Goal: Task Accomplishment & Management: Manage account settings

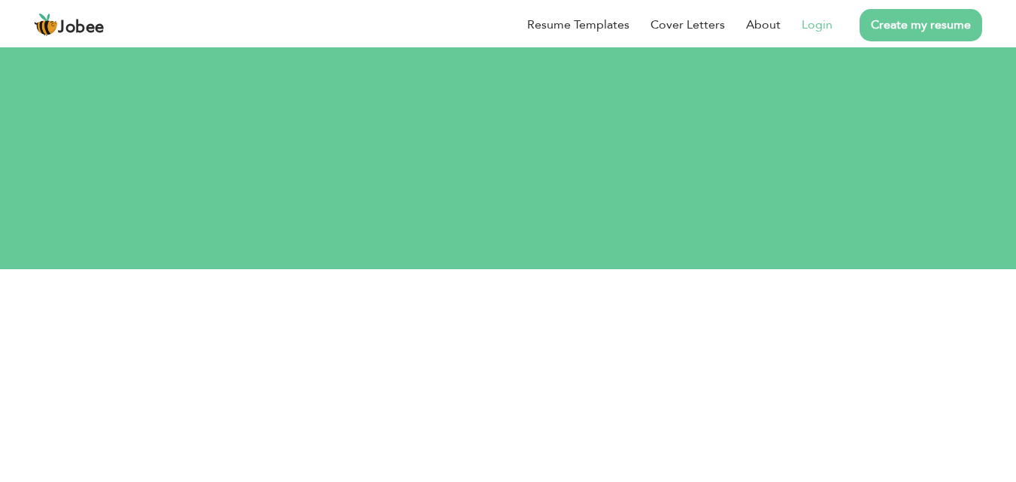
click at [814, 29] on link "Login" at bounding box center [817, 25] width 31 height 18
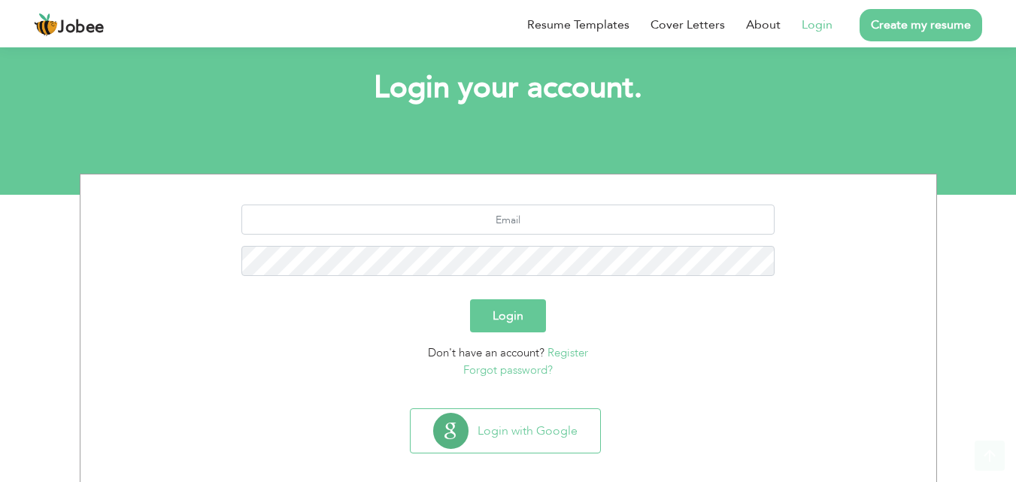
scroll to position [89, 0]
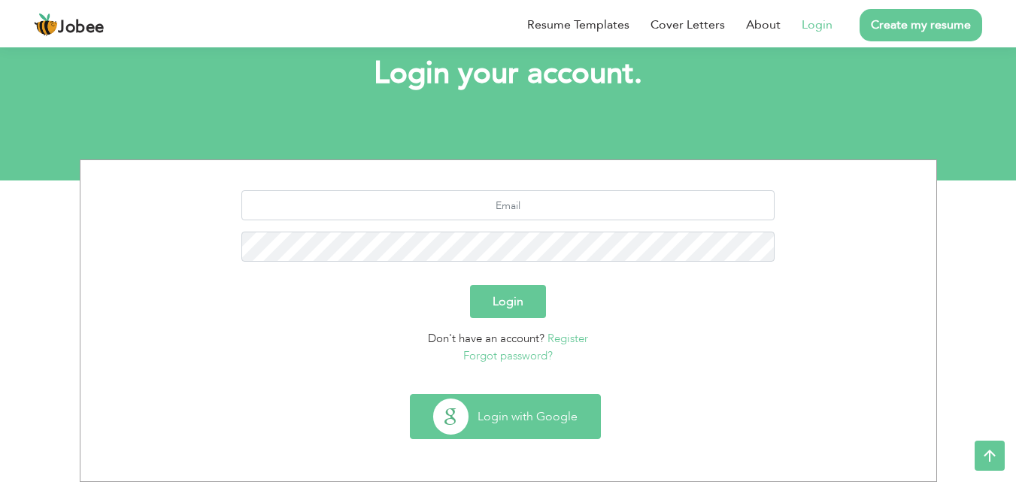
click at [545, 412] on button "Login with Google" at bounding box center [505, 417] width 189 height 44
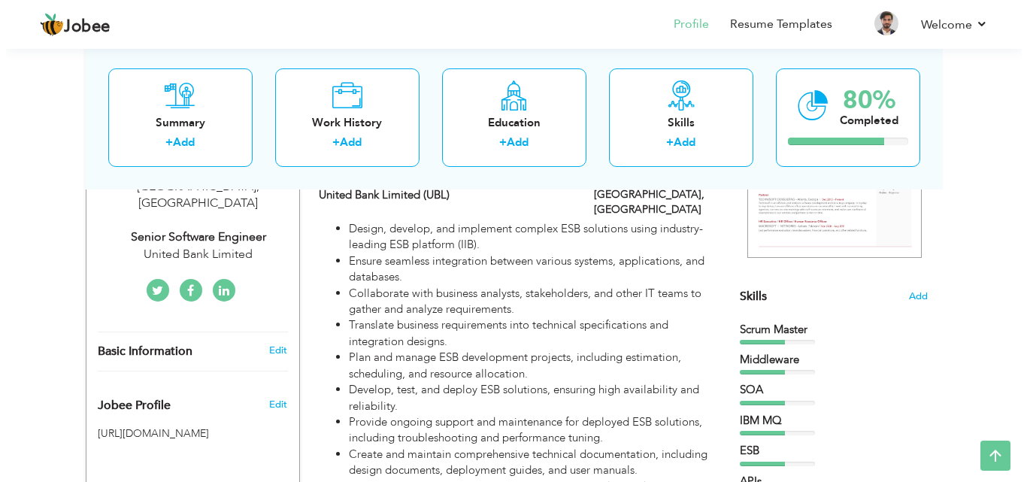
scroll to position [295, 0]
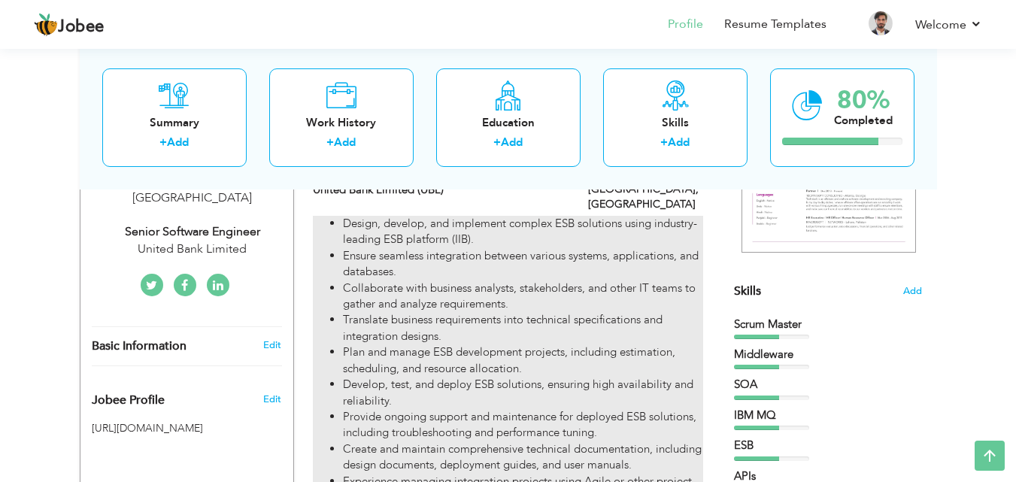
click at [459, 248] on li "Ensure seamless integration between various systems, applications, and database…" at bounding box center [522, 264] width 359 height 32
type input "Senior Software Engineer"
type input "United Bank Limited (UBL)"
type input "04/2023"
type input "[GEOGRAPHIC_DATA]"
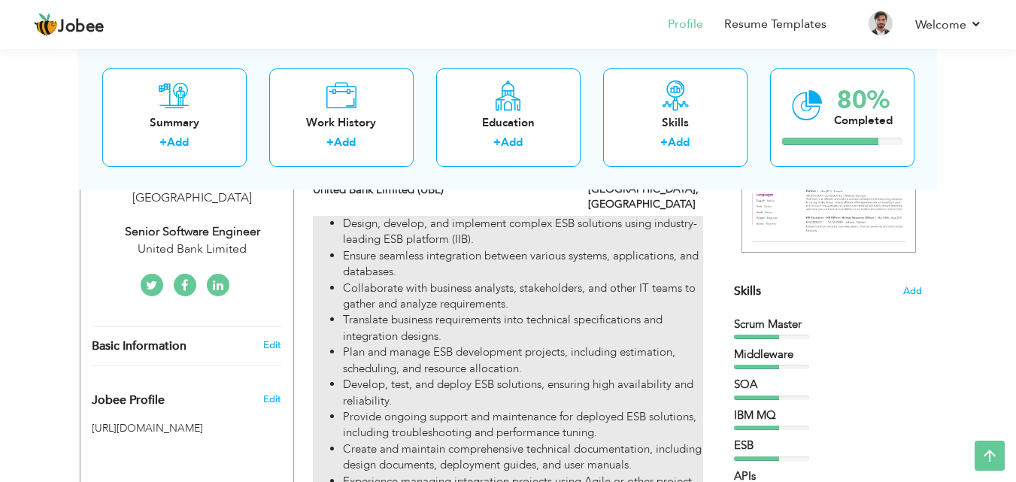
type input "[GEOGRAPHIC_DATA]"
checkbox input "true"
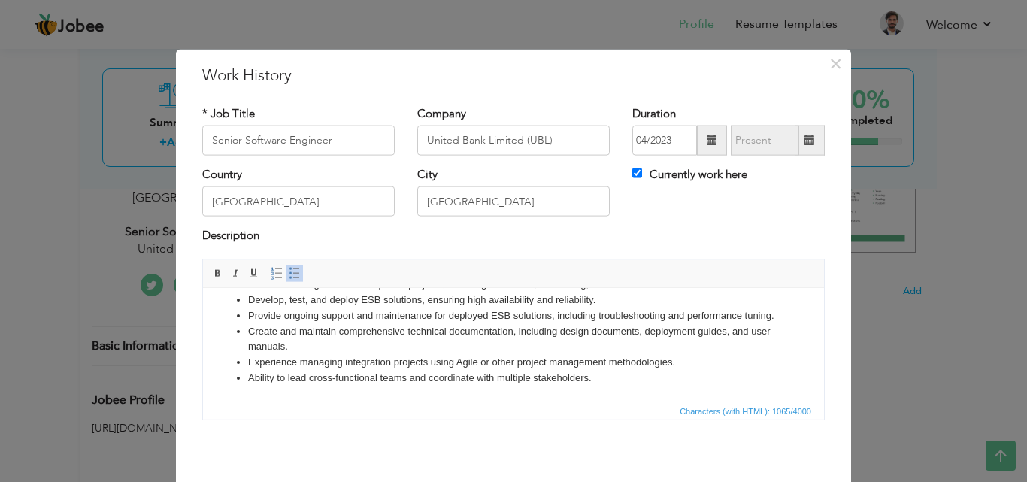
scroll to position [105, 0]
click at [735, 352] on li "Create and maintain comprehensive technical documentation, including design doc…" at bounding box center [513, 339] width 531 height 32
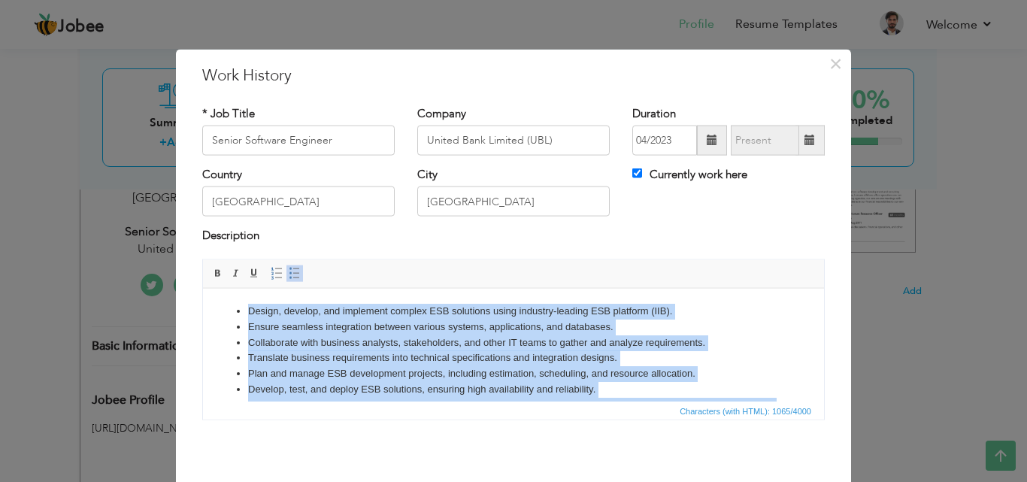
click at [768, 353] on ul "Design, develop, and implement complex ESB solutions using industry-leading ESB…" at bounding box center [513, 389] width 591 height 172
copy ul "Design, develop, and implement complex ESB solutions using industry-leading ESB…"
click at [744, 323] on li "Ensure seamless integration between various systems, applications, and database…" at bounding box center [513, 327] width 531 height 16
copy ul "Design, develop, and implement complex ESB solutions using industry-leading ESB…"
click at [668, 329] on li "Ensure seamless integration between various systems, applications, and database…" at bounding box center [513, 327] width 531 height 16
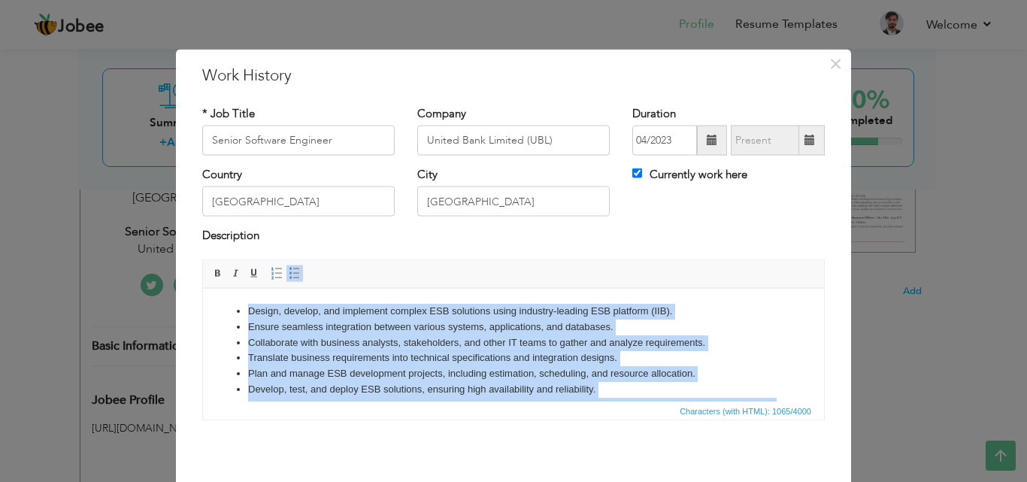
click at [668, 327] on li "Ensure seamless integration between various systems, applications, and database…" at bounding box center [513, 327] width 531 height 16
click at [672, 326] on li "Ensure seamless integration between various systems, applications, and database…" at bounding box center [513, 327] width 531 height 16
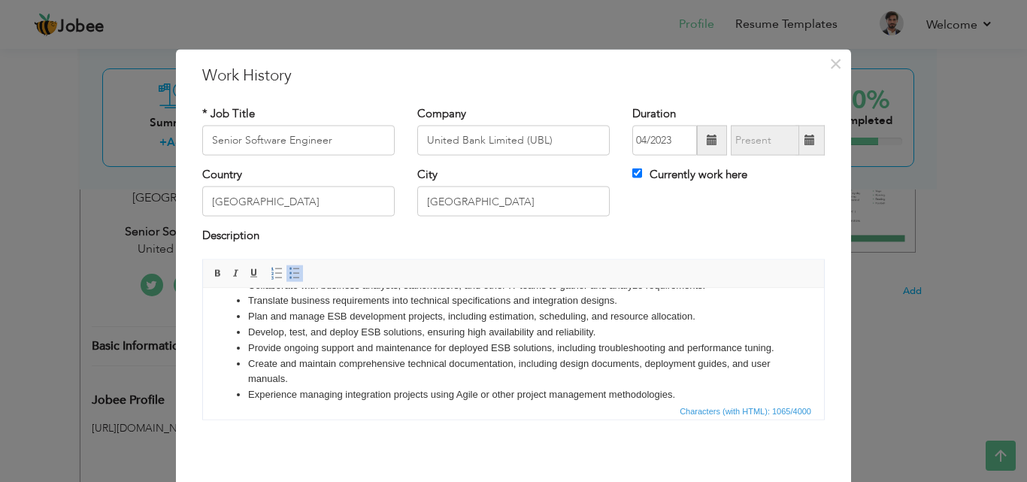
scroll to position [105, 0]
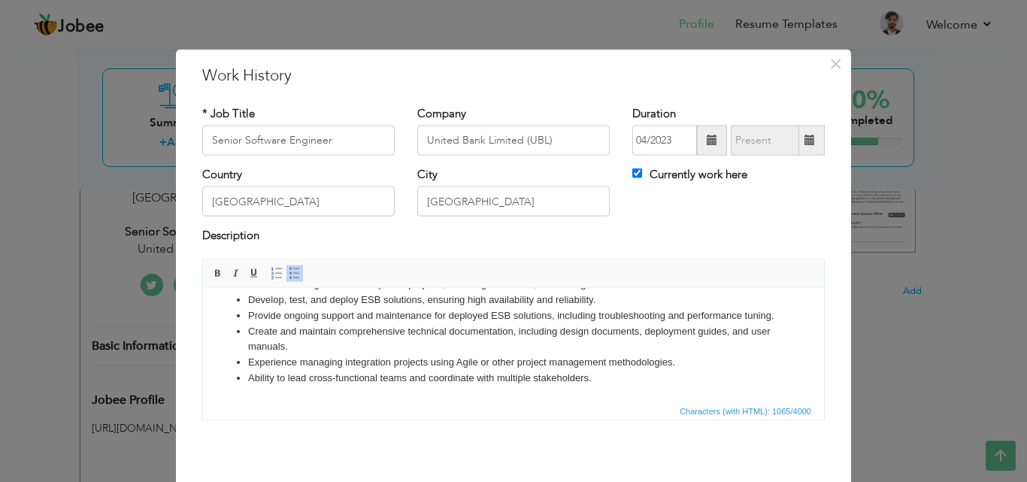
click at [711, 368] on li "Experience managing integration projects using Agile or other project managemen…" at bounding box center [513, 362] width 531 height 16
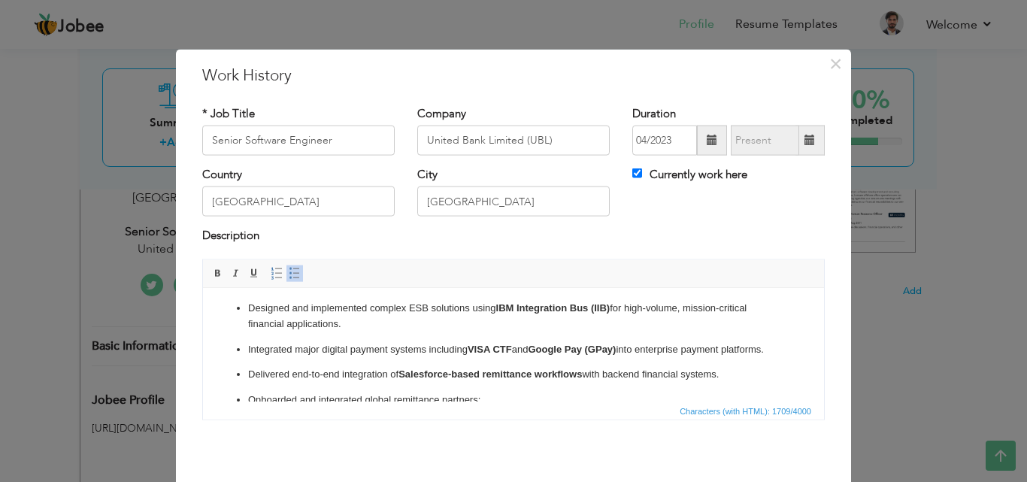
scroll to position [0, 0]
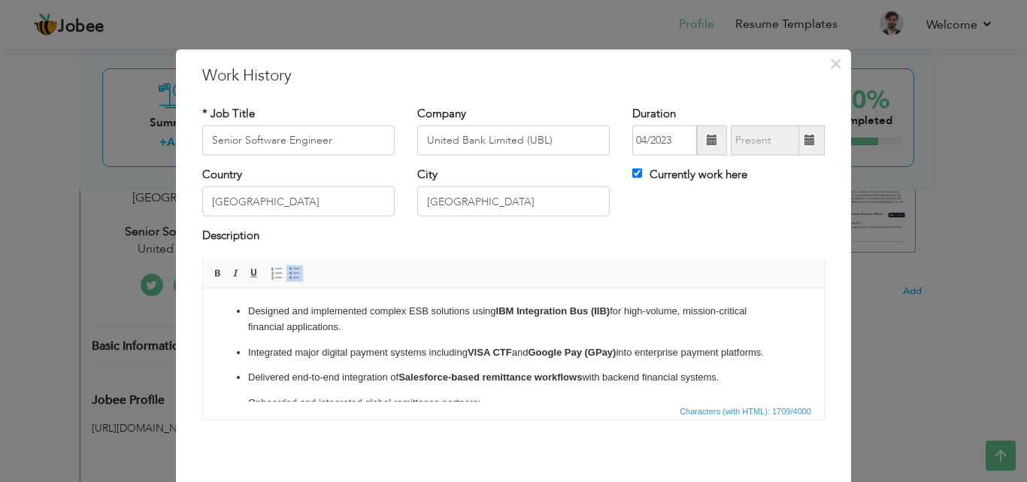
drag, startPoint x: 814, startPoint y: 371, endPoint x: 1022, endPoint y: 599, distance: 308.7
click at [514, 348] on p "Integrated major digital payment systems including VISA CTF and Google Pay (GPa…" at bounding box center [513, 352] width 531 height 16
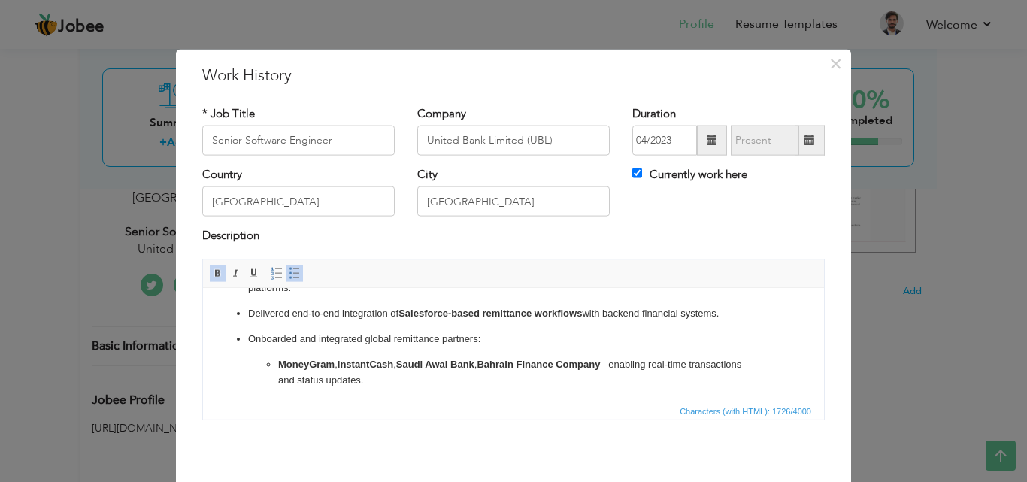
scroll to position [87, 0]
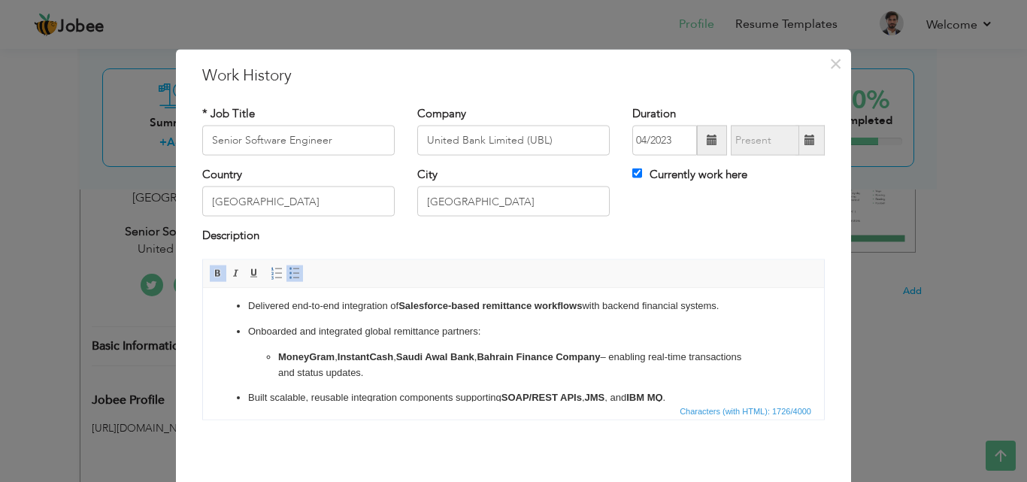
click at [452, 351] on strong "Saudi Awal Bank" at bounding box center [435, 355] width 78 height 11
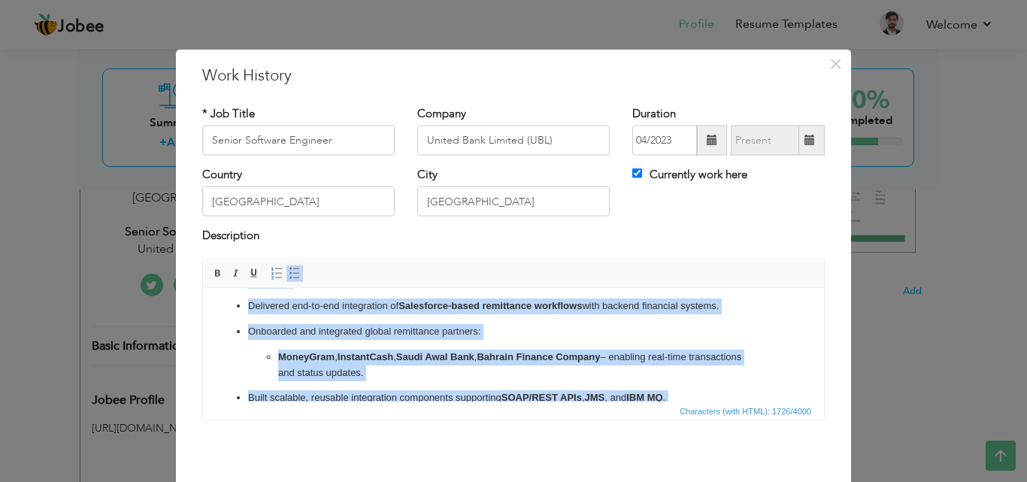
copy ul "Designed and implemented complex ESB solutions using IBM Integration Bus (IIB) …"
click at [650, 344] on li "Onboarded and integrated global remittance partners: MoneyGram , InstantCash , …" at bounding box center [513, 351] width 531 height 56
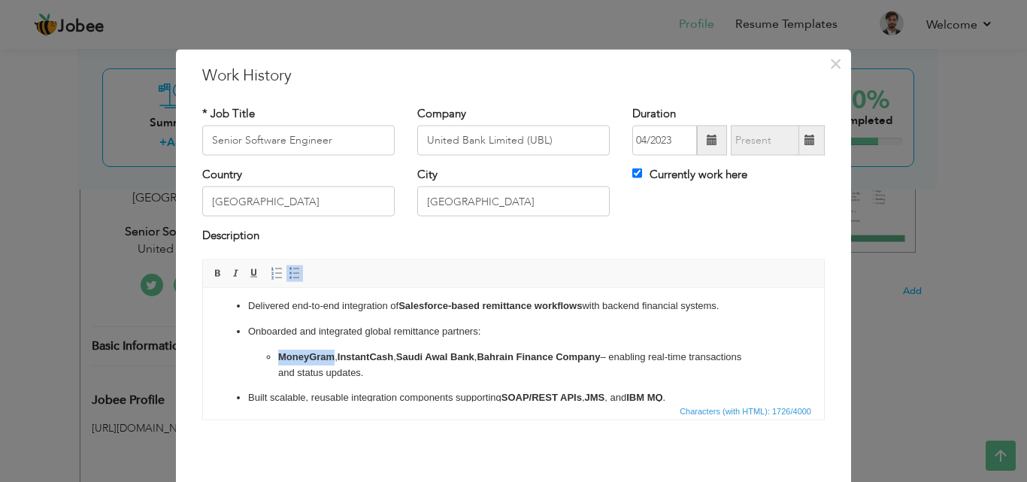
click at [650, 344] on li "Onboarded and integrated global remittance partners: MoneyGram , InstantCash , …" at bounding box center [513, 351] width 531 height 56
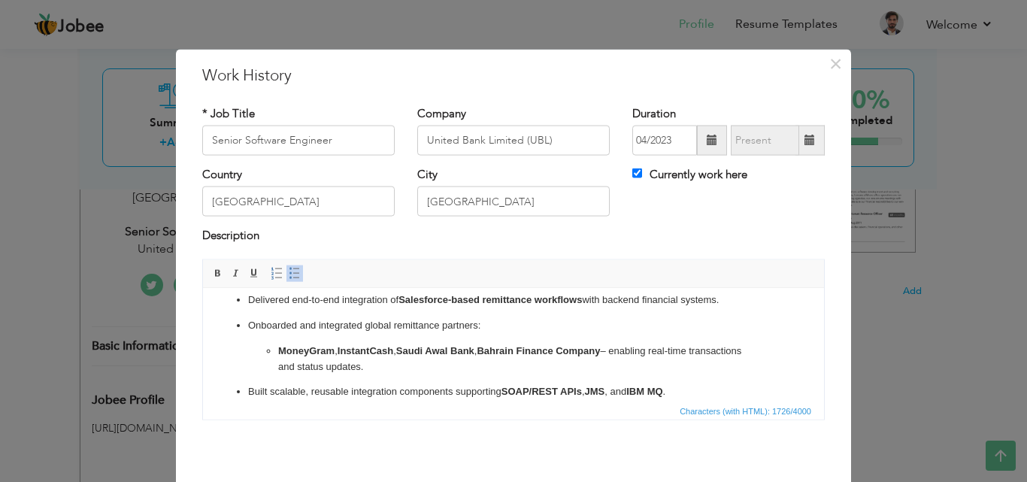
scroll to position [97, 0]
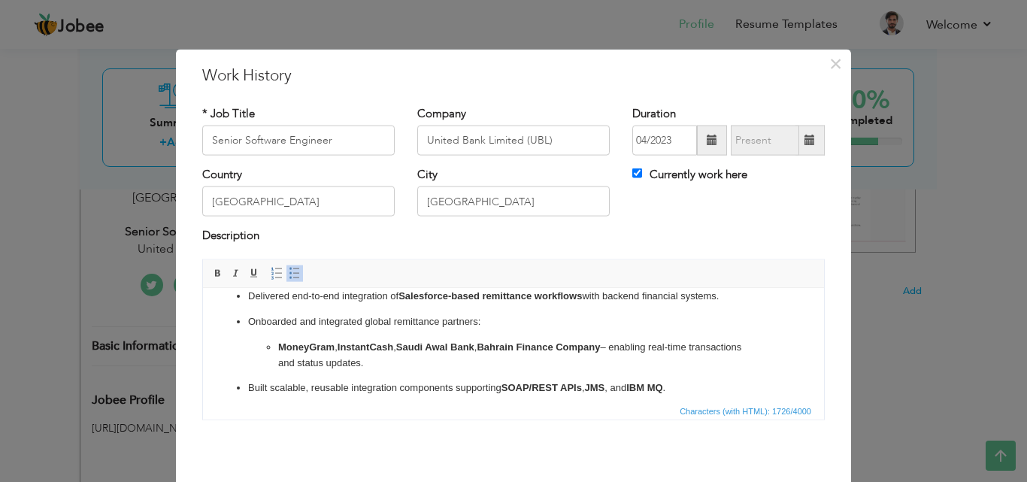
click ul "Designed and implemented complex ESB solutions using IBM Integration Bus (IIB) …"
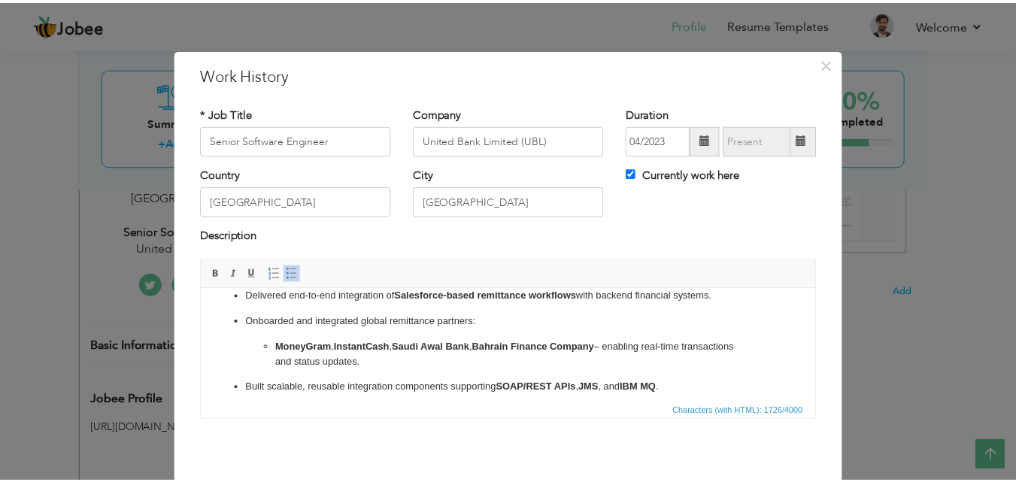
scroll to position [0, 0]
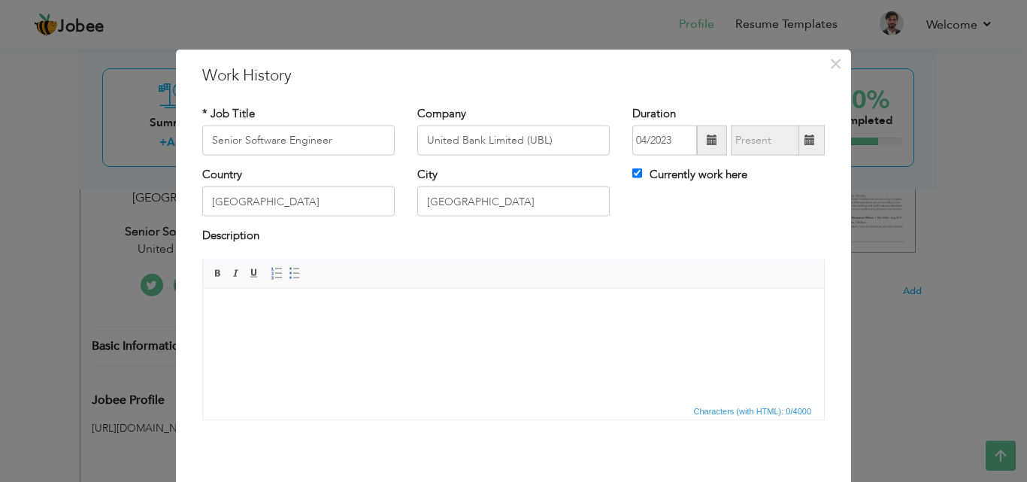
click at [300, 309] on body at bounding box center [513, 311] width 591 height 16
click at [299, 309] on body at bounding box center [513, 311] width 591 height 16
click at [344, 312] on body at bounding box center [513, 311] width 591 height 16
click at [339, 316] on body at bounding box center [513, 311] width 591 height 16
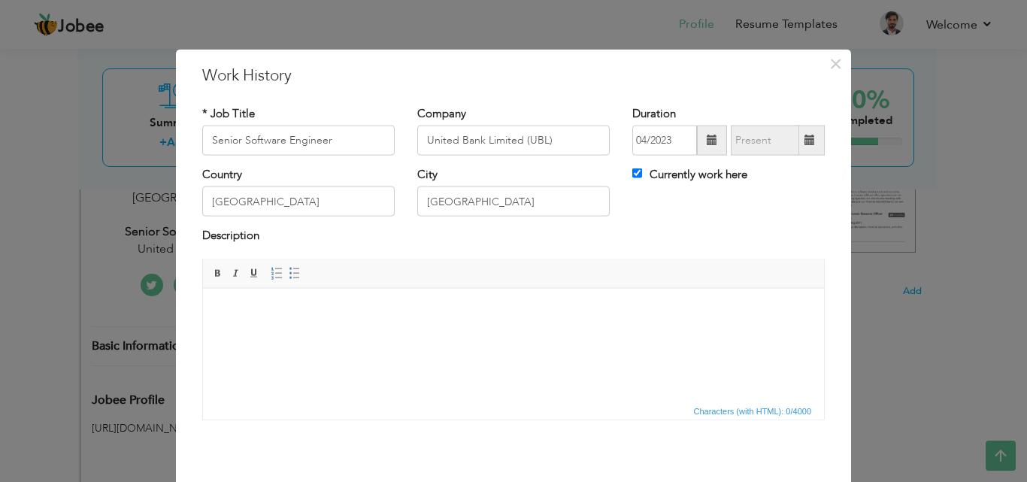
click at [339, 316] on body at bounding box center [513, 311] width 591 height 16
click at [333, 334] on html at bounding box center [513, 311] width 621 height 46
click at [336, 334] on html at bounding box center [513, 311] width 621 height 46
drag, startPoint x: 314, startPoint y: 320, endPoint x: 302, endPoint y: 338, distance: 21.1
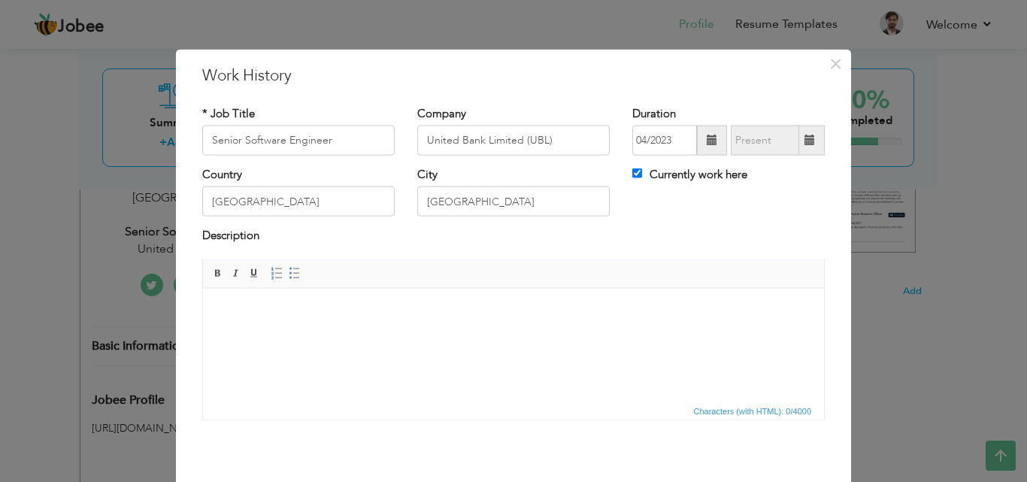
click at [302, 334] on html at bounding box center [513, 311] width 621 height 46
click at [308, 323] on html at bounding box center [513, 311] width 621 height 46
click at [829, 60] on span "×" at bounding box center [835, 63] width 13 height 27
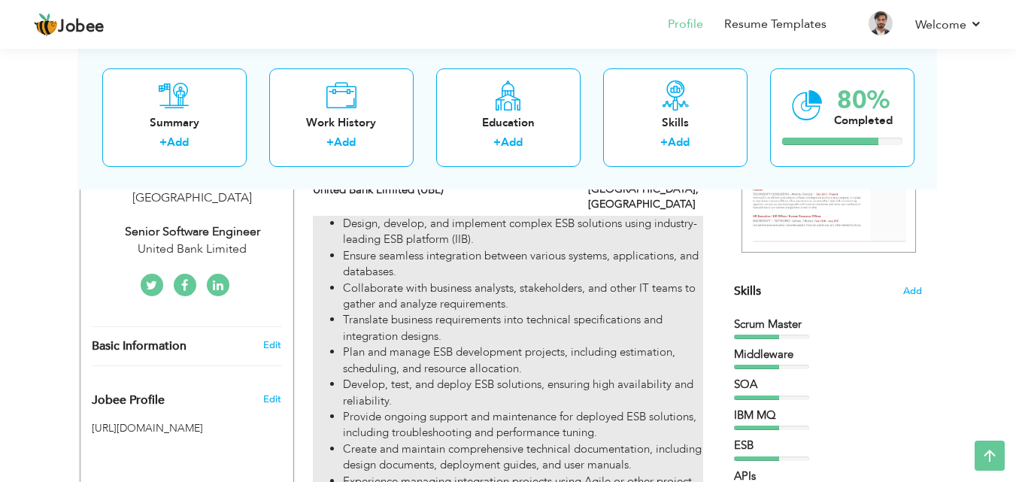
click at [600, 248] on li "Ensure seamless integration between various systems, applications, and database…" at bounding box center [522, 264] width 359 height 32
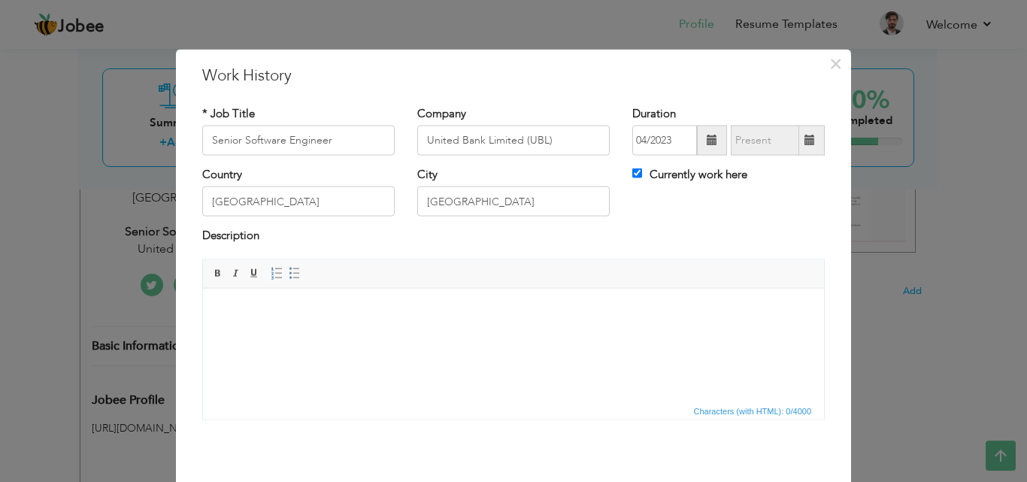
click at [483, 288] on html at bounding box center [513, 288] width 621 height 0
click at [320, 202] on input "[GEOGRAPHIC_DATA]" at bounding box center [298, 201] width 192 height 30
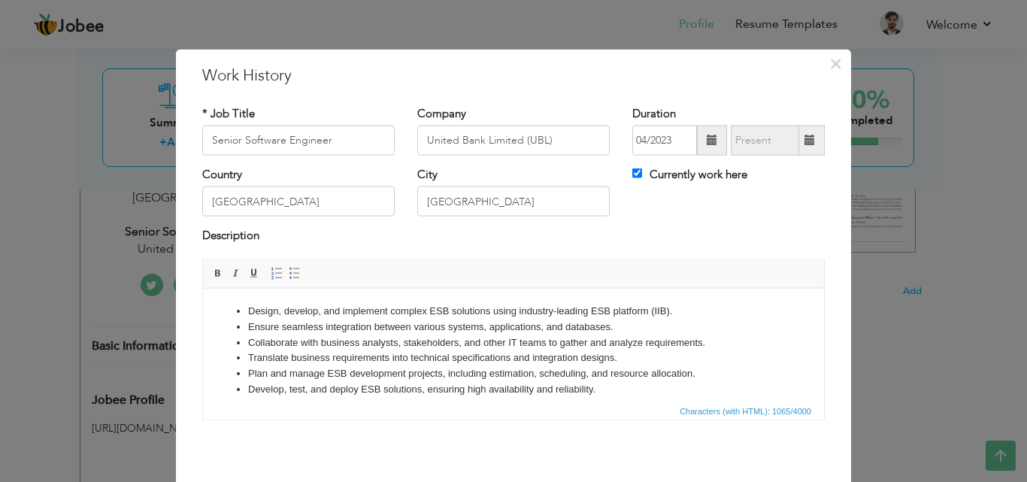
click at [605, 335] on li "Collaborate with business analysts, stakeholders, and other IT teams to gather …" at bounding box center [513, 343] width 531 height 16
click at [668, 367] on li "Plan and manage ESB development projects, including estimation, scheduling, and…" at bounding box center [513, 373] width 531 height 16
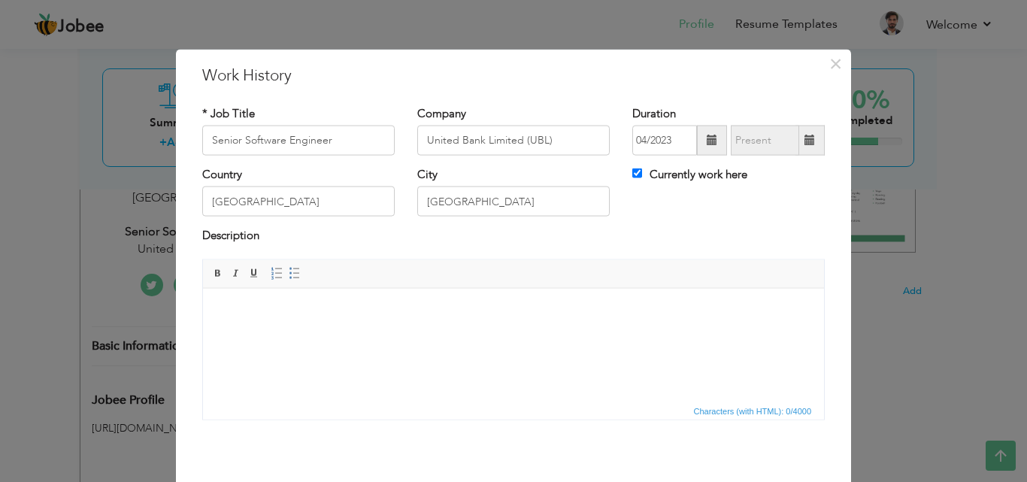
click at [299, 315] on html at bounding box center [513, 311] width 621 height 46
click at [301, 317] on html at bounding box center [513, 311] width 621 height 46
click at [323, 307] on body at bounding box center [513, 311] width 591 height 16
click at [324, 307] on body at bounding box center [513, 311] width 591 height 16
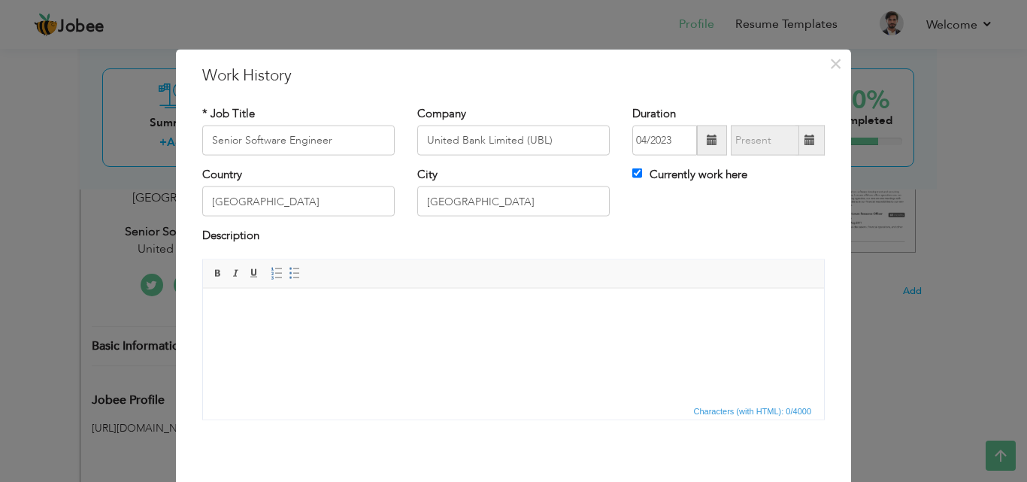
click at [324, 307] on body at bounding box center [513, 311] width 591 height 16
click at [833, 61] on span "×" at bounding box center [835, 63] width 13 height 27
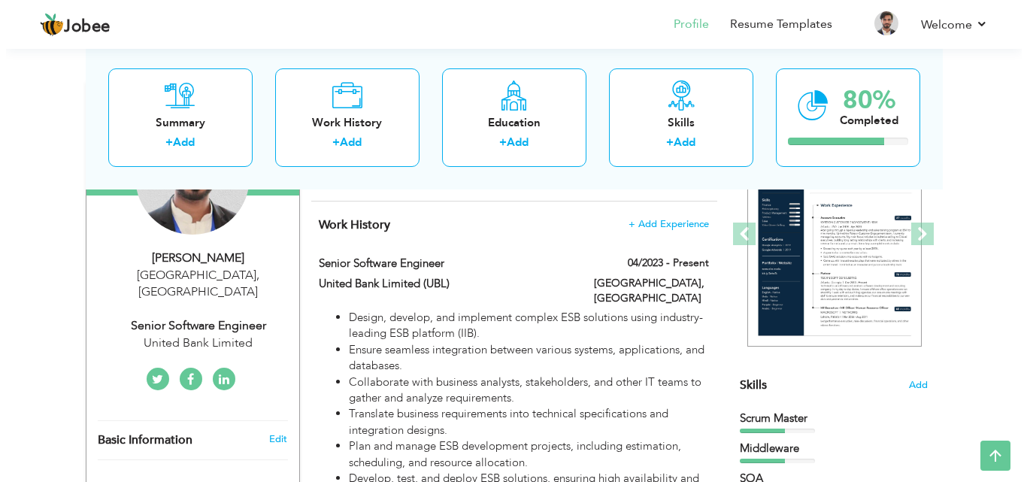
scroll to position [188, 0]
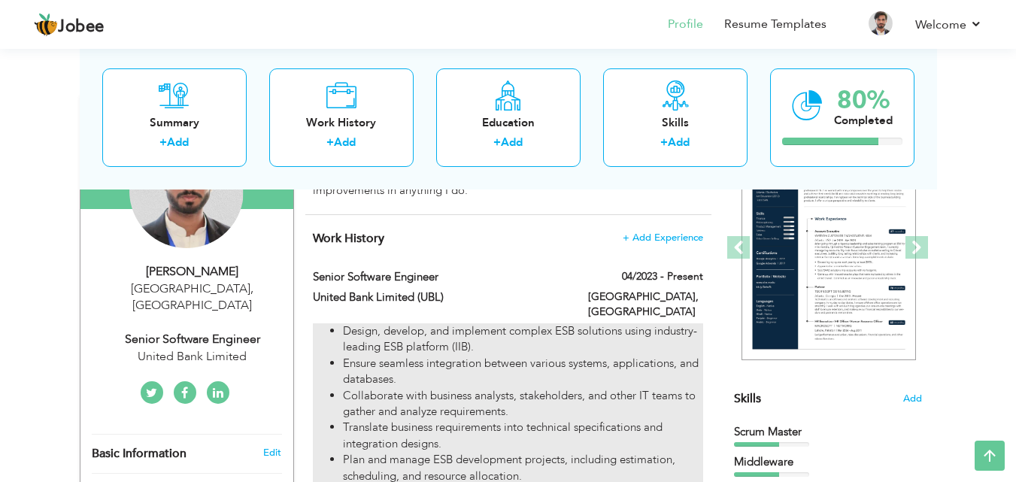
click at [612, 338] on li "Design, develop, and implement complex ESB solutions using industry-leading ESB…" at bounding box center [522, 339] width 359 height 32
type input "Senior Software Engineer"
type input "United Bank Limited (UBL)"
type input "04/2023"
type input "[GEOGRAPHIC_DATA]"
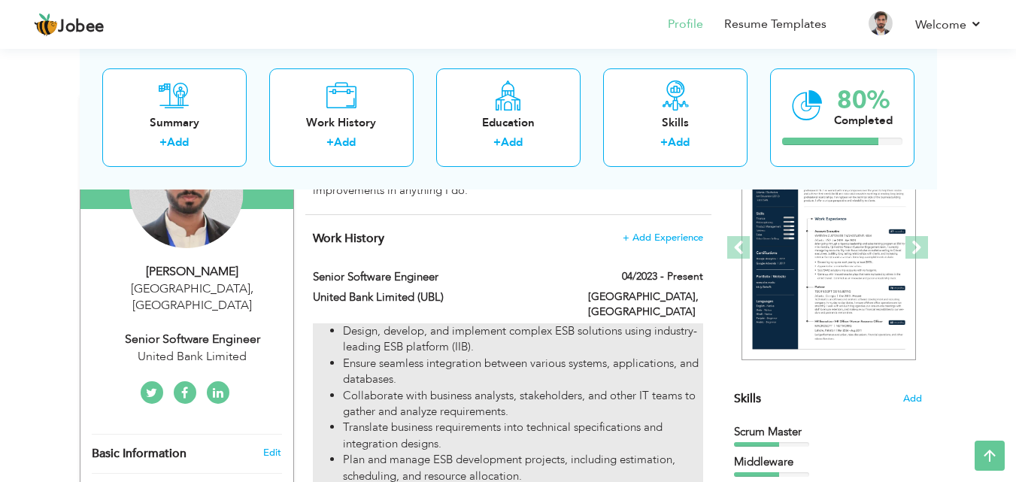
type input "[GEOGRAPHIC_DATA]"
checkbox input "true"
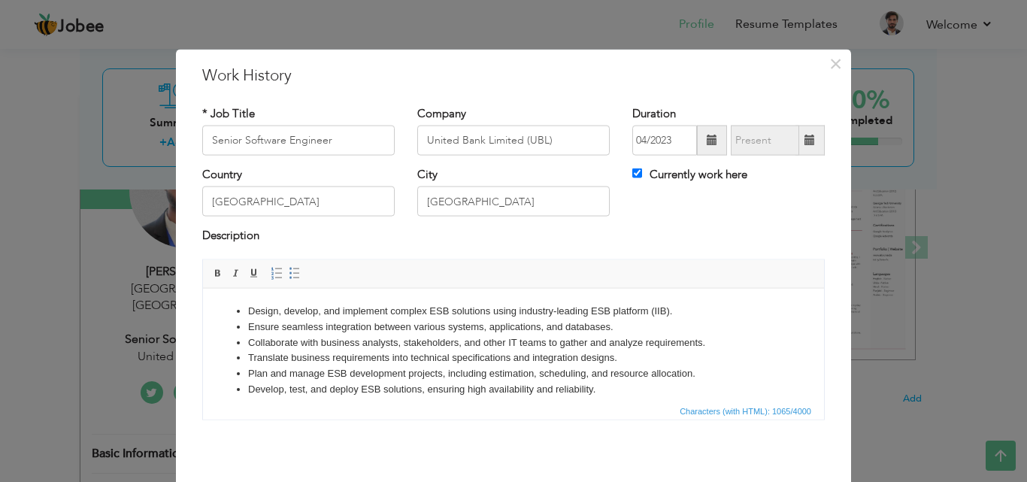
click at [689, 338] on li "Collaborate with business analysts, stakeholders, and other IT teams to gather …" at bounding box center [513, 343] width 531 height 16
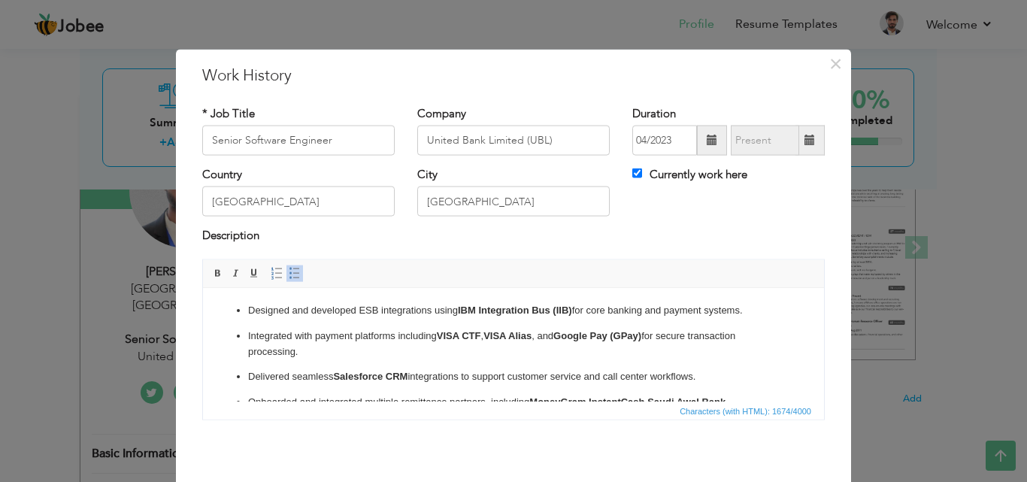
scroll to position [0, 0]
click at [829, 65] on span "×" at bounding box center [835, 63] width 13 height 27
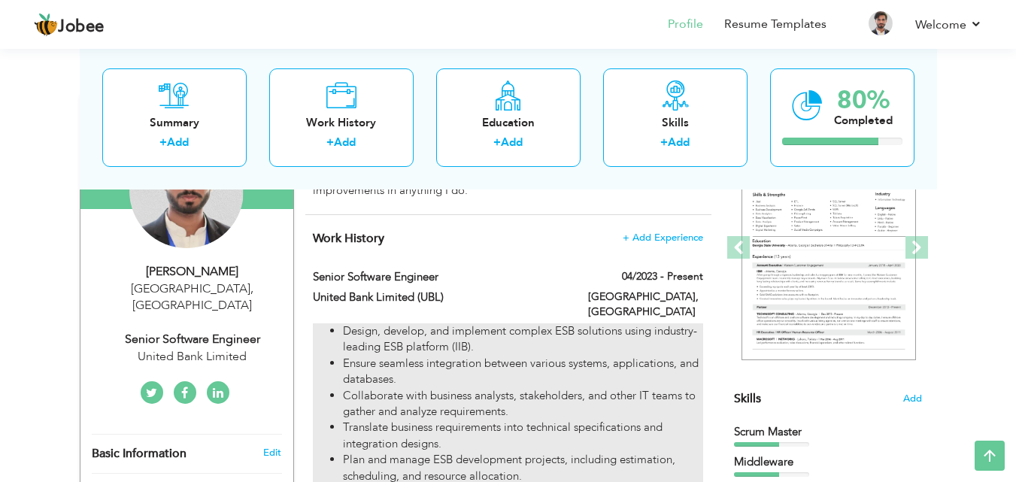
click at [598, 323] on li "Design, develop, and implement complex ESB solutions using industry-leading ESB…" at bounding box center [522, 339] width 359 height 32
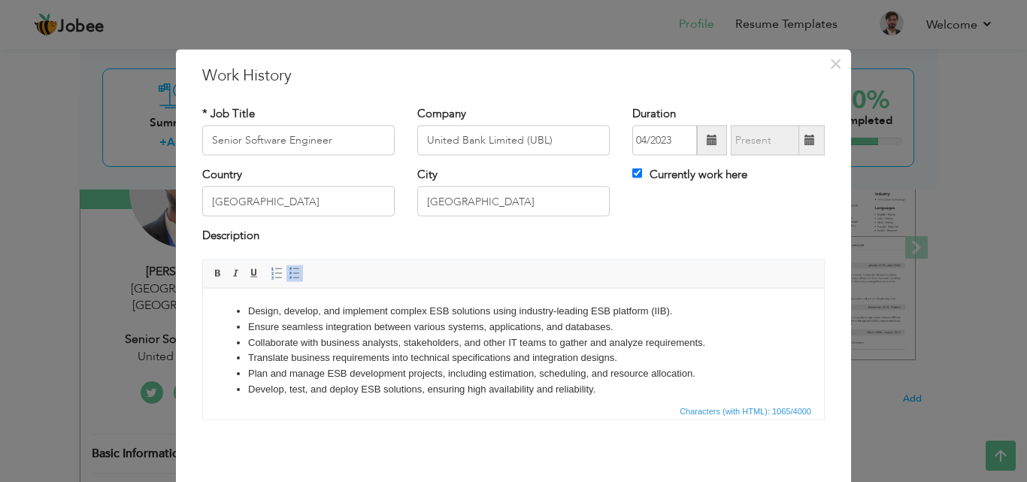
click at [635, 345] on li "Collaborate with business analysts, stakeholders, and other IT teams to gather …" at bounding box center [513, 343] width 531 height 16
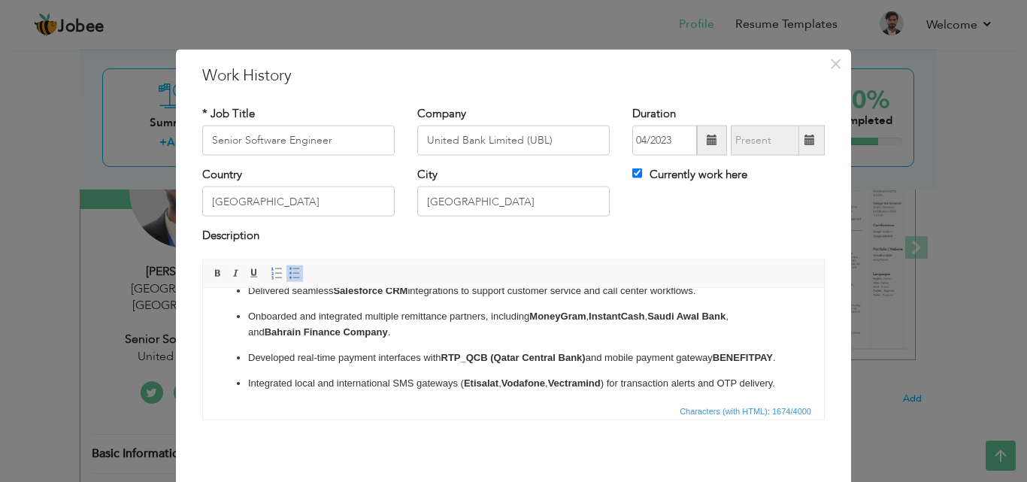
scroll to position [89, 0]
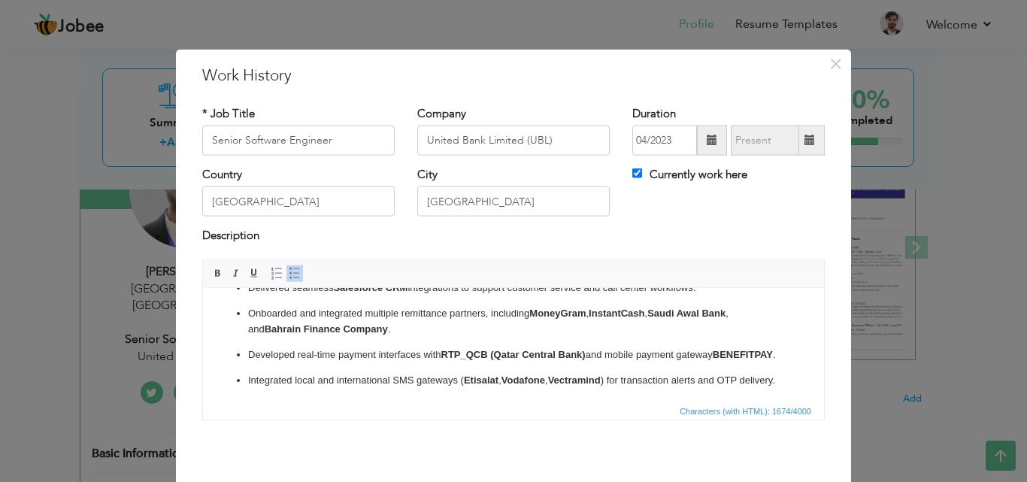
click at [308, 362] on p "Developed real-time payment interfaces with RTP_QCB (Qatar Central Bank) and mo…" at bounding box center [513, 355] width 531 height 16
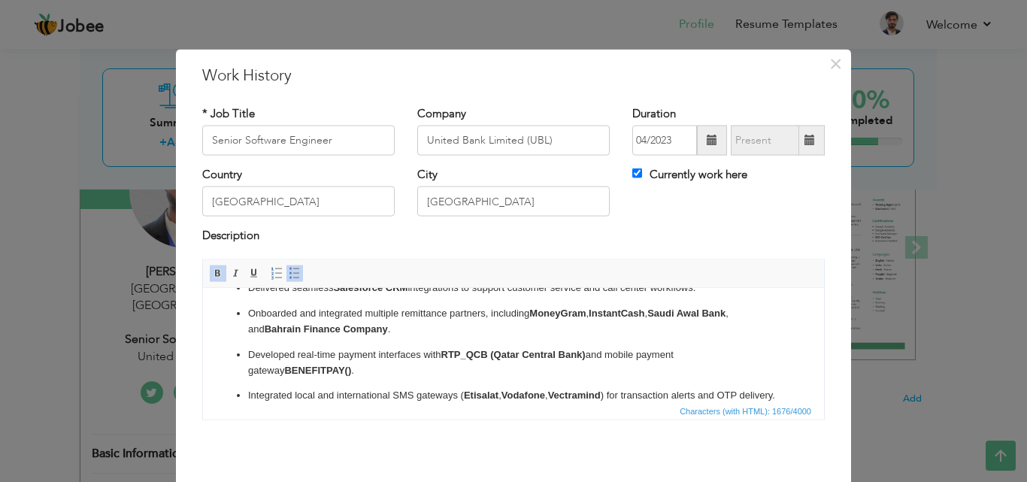
click at [311, 376] on p "Developed real-time payment interfaces with RTP_QCB (Qatar Central Bank) and mo…" at bounding box center [513, 363] width 531 height 32
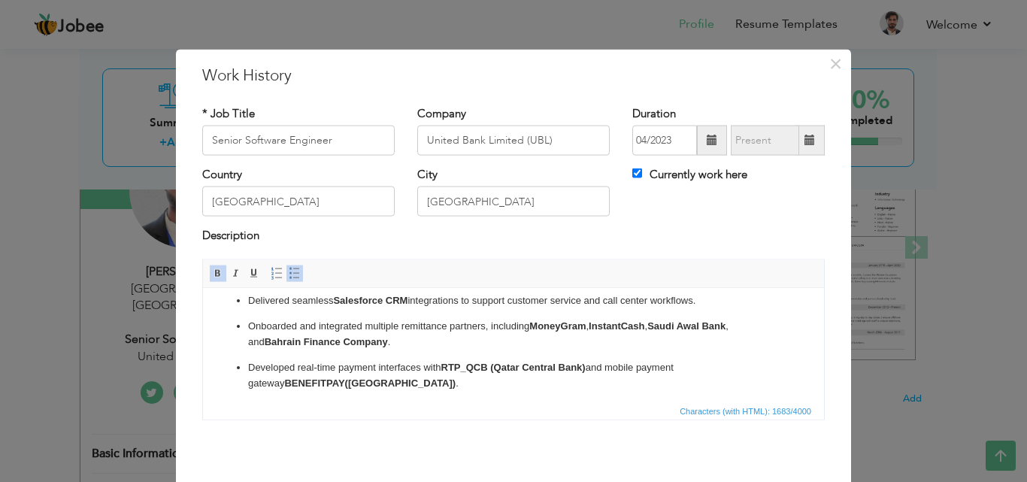
click at [527, 319] on p "Onboarded and integrated multiple remittance partners, including MoneyGram , In…" at bounding box center [513, 334] width 531 height 32
click at [530, 325] on p "Onboarded and integrated multiple remittance partners, including MoneyGram , In…" at bounding box center [513, 334] width 531 height 32
click at [532, 327] on strong "MoneyGram" at bounding box center [557, 325] width 56 height 11
drag, startPoint x: 534, startPoint y: 323, endPoint x: 594, endPoint y: 325, distance: 60.2
click at [594, 325] on p "Onboarded and integrated multiple remittance partners, including Westren Union,…" at bounding box center [513, 334] width 531 height 32
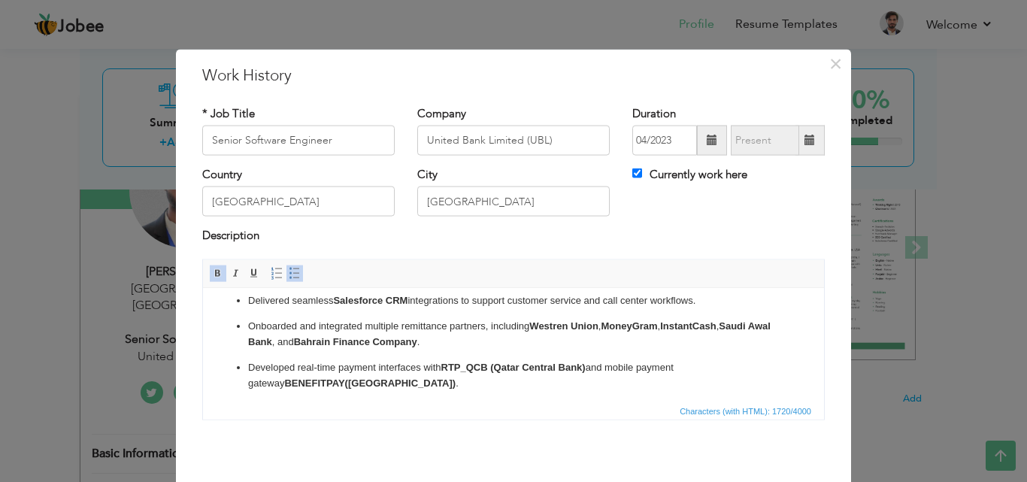
click at [599, 346] on p "Onboarded and integrated multiple remittance partners, including Westren Union …" at bounding box center [513, 334] width 531 height 32
click at [666, 327] on p "Onboarded and integrated multiple remittance partners, including Westren Union …" at bounding box center [513, 334] width 531 height 32
click at [671, 329] on strong "InstantCash" at bounding box center [688, 325] width 56 height 11
click at [668, 328] on strong "InstantCash" at bounding box center [688, 325] width 56 height 11
click at [668, 327] on p "Onboarded and integrated multiple remittance partners, including Westren Union …" at bounding box center [513, 334] width 531 height 32
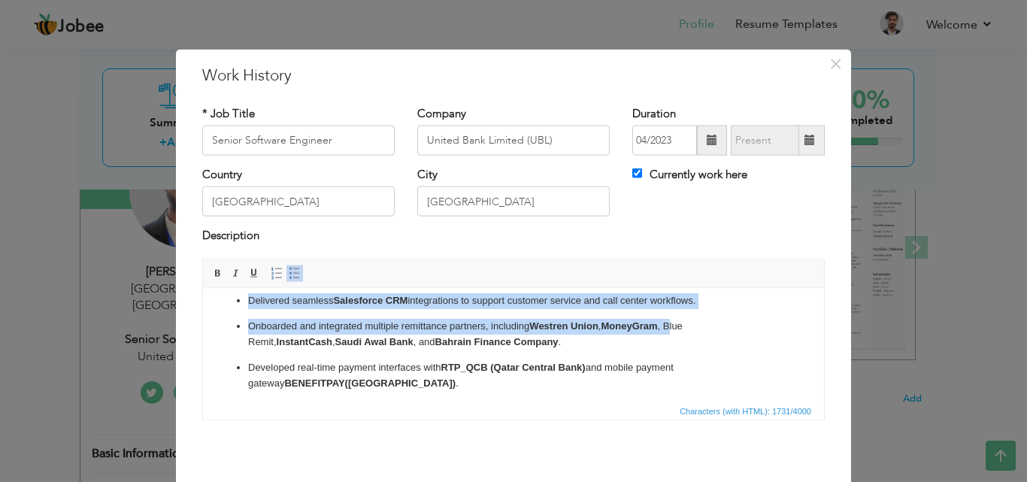
scroll to position [0, 0]
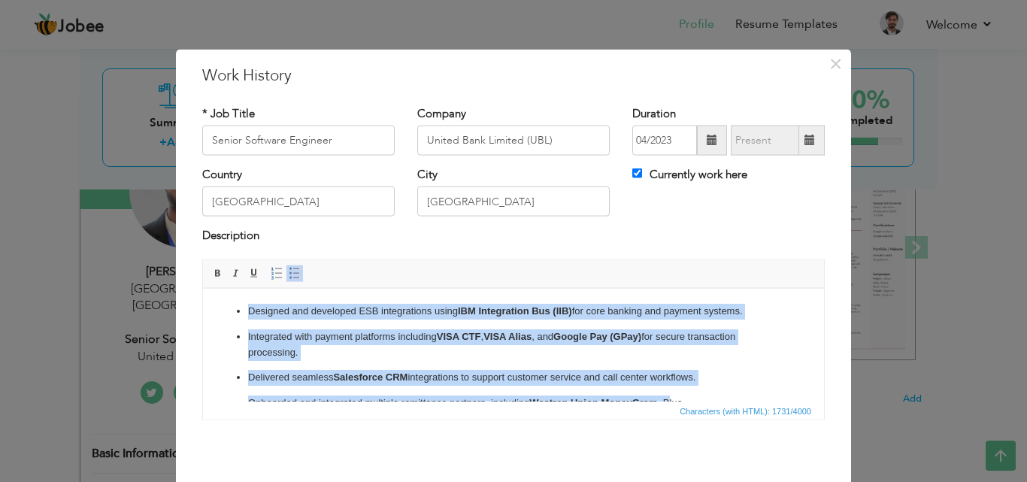
drag, startPoint x: 674, startPoint y: 331, endPoint x: 143, endPoint y: 297, distance: 531.9
click at [203, 297] on html "Designed and developed ESB integrations using IBM Integration Bus (IIB) for cor…" at bounding box center [513, 461] width 621 height 347
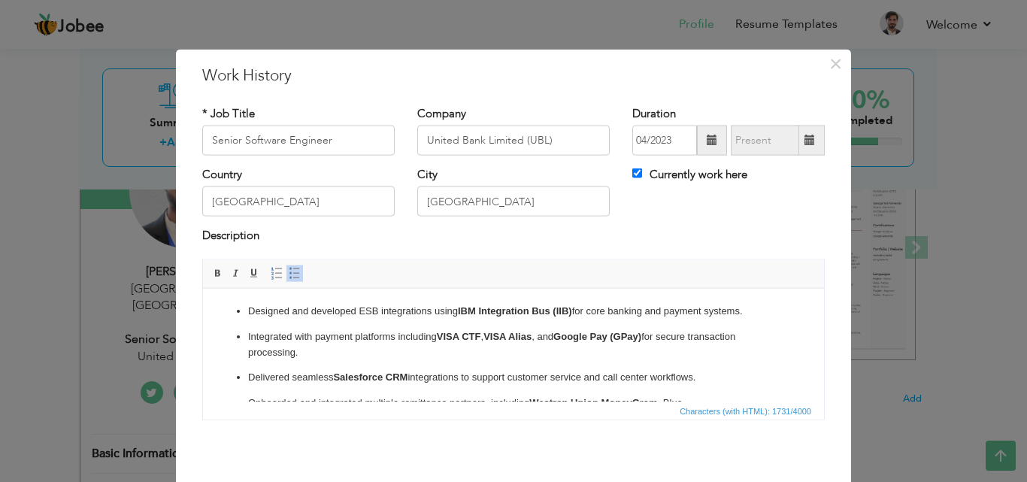
click at [342, 302] on html "Designed and developed ESB integrations using IBM Integration Bus (IIB) for cor…" at bounding box center [513, 461] width 621 height 347
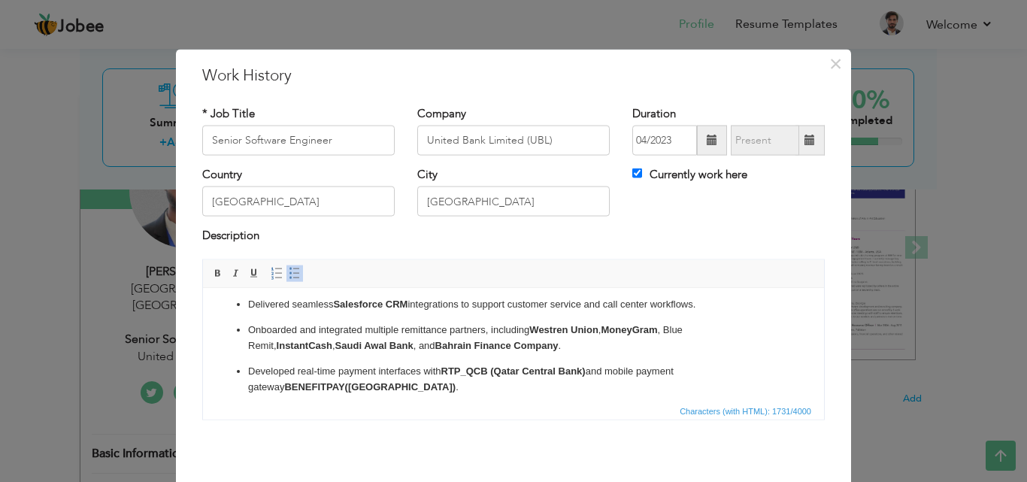
scroll to position [76, 0]
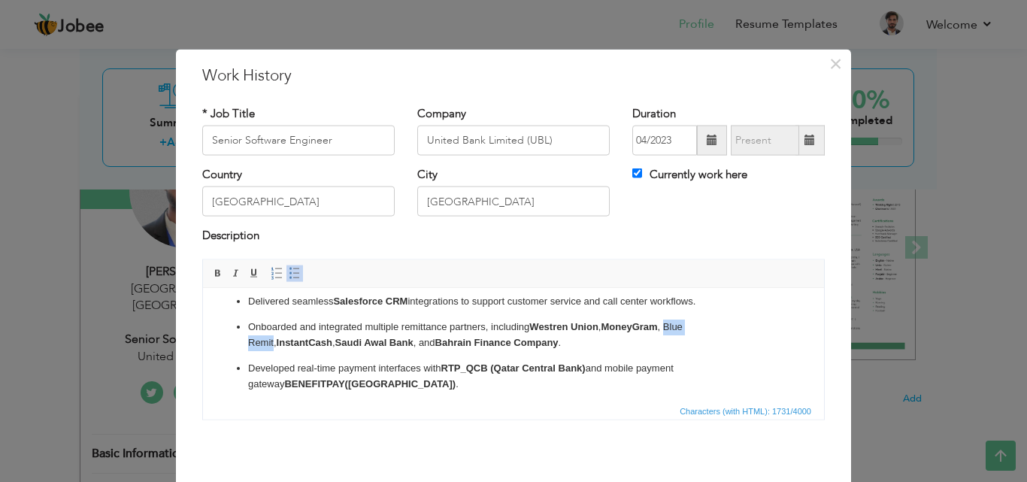
drag, startPoint x: 669, startPoint y: 327, endPoint x: 274, endPoint y: 345, distance: 395.2
click at [274, 345] on p "Onboarded and integrated multiple remittance partners, including Westren Union …" at bounding box center [513, 335] width 531 height 32
click at [283, 357] on ul "Designed and developed ESB integrations using IBM Integration Bus (IIB) for cor…" at bounding box center [513, 385] width 591 height 317
click at [278, 343] on strong "InstantCash" at bounding box center [306, 341] width 56 height 11
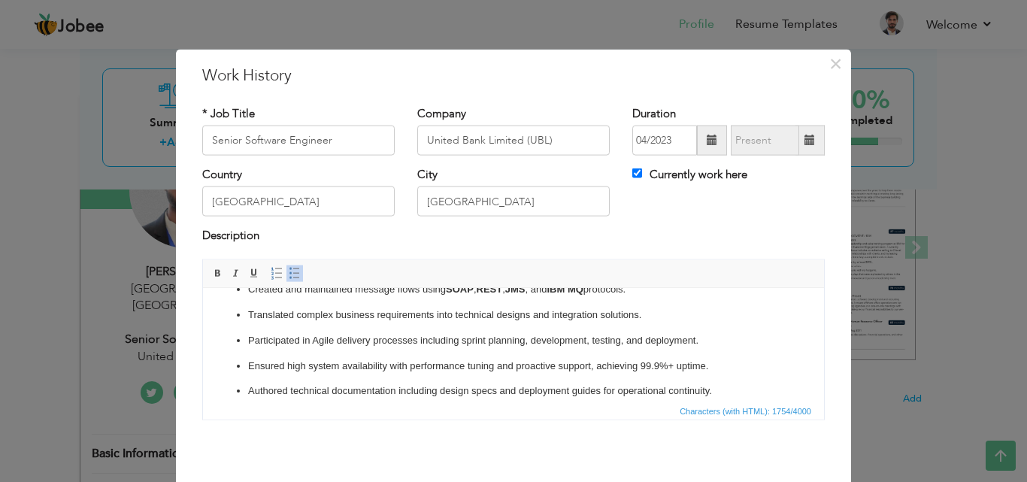
scroll to position [250, 0]
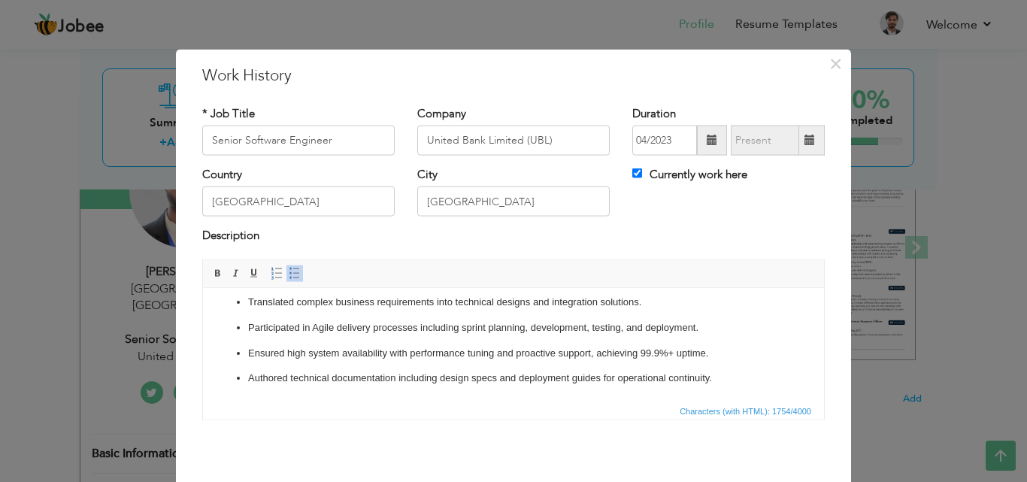
drag, startPoint x: 817, startPoint y: 336, endPoint x: 956, endPoint y: 707, distance: 396.2
click at [462, 332] on p "Participated in Agile delivery processes including sprint planning, development…" at bounding box center [513, 328] width 531 height 16
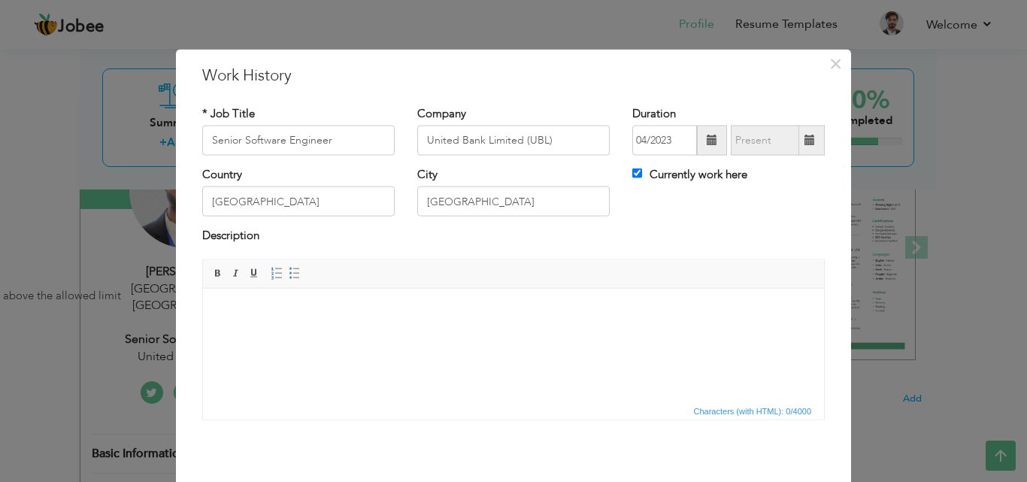
click at [465, 326] on html at bounding box center [513, 311] width 621 height 46
click at [459, 306] on body at bounding box center [513, 311] width 591 height 16
click at [459, 305] on body at bounding box center [513, 311] width 591 height 16
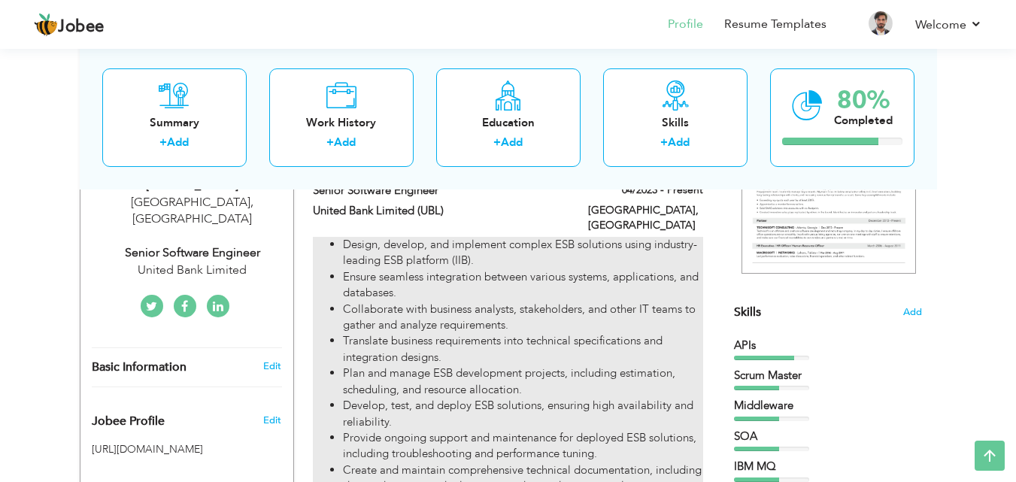
click at [576, 284] on li "Ensure seamless integration between various systems, applications, and database…" at bounding box center [522, 285] width 359 height 32
type input "Senior Software Engineer"
type input "United Bank Limited (UBL)"
type input "04/2023"
type input "[GEOGRAPHIC_DATA]"
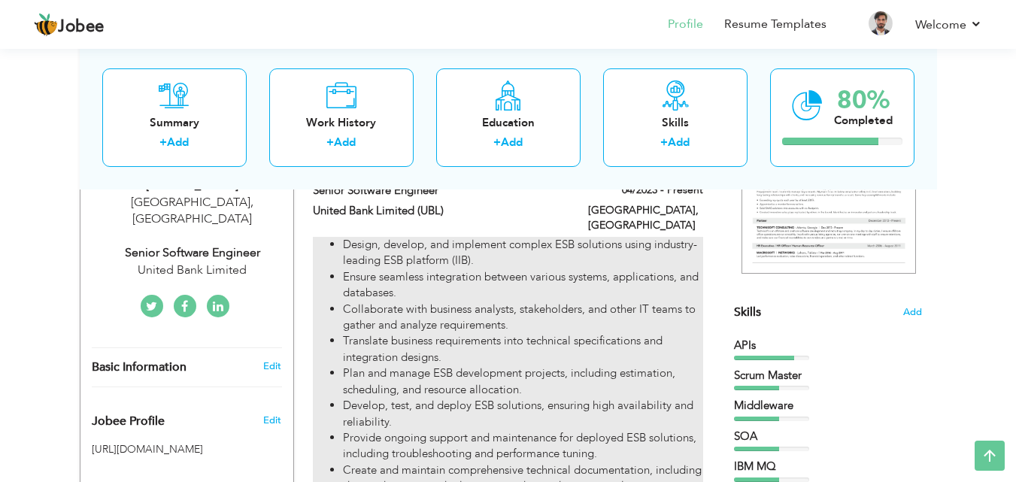
type input "[GEOGRAPHIC_DATA]"
checkbox input "true"
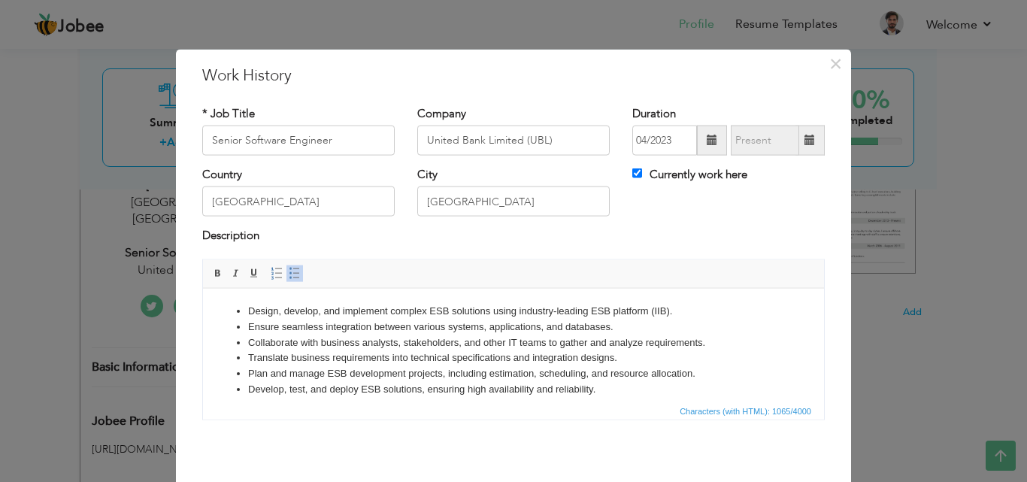
click at [538, 340] on li "Collaborate with business analysts, stakeholders, and other IT teams to gather …" at bounding box center [513, 343] width 531 height 16
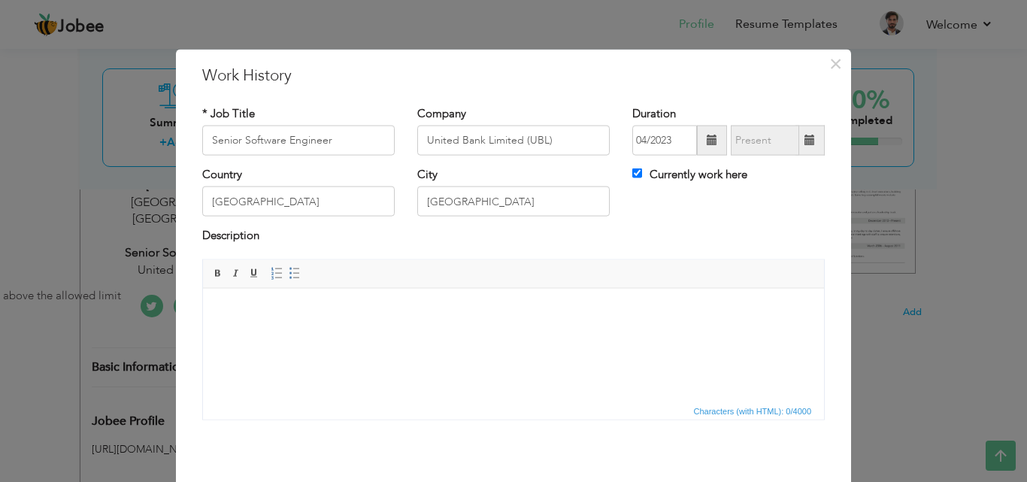
click at [541, 332] on html at bounding box center [513, 311] width 621 height 46
click at [418, 285] on span "Editor toolbars Basic Styles Bold Italic Underline Paragraph Insert/Remove Numb…" at bounding box center [513, 273] width 621 height 29
click at [417, 314] on body at bounding box center [513, 311] width 591 height 16
click at [446, 321] on span "Paste" at bounding box center [470, 324] width 78 height 18
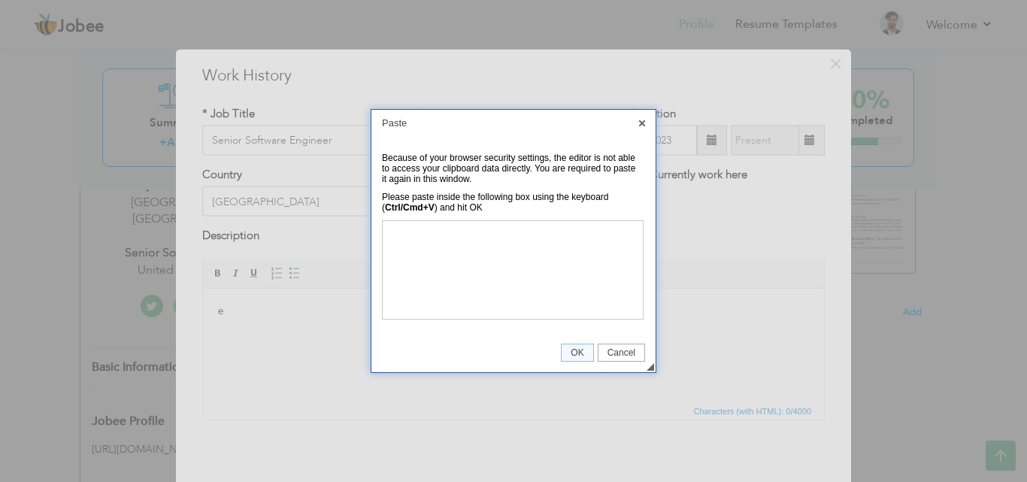
click at [638, 127] on link "X" at bounding box center [642, 124] width 14 height 14
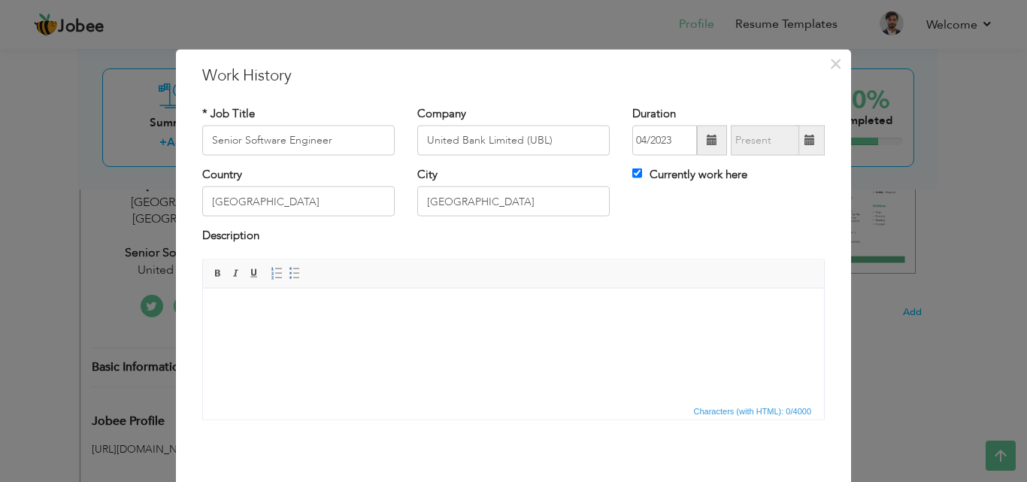
click at [352, 323] on html at bounding box center [513, 311] width 621 height 46
click at [459, 314] on body at bounding box center [513, 311] width 591 height 16
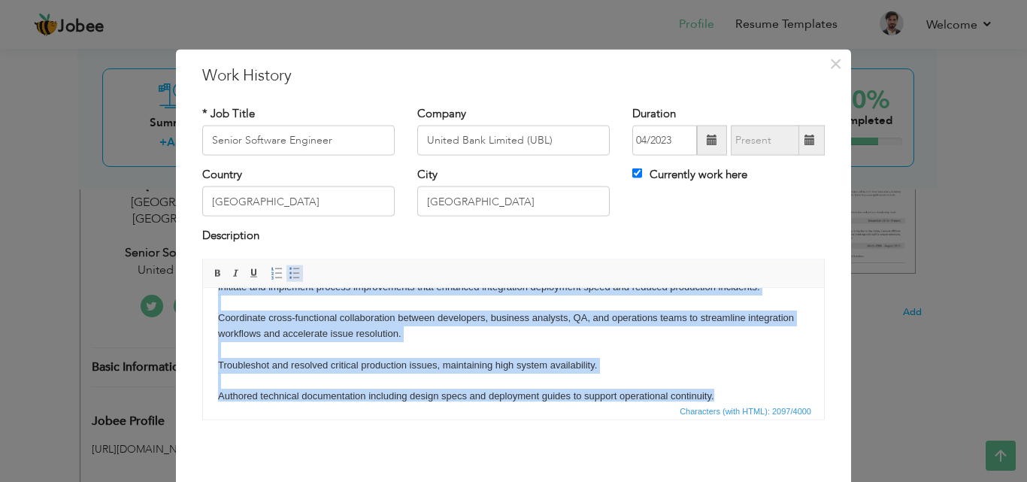
click at [289, 275] on span at bounding box center [295, 273] width 12 height 12
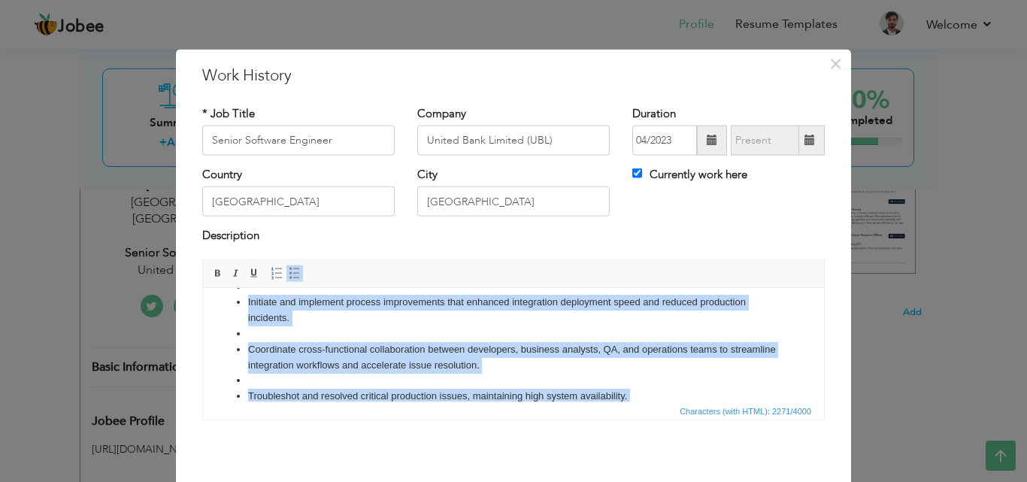
click at [331, 331] on li at bounding box center [513, 334] width 531 height 16
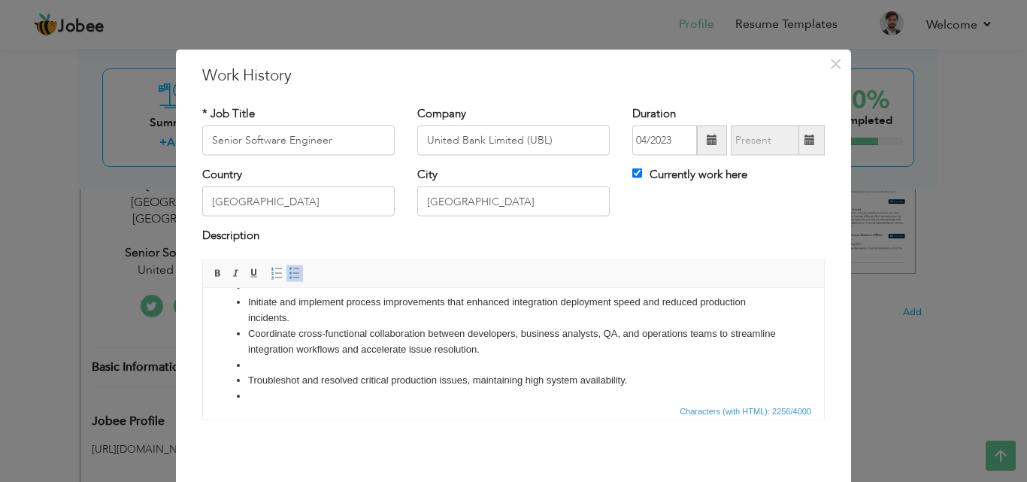
click at [302, 365] on li at bounding box center [513, 365] width 531 height 16
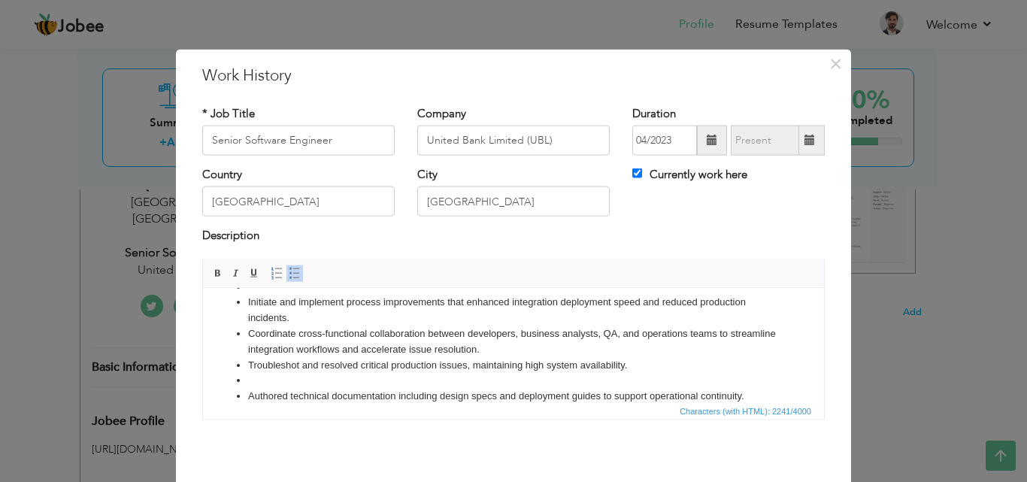
click at [280, 381] on li at bounding box center [513, 380] width 531 height 16
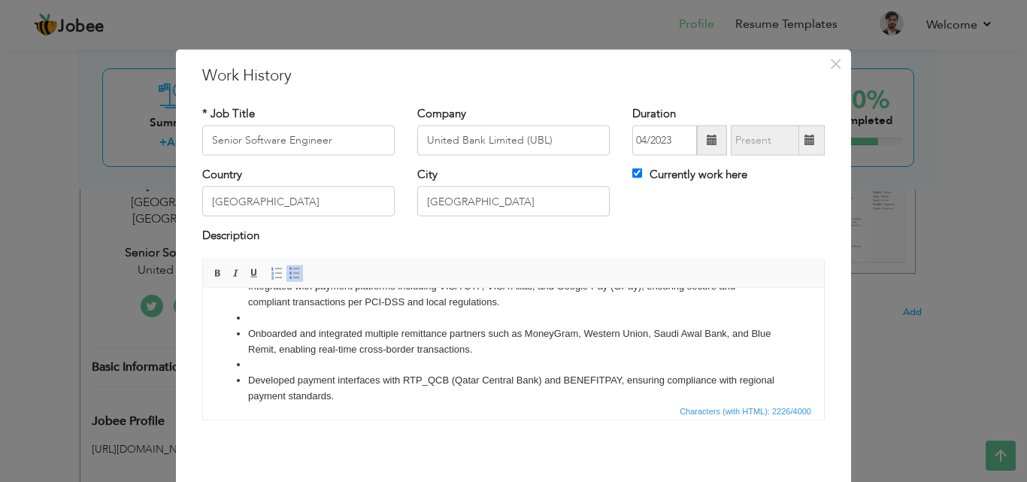
scroll to position [0, 0]
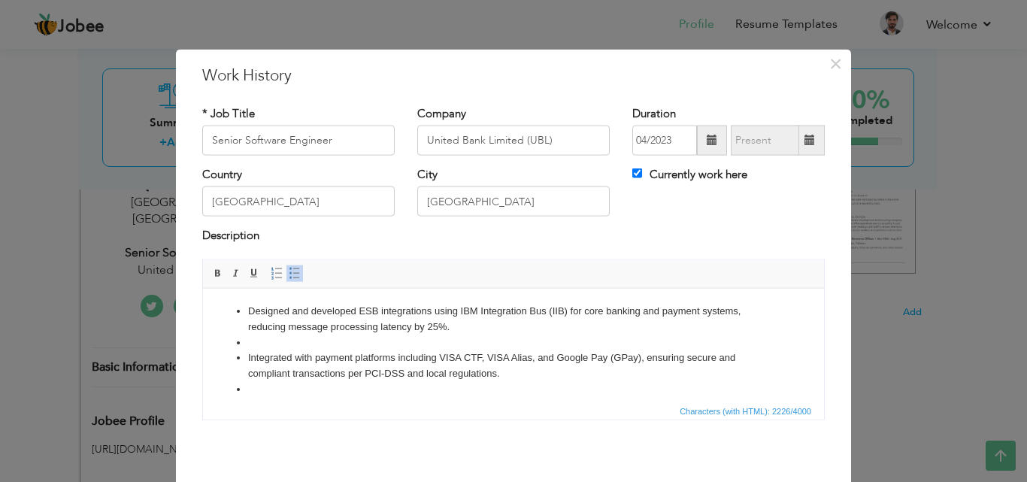
click at [387, 336] on li at bounding box center [513, 343] width 531 height 16
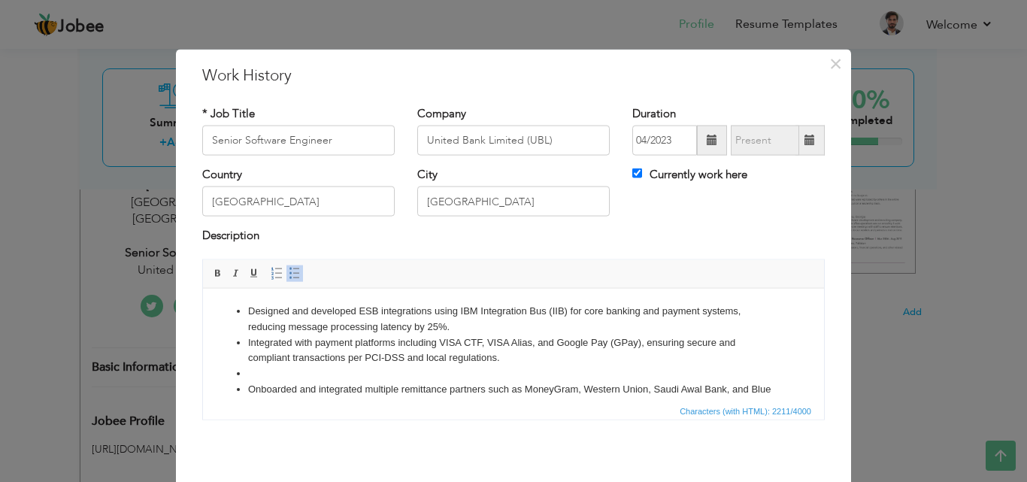
click at [346, 373] on li at bounding box center [513, 373] width 531 height 16
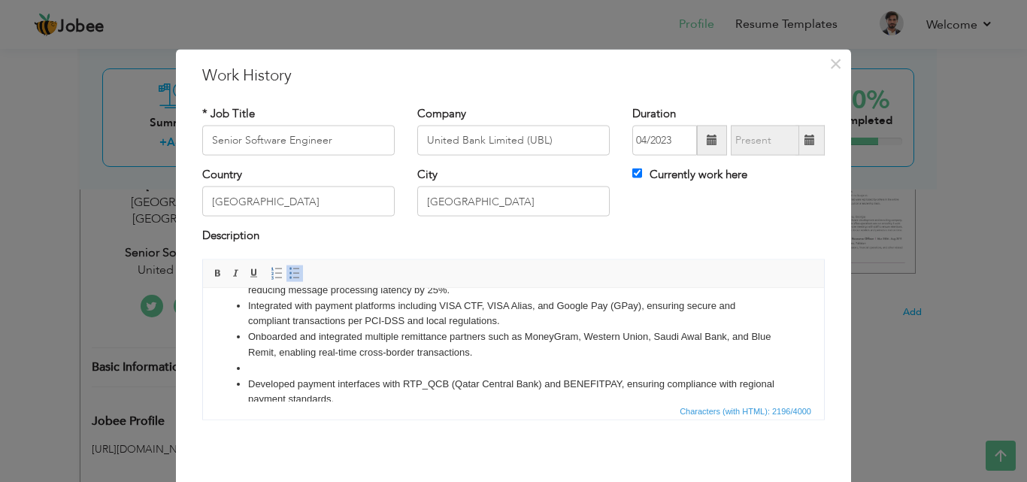
scroll to position [56, 0]
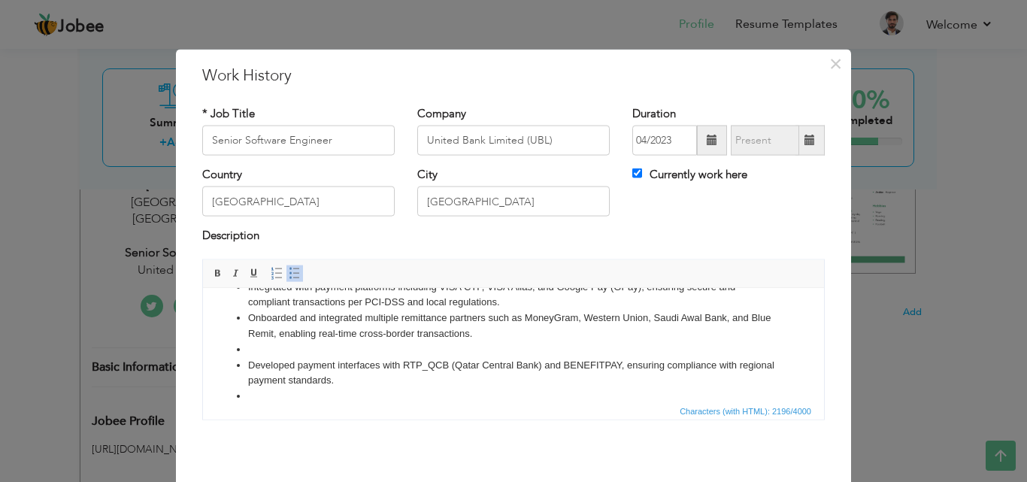
click at [512, 347] on li at bounding box center [513, 349] width 531 height 16
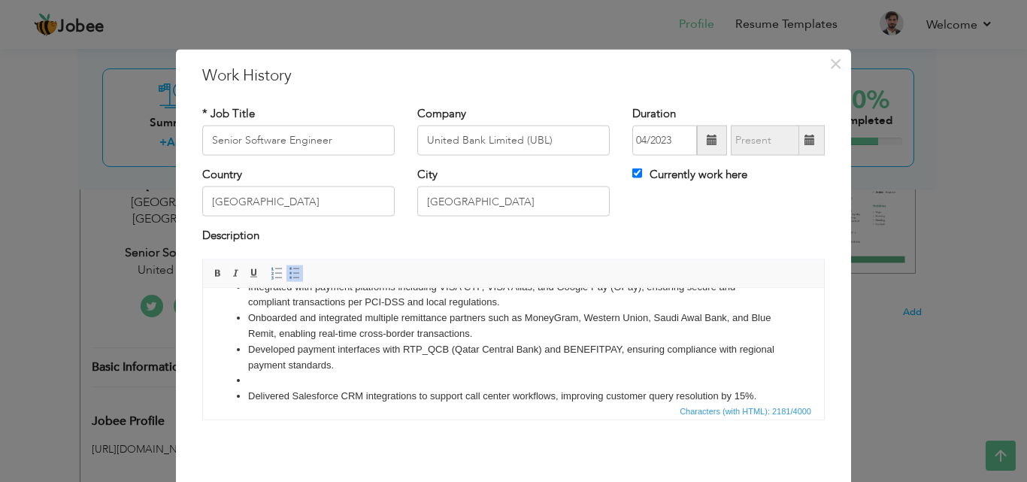
click at [427, 380] on li at bounding box center [513, 380] width 531 height 16
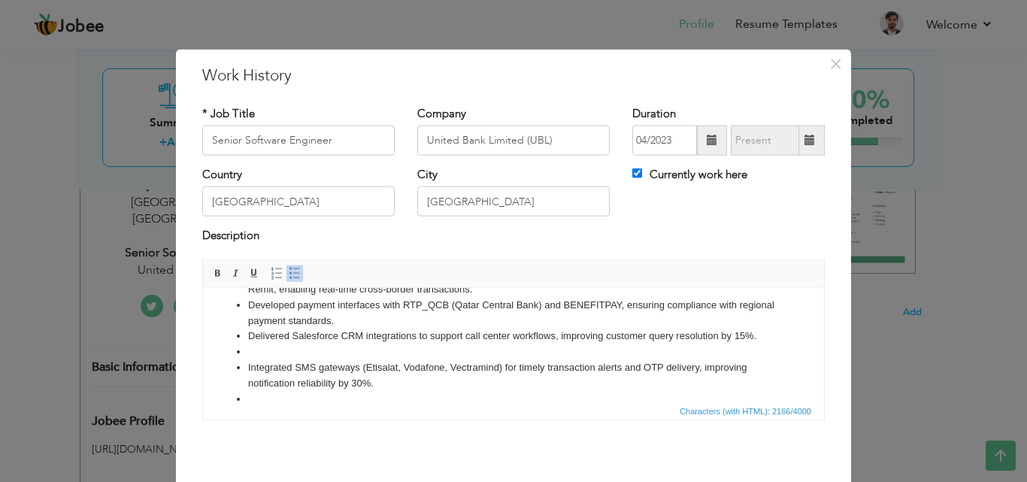
scroll to position [104, 0]
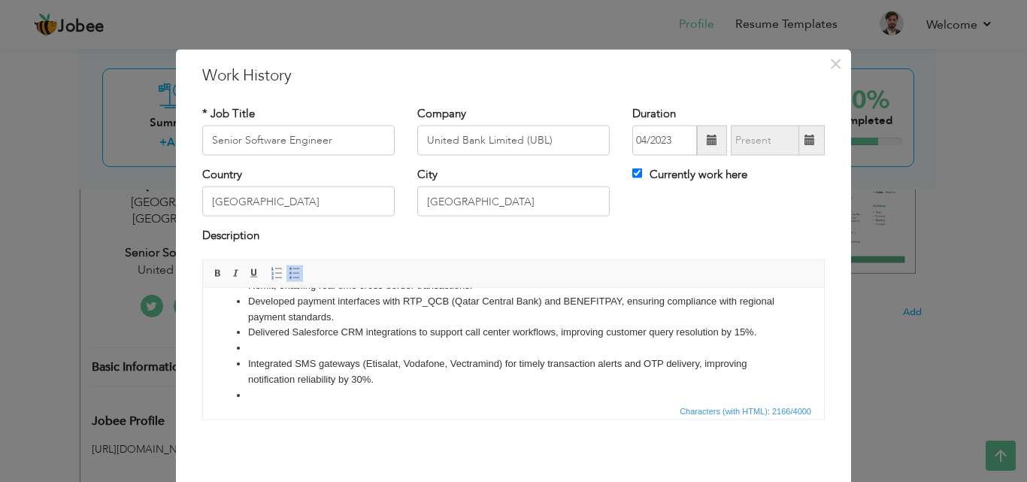
click at [493, 349] on li at bounding box center [513, 348] width 531 height 16
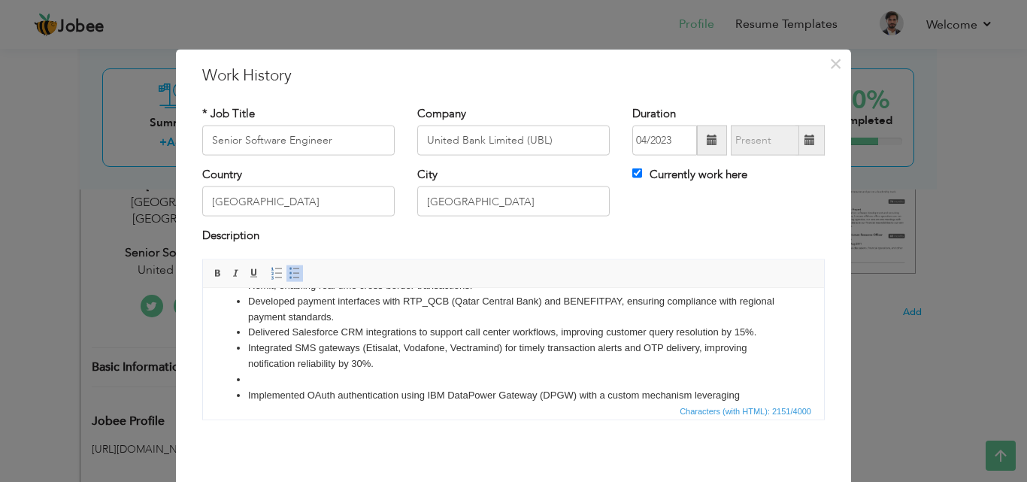
click at [373, 377] on li at bounding box center [513, 379] width 531 height 16
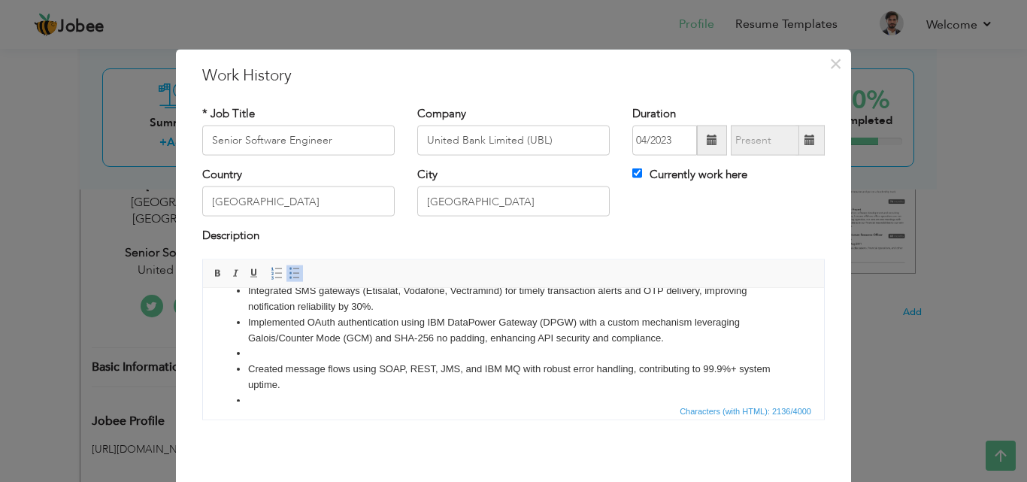
scroll to position [186, 0]
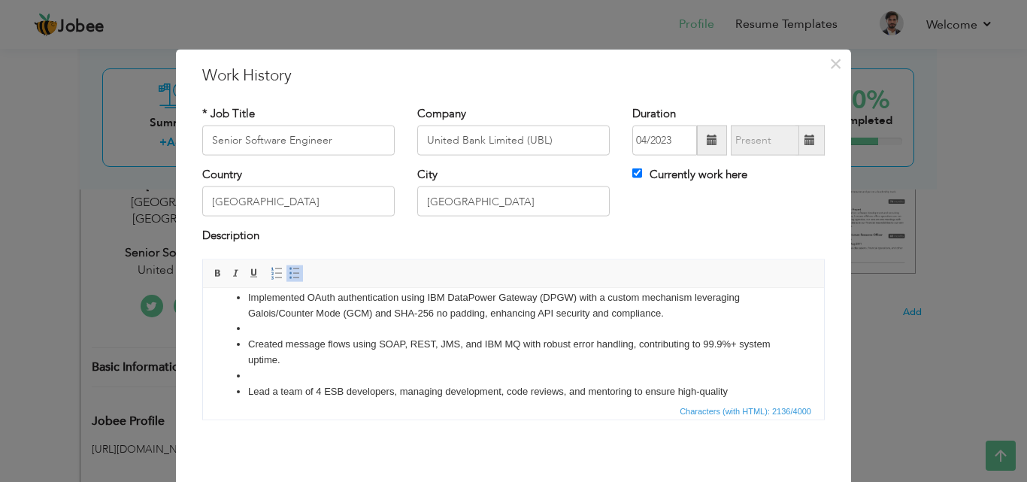
click at [435, 328] on li at bounding box center [513, 328] width 531 height 16
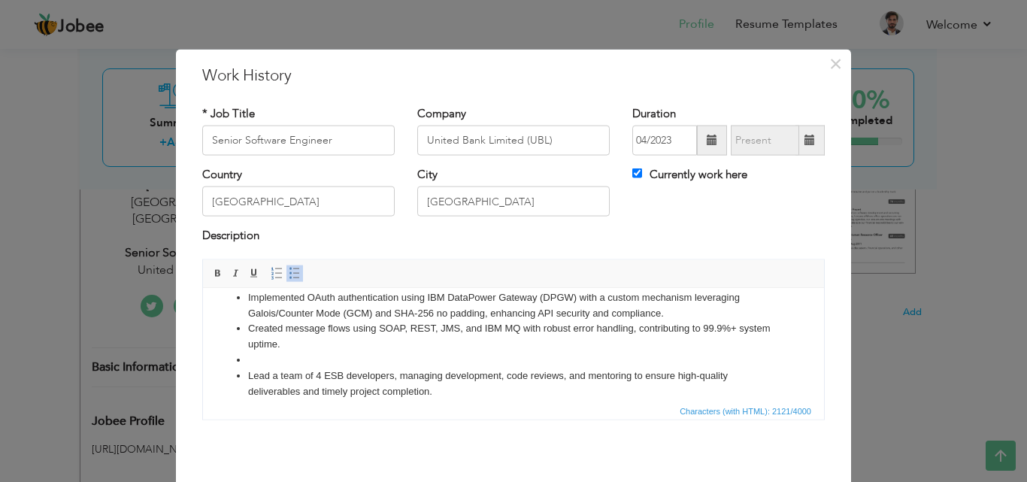
click at [338, 364] on li at bounding box center [513, 360] width 531 height 16
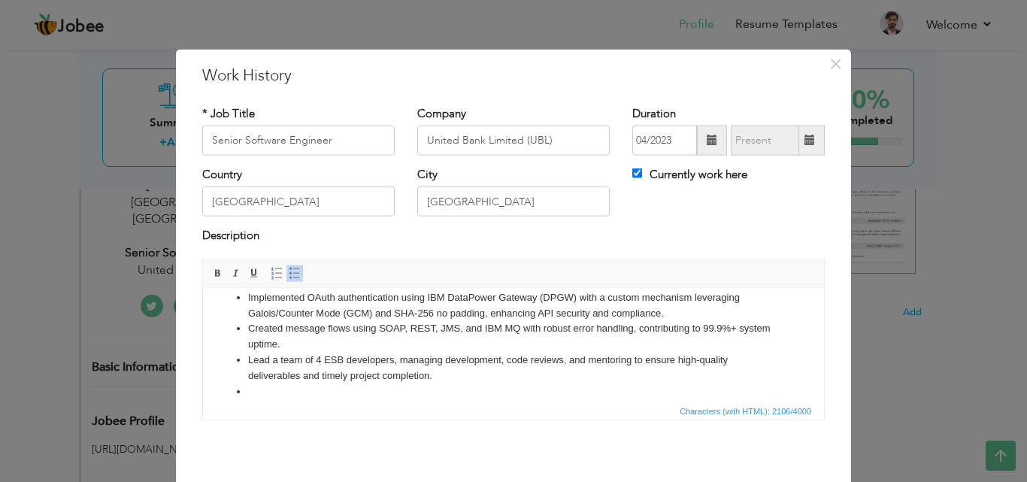
click at [309, 391] on li at bounding box center [513, 391] width 531 height 16
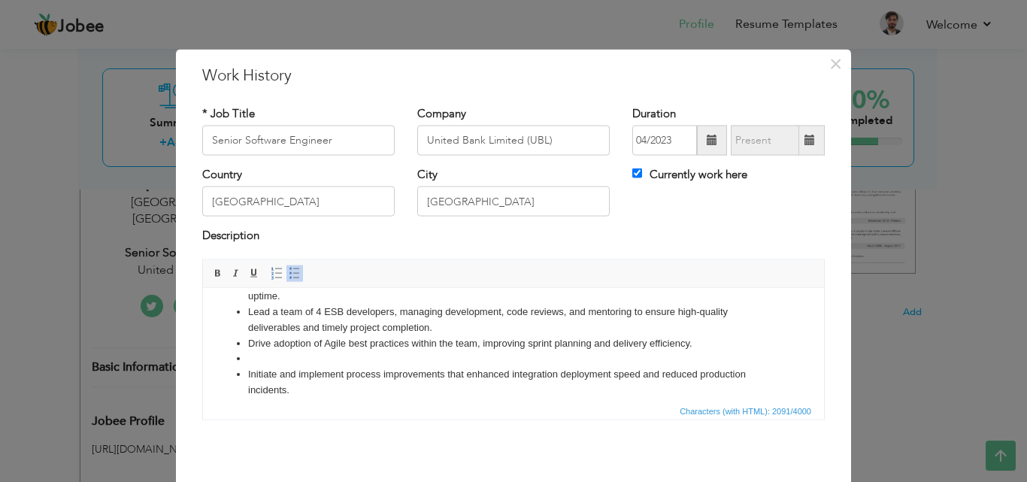
scroll to position [249, 0]
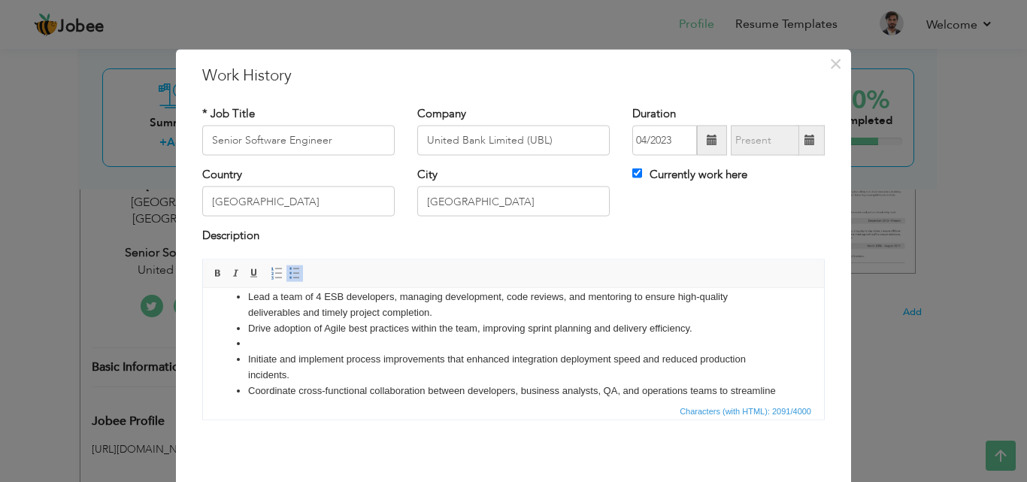
click at [385, 345] on li at bounding box center [513, 343] width 531 height 16
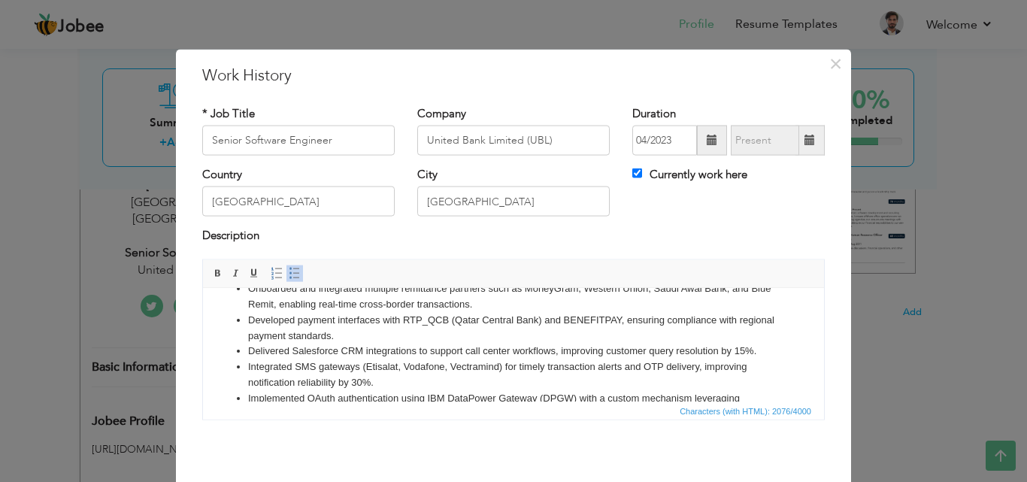
scroll to position [0, 0]
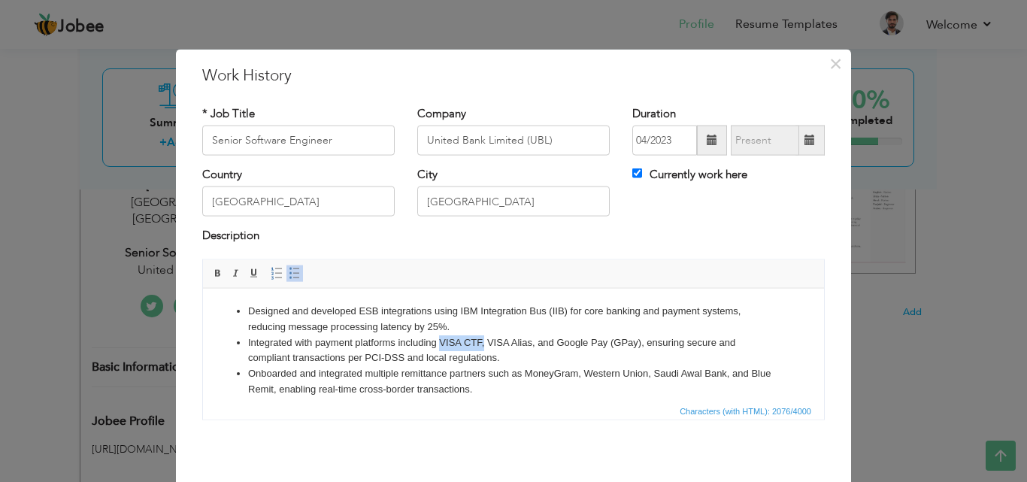
drag, startPoint x: 438, startPoint y: 341, endPoint x: 483, endPoint y: 338, distance: 46.0
click at [483, 338] on li "Integrated with payment platforms including VISA CTF, VISA Alias, and Google Pa…" at bounding box center [513, 351] width 531 height 32
click at [216, 271] on span at bounding box center [218, 273] width 12 height 12
drag, startPoint x: 495, startPoint y: 345, endPoint x: 511, endPoint y: 344, distance: 16.6
click at [511, 344] on li "Integrated with payment platforms including VISA CTF, VISA Alias, and Google Pa…" at bounding box center [513, 351] width 531 height 32
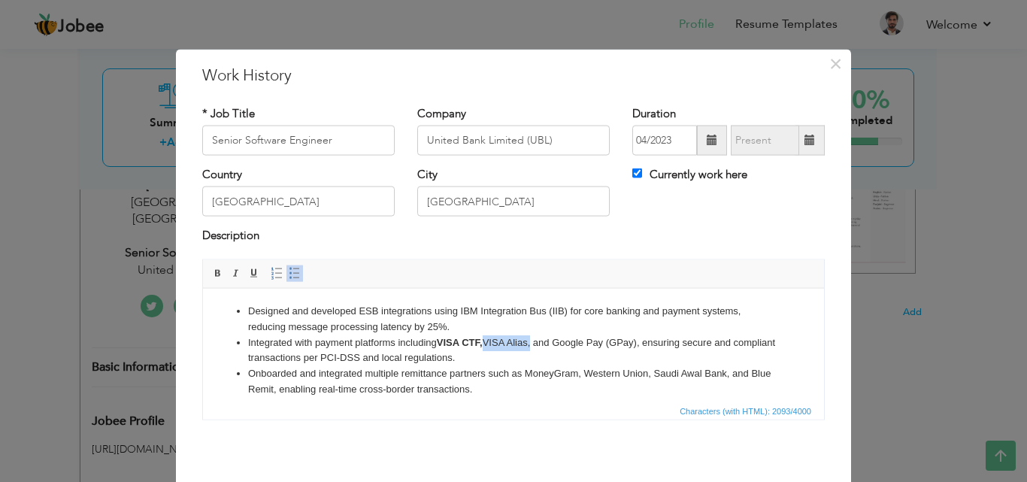
drag, startPoint x: 486, startPoint y: 341, endPoint x: 534, endPoint y: 341, distance: 48.1
click at [534, 341] on li "Integrated with payment platforms including VISA CTF, VISA Alias, and Google Pa…" at bounding box center [513, 351] width 531 height 32
click at [212, 267] on span at bounding box center [218, 273] width 12 height 12
click at [576, 350] on li "Integrated with payment platforms including VISA CTF, VISA Alias , and Google P…" at bounding box center [513, 351] width 531 height 32
drag, startPoint x: 559, startPoint y: 341, endPoint x: 644, endPoint y: 341, distance: 85.0
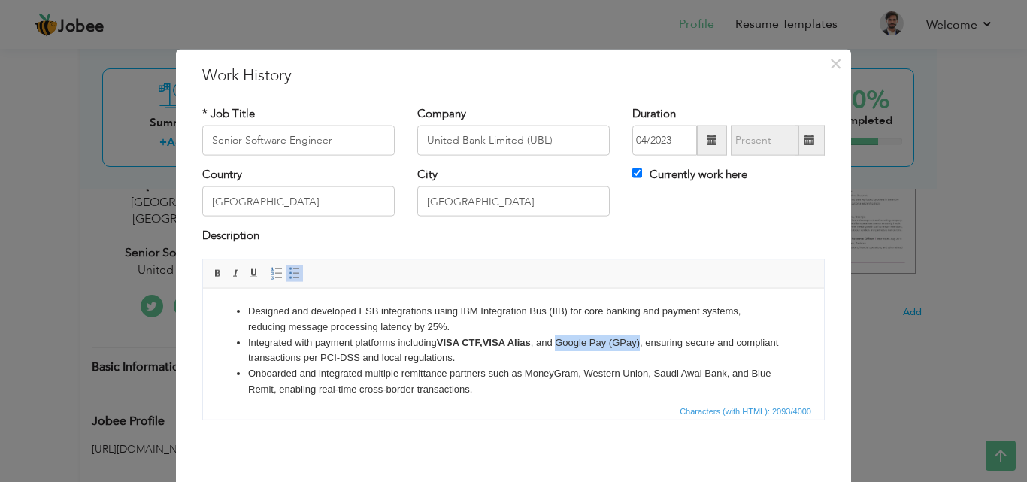
click at [644, 341] on li "Integrated with payment platforms including VISA CTF, VISA Alias , and Google P…" at bounding box center [513, 351] width 531 height 32
click at [212, 276] on span at bounding box center [218, 273] width 12 height 12
click at [358, 308] on li "Designed and developed ESB integrations using IBM Integration Bus (IIB) for cor…" at bounding box center [513, 319] width 531 height 32
click at [212, 275] on span at bounding box center [218, 273] width 12 height 12
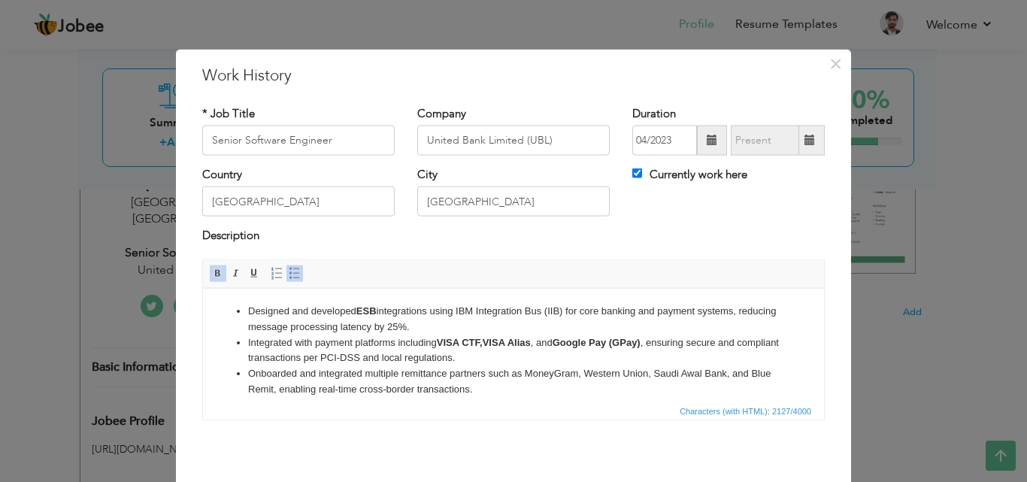
click at [514, 307] on li "Designed and developed ESB integrations using IBM Integration Bus (IIB) for cor…" at bounding box center [513, 319] width 531 height 32
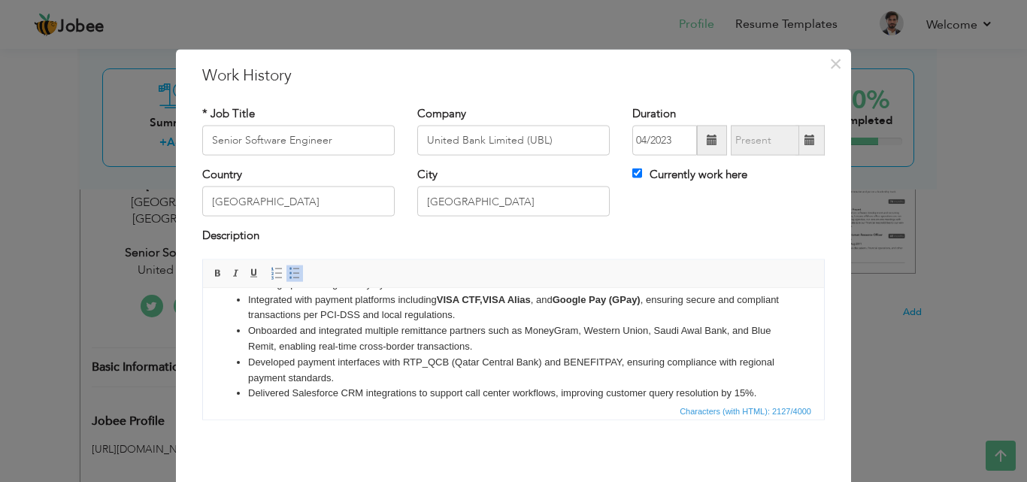
scroll to position [50, 0]
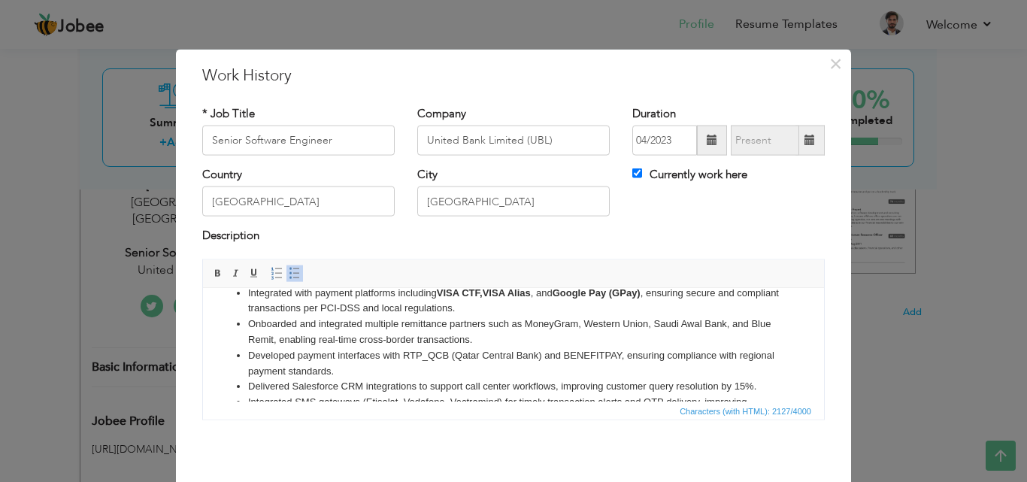
click at [544, 323] on li "Onboarded and integrated multiple remittance partners such as MoneyGram, Wester…" at bounding box center [513, 332] width 531 height 32
click at [212, 270] on span at bounding box center [218, 273] width 12 height 12
drag, startPoint x: 595, startPoint y: 325, endPoint x: 648, endPoint y: 324, distance: 52.6
click at [648, 324] on li "Onboarded and integrated multiple remittance partners such as MoneyGram , Weste…" at bounding box center [513, 332] width 531 height 32
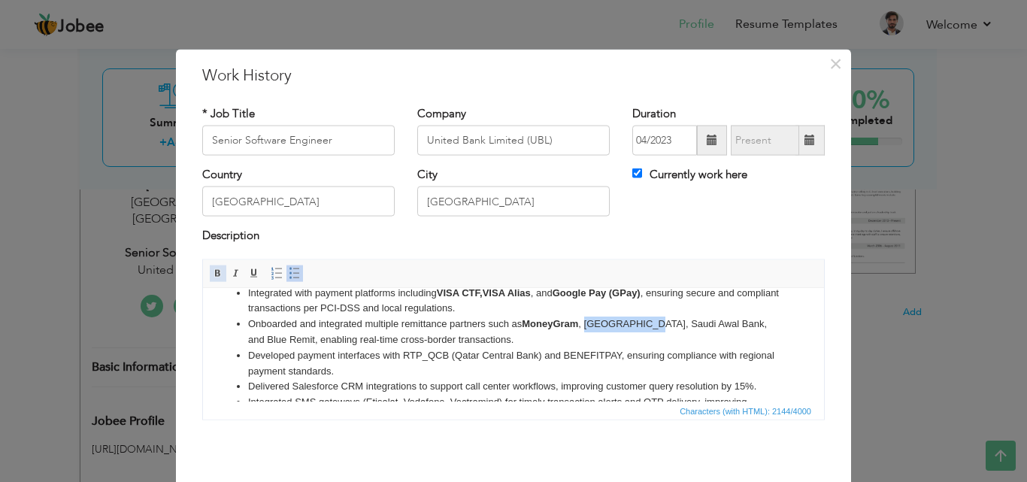
click at [212, 276] on span at bounding box center [218, 273] width 12 height 12
drag, startPoint x: 664, startPoint y: 325, endPoint x: 661, endPoint y: 310, distance: 15.3
click at [732, 326] on li "Onboarded and integrated multiple remittance partners such as MoneyGram , Weste…" at bounding box center [513, 332] width 531 height 32
drag, startPoint x: 663, startPoint y: 321, endPoint x: 735, endPoint y: 321, distance: 71.4
click at [735, 321] on li "Onboarded and integrated multiple remittance partners such as MoneyGram , Weste…" at bounding box center [513, 332] width 531 height 32
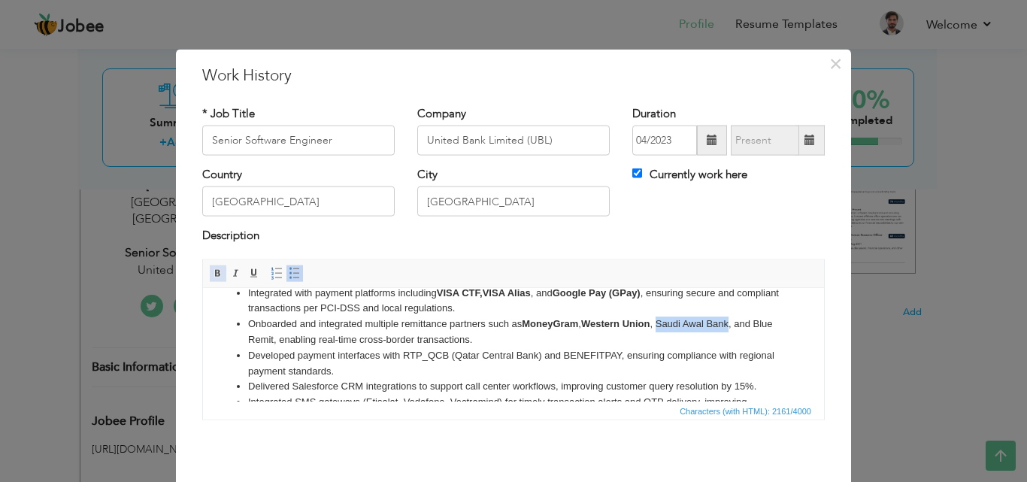
click at [212, 273] on span at bounding box center [218, 273] width 12 height 12
drag, startPoint x: 247, startPoint y: 340, endPoint x: 295, endPoint y: 335, distance: 48.3
click at [295, 335] on li "Onboarded and integrated multiple remittance partners such as MoneyGram , Weste…" at bounding box center [513, 332] width 531 height 32
click at [215, 273] on span at bounding box center [218, 273] width 12 height 12
click at [423, 356] on li "Developed payment interfaces with RTP_QCB (Qatar Central Bank) and BENEFITPAY, …" at bounding box center [513, 363] width 531 height 32
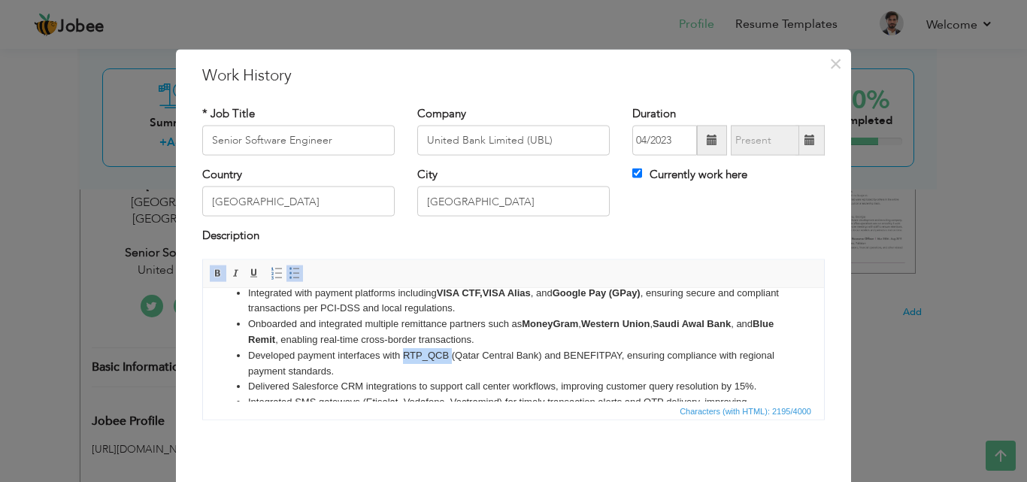
click at [423, 356] on li "Developed payment interfaces with RTP_QCB (Qatar Central Bank) and BENEFITPAY, …" at bounding box center [513, 363] width 531 height 32
click at [214, 272] on span at bounding box center [218, 273] width 12 height 12
click at [581, 356] on li "Developed payment interfaces with RTP_QCB (Qatar Central Bank) and BENEFITPAY, …" at bounding box center [513, 363] width 531 height 32
click at [216, 271] on span at bounding box center [218, 273] width 12 height 12
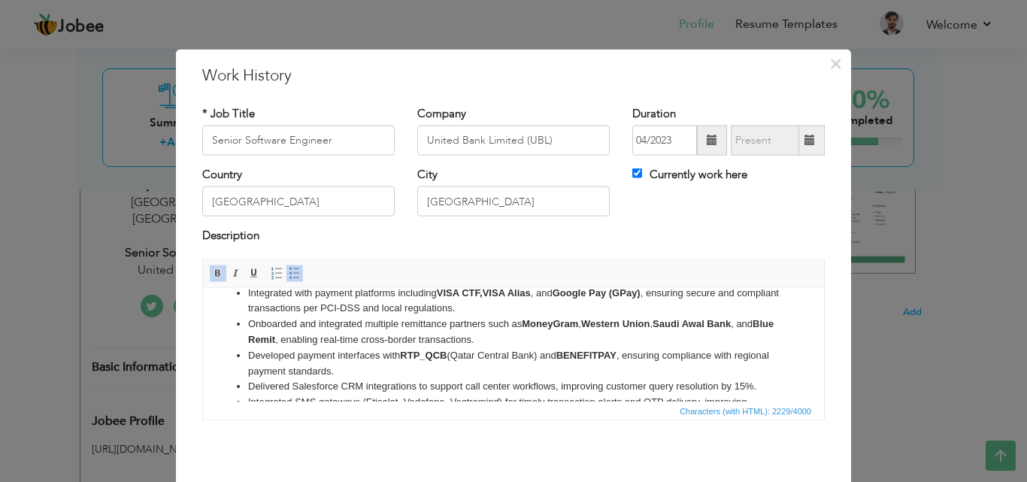
click at [309, 389] on li "Delivered Salesforce CRM integrations to support call center workflows, improvi…" at bounding box center [513, 386] width 531 height 16
click at [213, 271] on span at bounding box center [218, 273] width 12 height 12
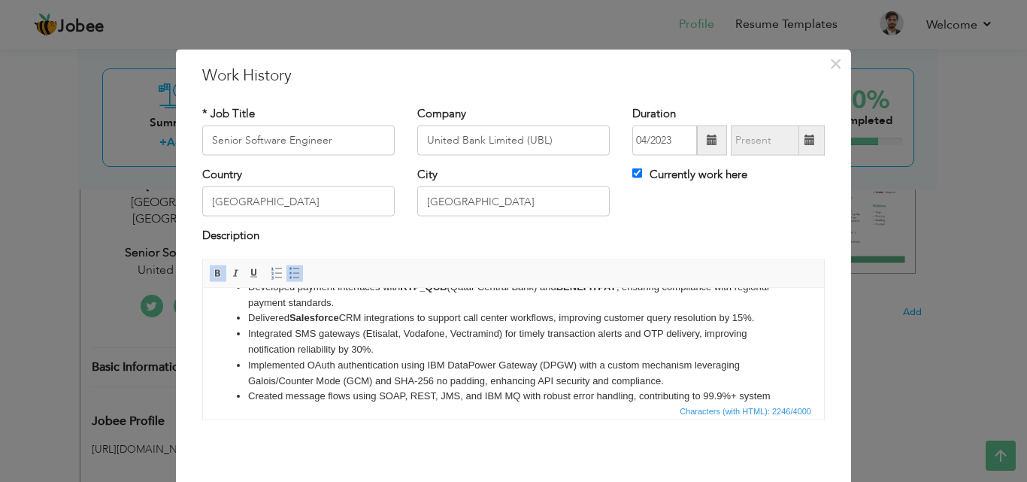
scroll to position [132, 0]
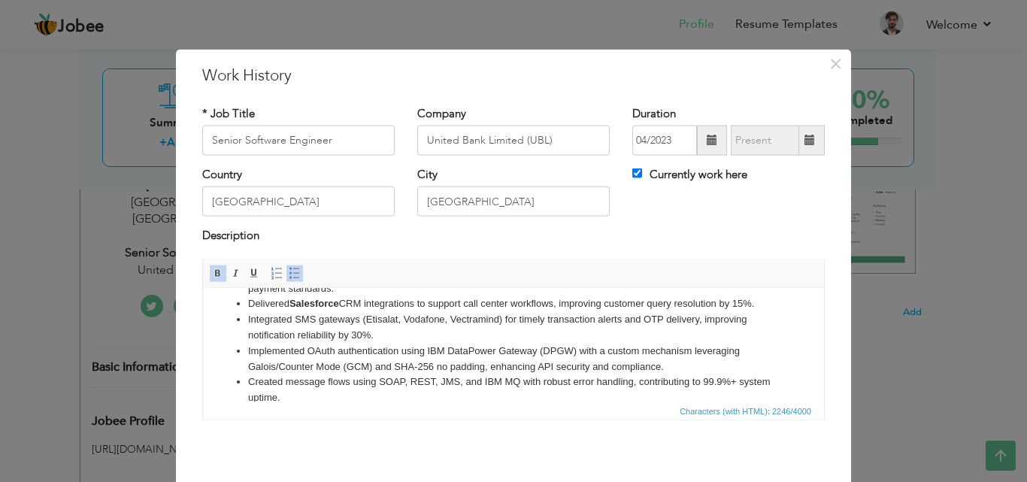
drag, startPoint x: 816, startPoint y: 324, endPoint x: 1023, endPoint y: 629, distance: 368.7
click at [335, 325] on li "Integrated SMS gateways (Etisalat, Vodafone, Vectramind) for timely transaction…" at bounding box center [513, 327] width 531 height 32
click at [379, 317] on li "Integrated SMS gateways (Etisalat, Vodafone, Vectramind) for timely transaction…" at bounding box center [513, 327] width 531 height 32
click at [212, 273] on span at bounding box center [218, 273] width 12 height 12
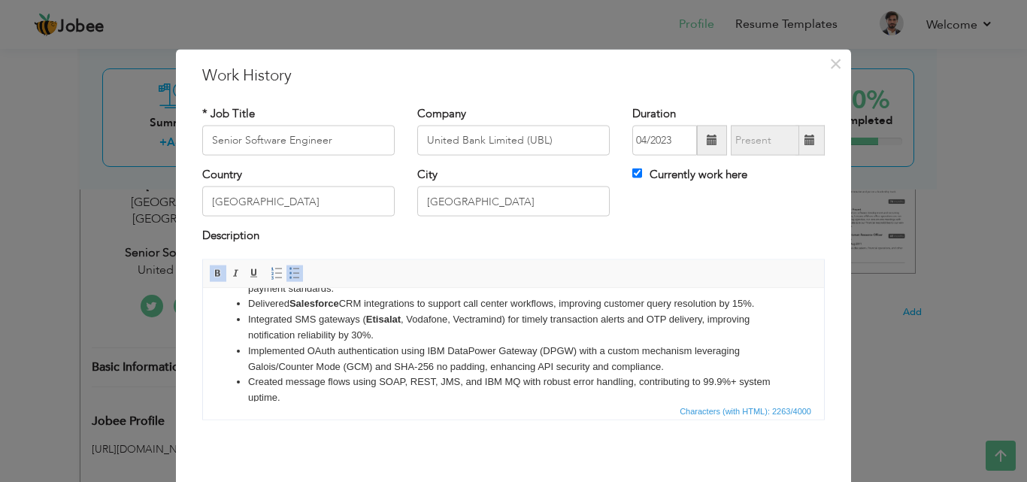
click at [419, 321] on li "Integrated SMS gateways ( Etisalat , Vodafone, Vectramind) for timely transacti…" at bounding box center [513, 327] width 531 height 32
click at [218, 271] on span at bounding box center [218, 273] width 12 height 12
click at [481, 320] on li "Integrated SMS gateways ( Etisalat , Vodafone , Vectramind) for timely transact…" at bounding box center [513, 327] width 531 height 32
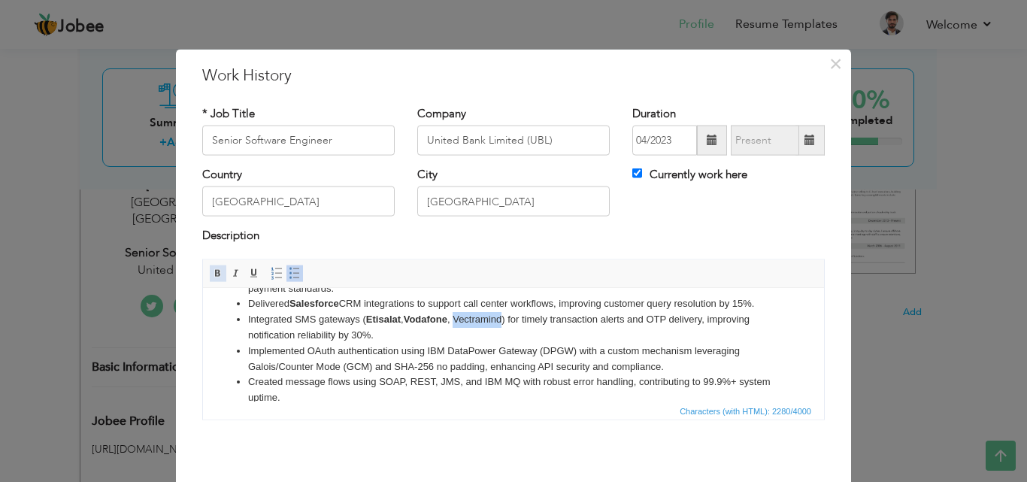
click at [214, 272] on span at bounding box center [218, 273] width 12 height 12
click at [550, 350] on li "Implemented OAuth authentication using IBM DataPower Gateway (DPGW) with a cust…" at bounding box center [513, 359] width 531 height 32
click at [396, 318] on strong "Etisalat" at bounding box center [383, 318] width 35 height 11
click at [356, 364] on li "Implemented OAuth authentication using IBM DataPower Gateway (DPGW) with a cust…" at bounding box center [513, 359] width 531 height 32
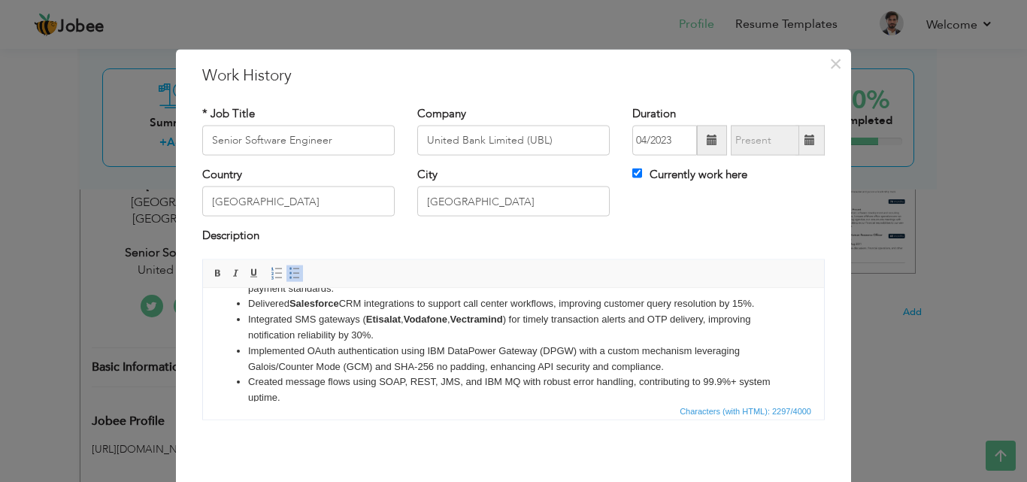
click at [355, 364] on li "Implemented OAuth authentication using IBM DataPower Gateway (DPGW) with a cust…" at bounding box center [513, 359] width 531 height 32
click at [354, 364] on li "Implemented OAuth authentication using IBM DataPower Gateway (DPGW) with a cust…" at bounding box center [513, 359] width 531 height 32
click at [362, 367] on li "Implemented OAuth authentication using IBM DataPower Gateway (DPGW) with a cust…" at bounding box center [513, 359] width 531 height 32
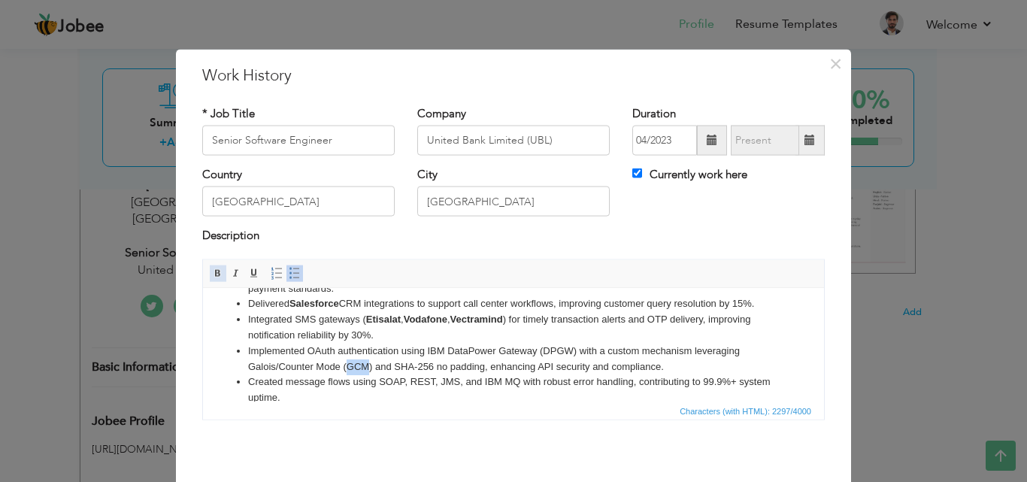
click at [212, 274] on span at bounding box center [218, 273] width 12 height 12
drag, startPoint x: 395, startPoint y: 368, endPoint x: 436, endPoint y: 367, distance: 40.6
click at [436, 367] on li "Implemented OAuth authentication using IBM DataPower Gateway (DPGW) with a cust…" at bounding box center [513, 359] width 531 height 32
click at [214, 274] on span at bounding box center [218, 273] width 12 height 12
click at [652, 320] on li "Integrated SMS gateways ( Etisalat , Vodafone , Vectramind ) for timely transac…" at bounding box center [513, 327] width 531 height 32
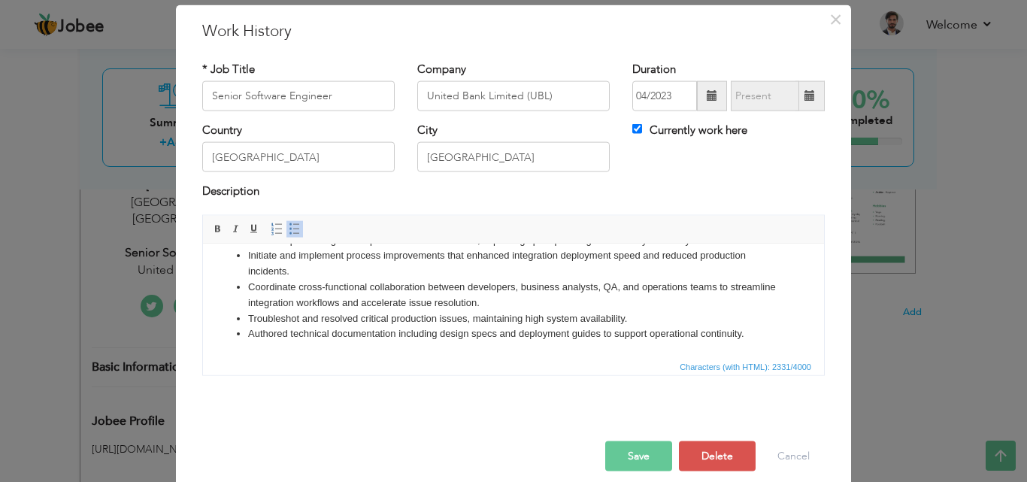
scroll to position [59, 0]
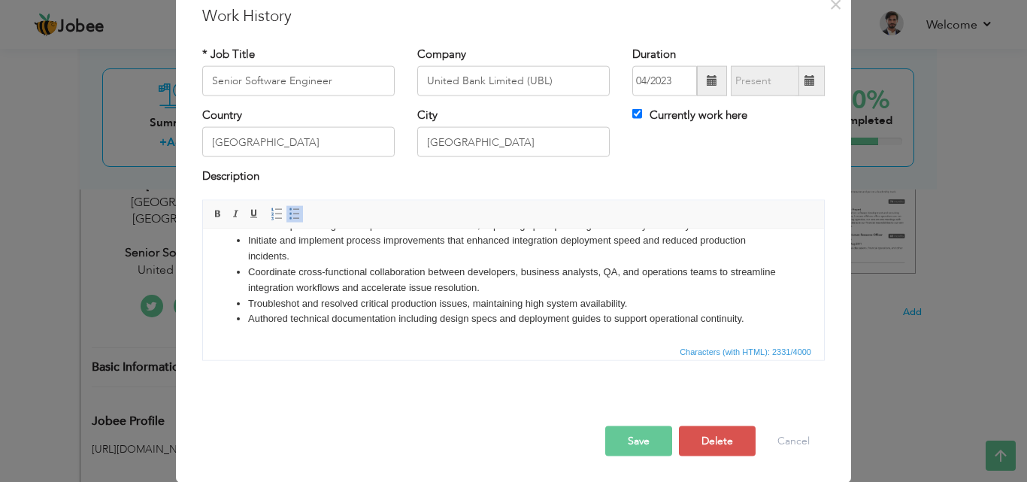
click at [636, 435] on button "Save" at bounding box center [638, 441] width 67 height 30
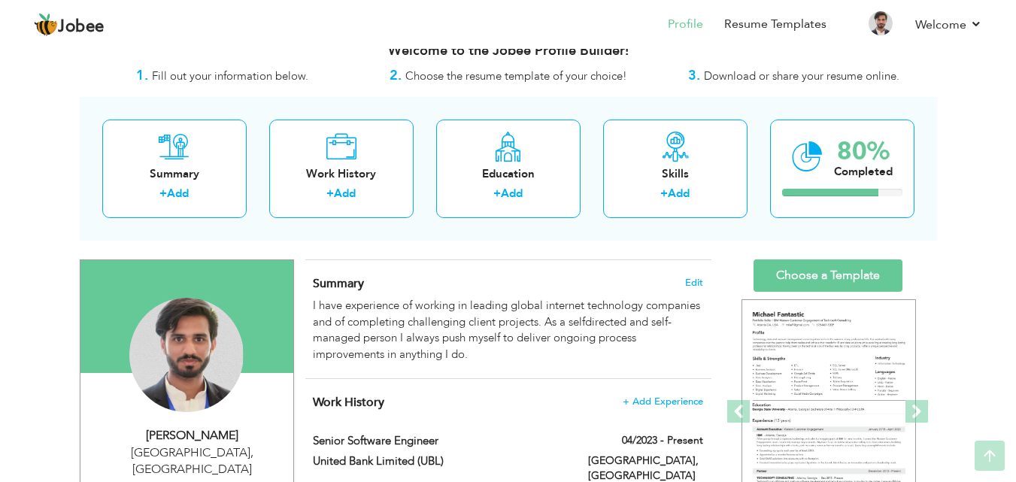
scroll to position [0, 0]
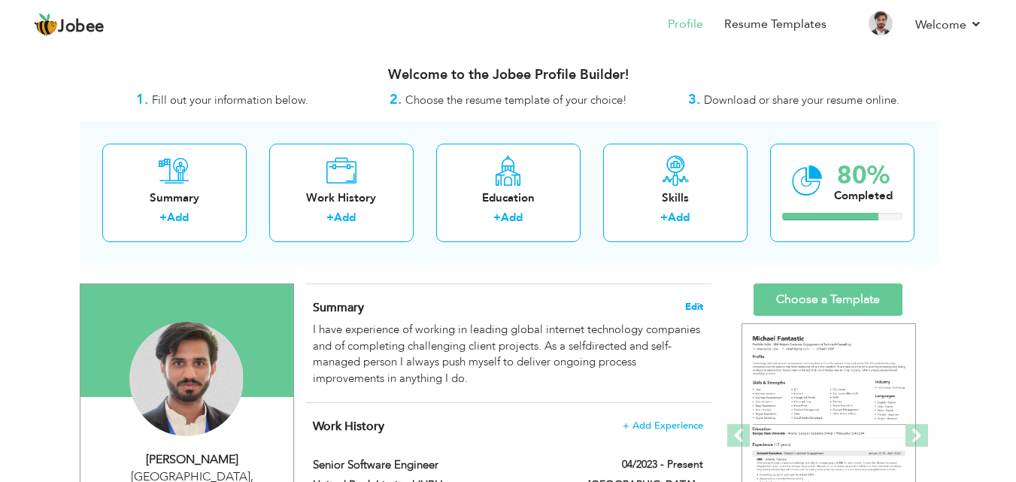
click at [693, 305] on span "Edit" at bounding box center [694, 307] width 18 height 11
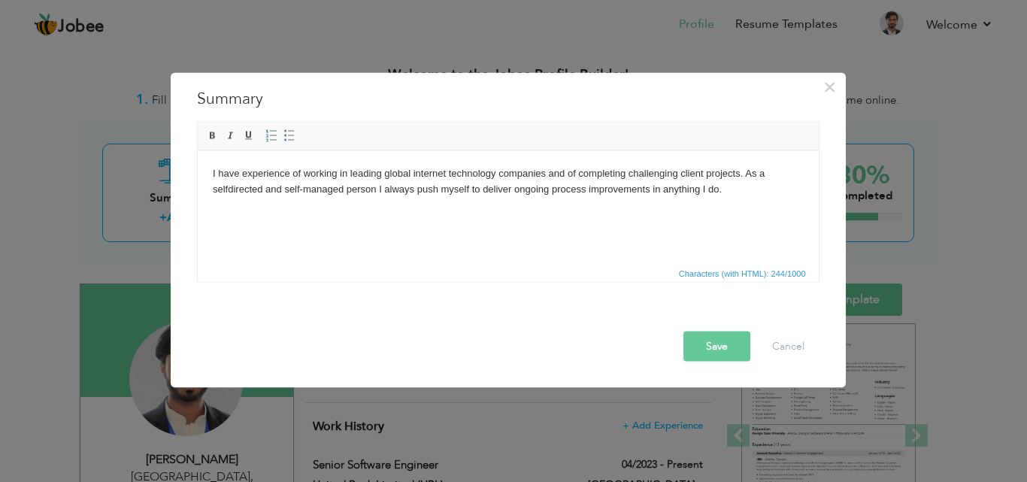
click at [626, 185] on body "I have experience of working in leading global internet technology companies an…" at bounding box center [507, 181] width 591 height 32
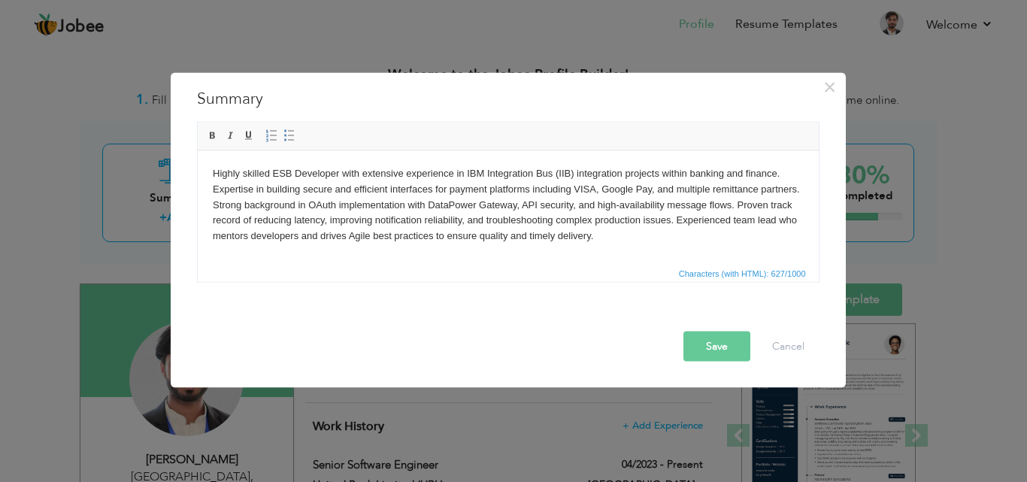
click at [719, 347] on button "Save" at bounding box center [716, 346] width 67 height 30
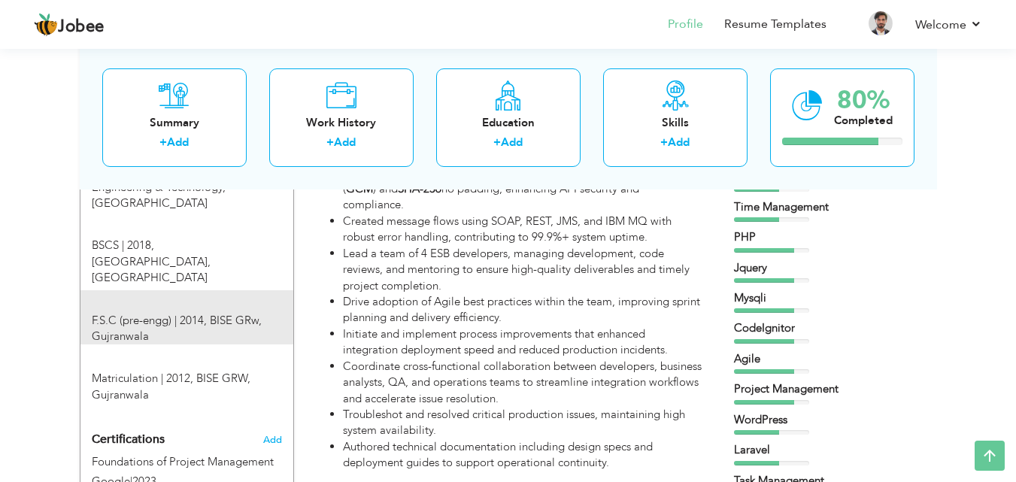
scroll to position [716, 0]
click at [275, 322] on span at bounding box center [283, 327] width 19 height 11
type input "F.S.C (pre-engg)"
type input "2014"
type input "BISE GRw"
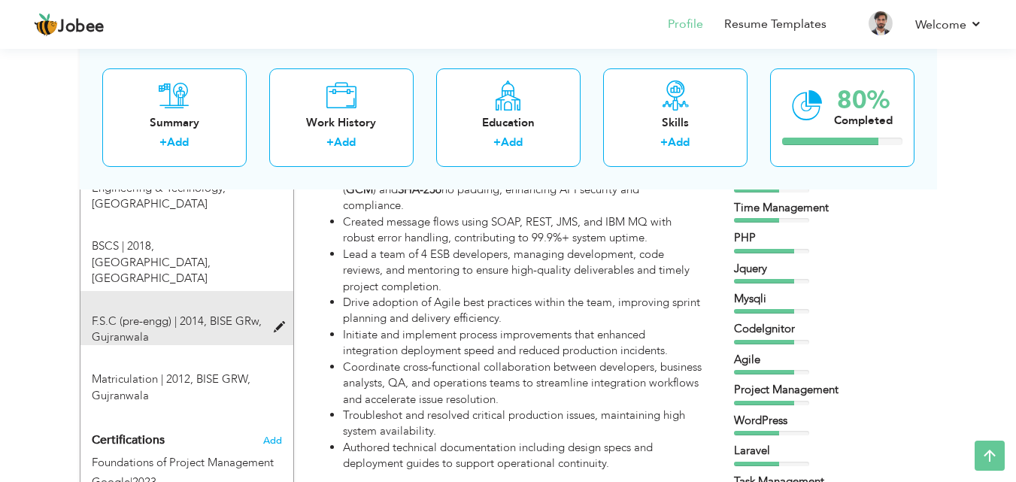
type input "72"
radio input "true"
type input "Gujranwala"
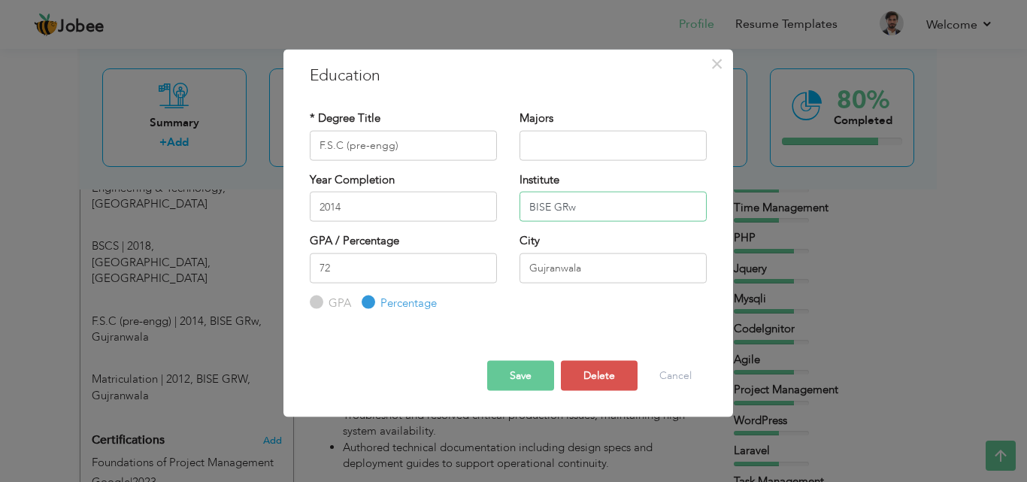
click at [586, 208] on input "BISE GRw" at bounding box center [613, 207] width 187 height 30
type input "BISE GRW"
click at [519, 377] on button "Save" at bounding box center [520, 376] width 67 height 30
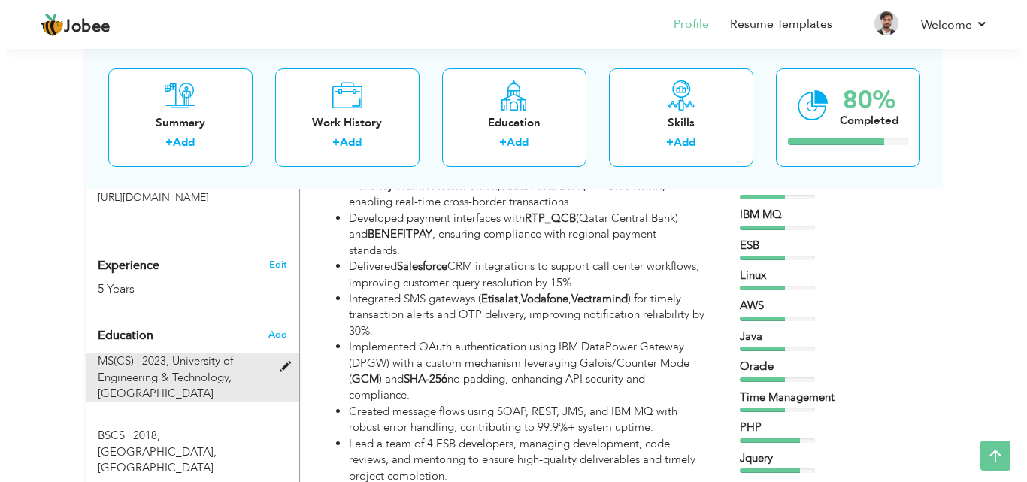
scroll to position [415, 0]
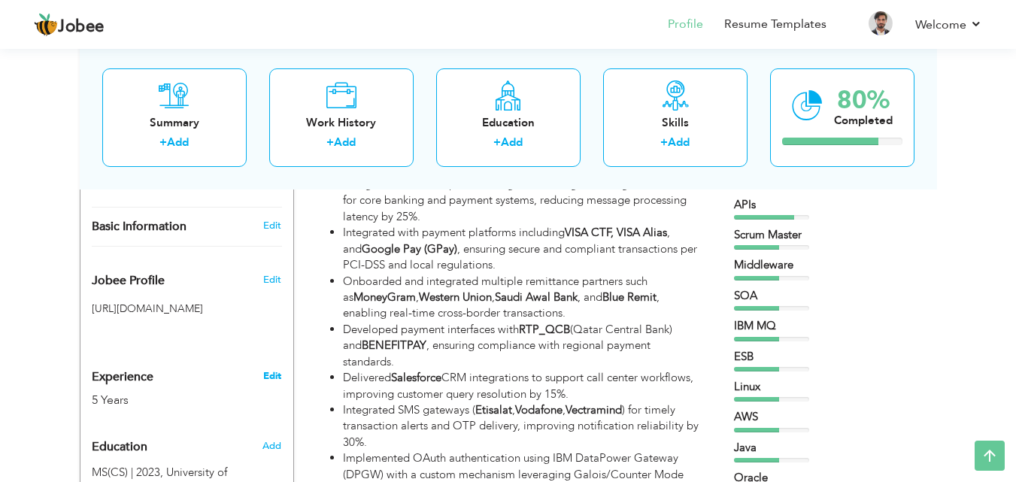
click at [272, 369] on link "Edit" at bounding box center [272, 376] width 18 height 14
type input "Aqib"
type input "Javed"
type input "03021404520"
select select "number:166"
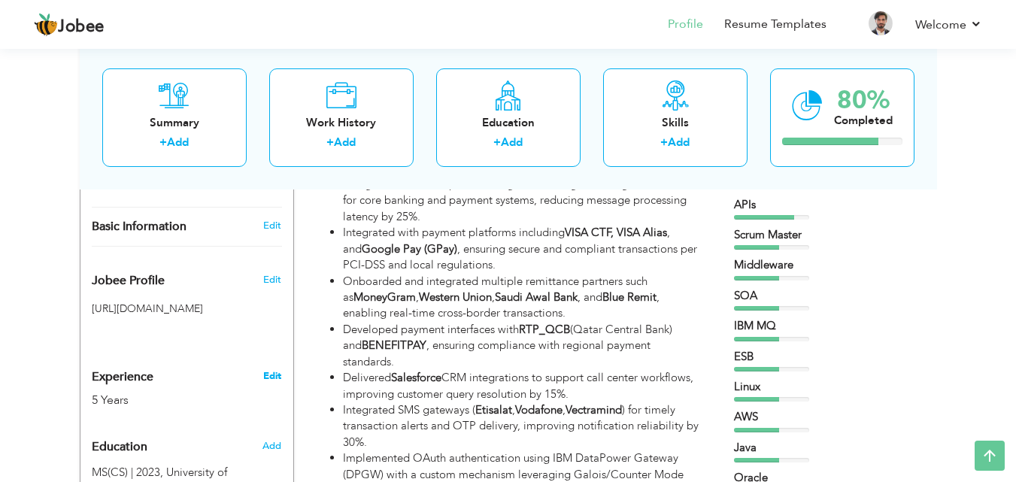
type input "[GEOGRAPHIC_DATA]"
select select "number:7"
type input "United Bank Limited"
type input "Senior Software Engineer"
type input "www.linkedin.com/in/aqib-javed-87b51a116"
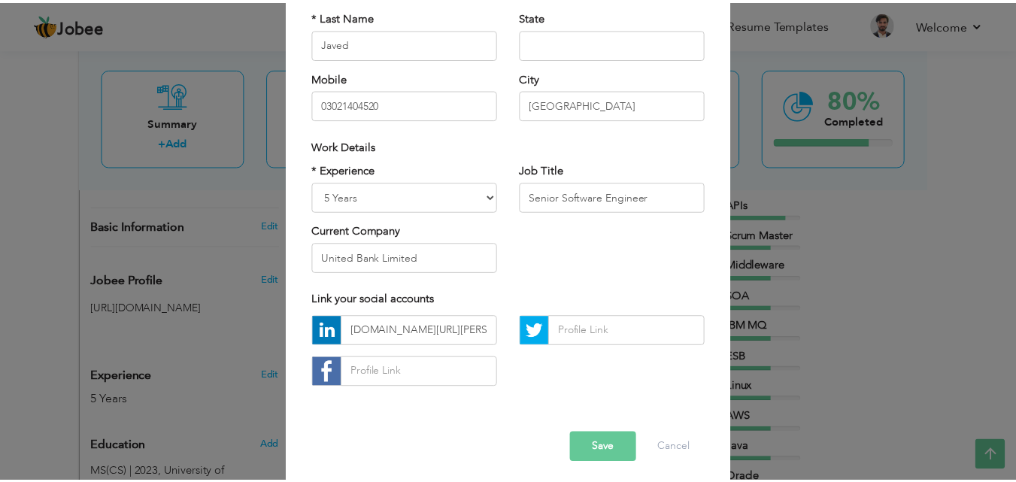
scroll to position [196, 0]
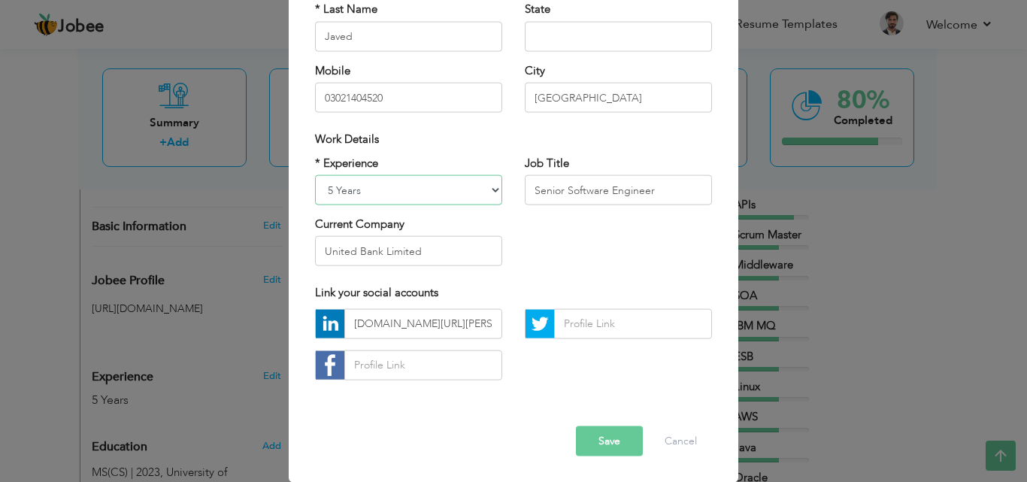
click at [450, 182] on select "Entry Level Less than 1 Year 1 Year 2 Years 3 Years 4 Years 5 Years 6 Years 7 Y…" at bounding box center [408, 190] width 187 height 30
select select "number:8"
click at [315, 175] on select "Entry Level Less than 1 Year 1 Year 2 Years 3 Years 4 Years 5 Years 6 Years 7 Y…" at bounding box center [408, 190] width 187 height 30
click at [608, 441] on button "Save" at bounding box center [609, 441] width 67 height 30
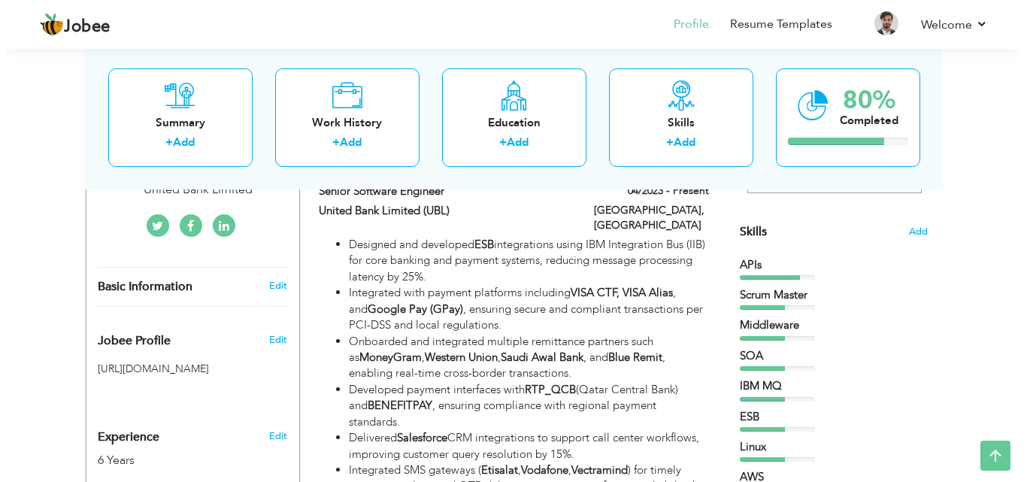
scroll to position [346, 0]
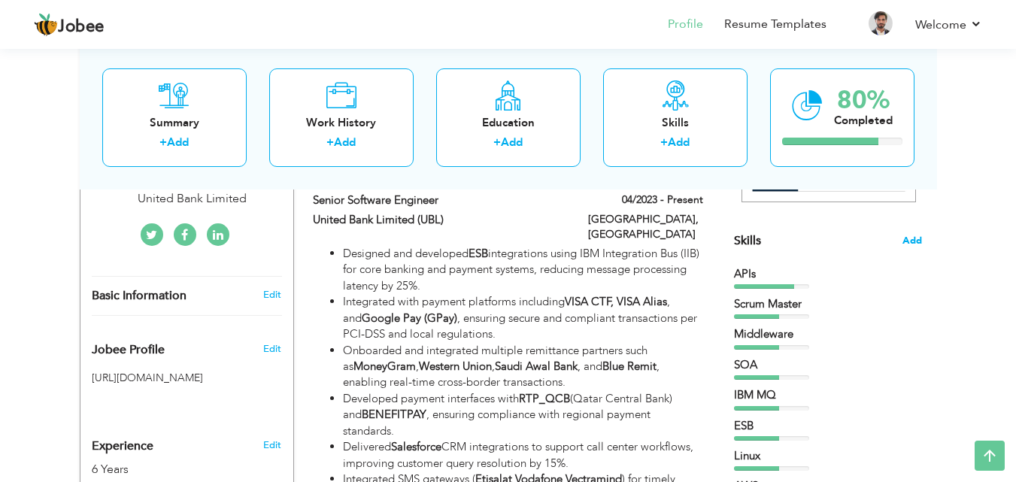
click at [912, 239] on span "Add" at bounding box center [912, 241] width 20 height 14
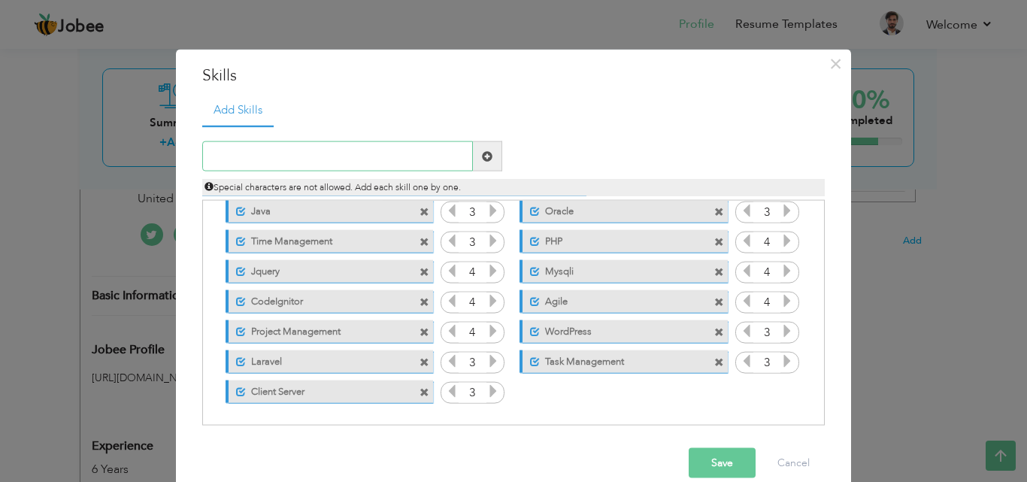
scroll to position [23, 0]
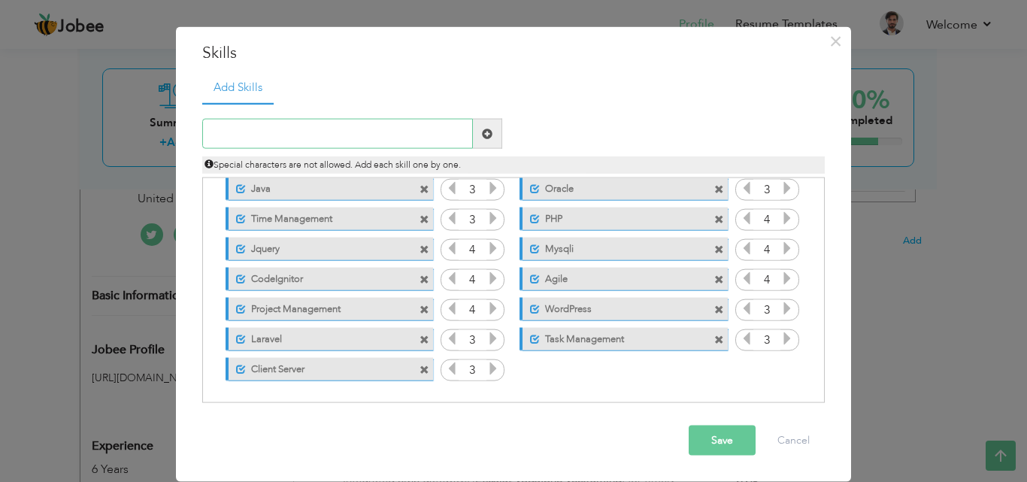
click at [383, 130] on input "text" at bounding box center [337, 134] width 271 height 30
click at [714, 340] on span at bounding box center [719, 340] width 10 height 10
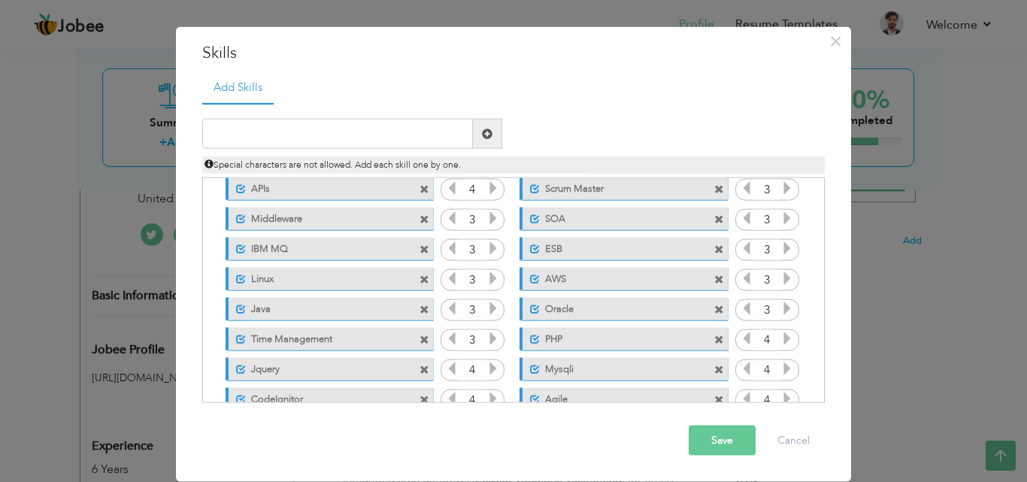
scroll to position [0, 0]
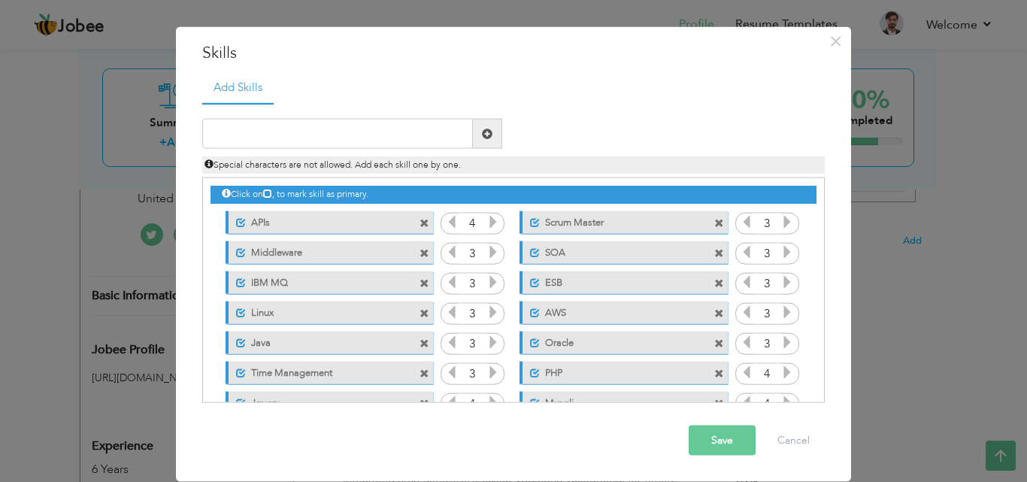
click at [714, 223] on span at bounding box center [719, 223] width 10 height 10
click at [403, 122] on input "text" at bounding box center [337, 134] width 271 height 30
click at [381, 127] on input "text" at bounding box center [337, 134] width 271 height 30
type input "OAuth"
click at [482, 130] on span at bounding box center [487, 133] width 11 height 11
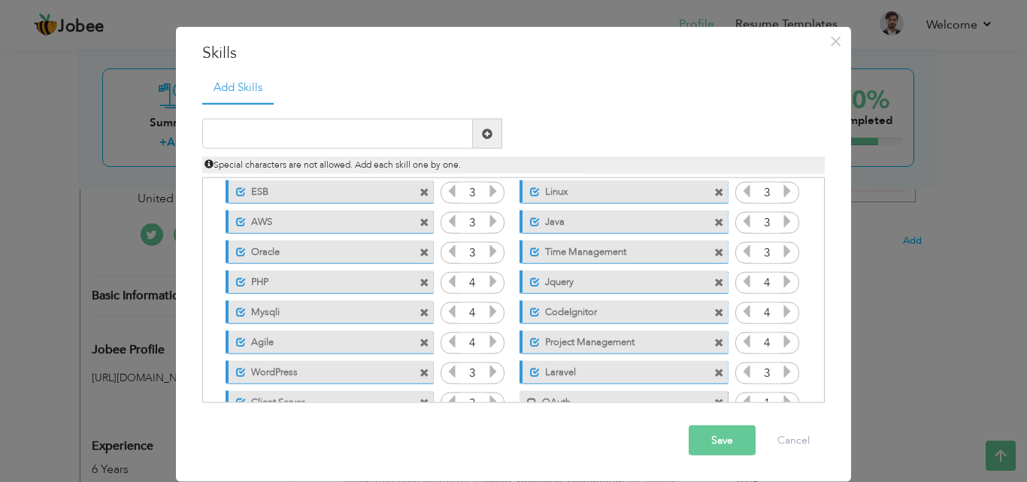
scroll to position [124, 0]
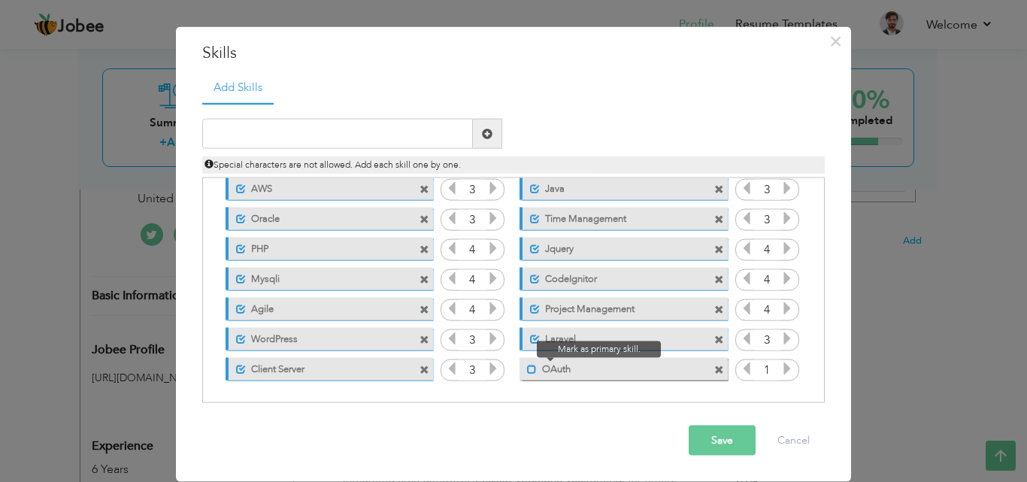
click at [527, 370] on span at bounding box center [532, 369] width 10 height 10
click at [780, 369] on icon at bounding box center [787, 369] width 14 height 14
click at [740, 368] on icon at bounding box center [747, 369] width 14 height 14
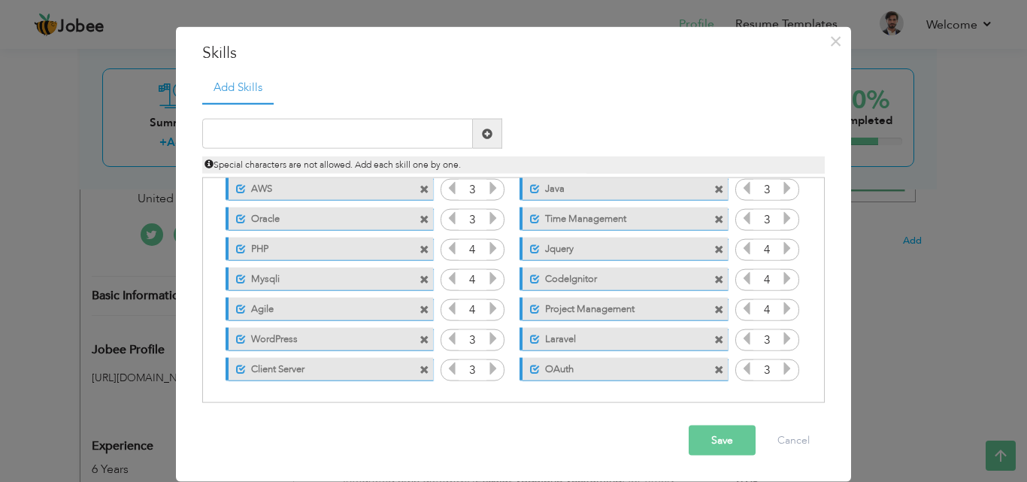
click at [720, 442] on button "Save" at bounding box center [722, 441] width 67 height 30
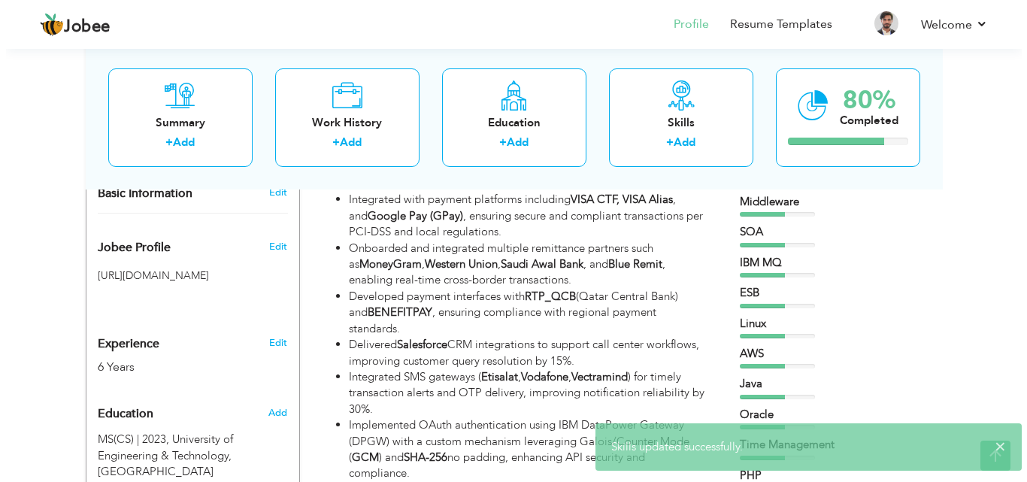
scroll to position [358, 0]
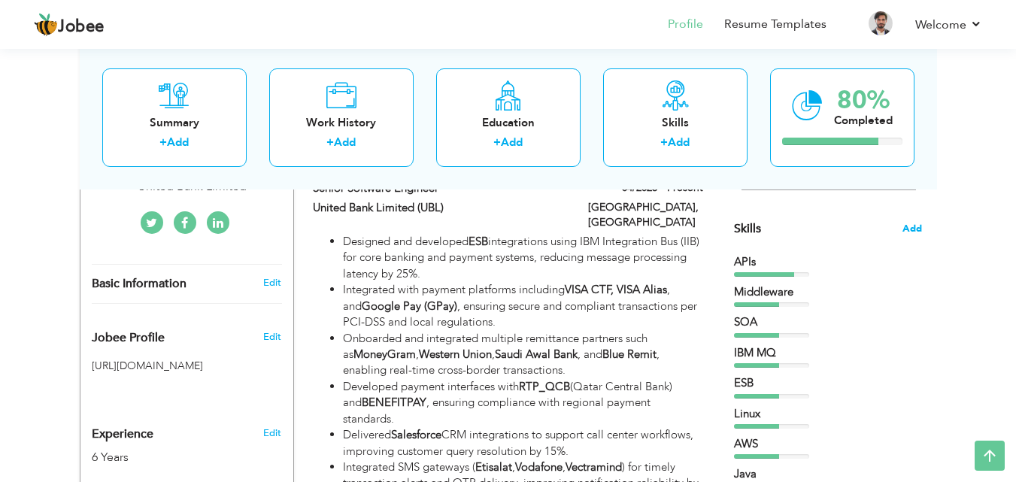
click at [913, 229] on span "Add" at bounding box center [912, 229] width 20 height 14
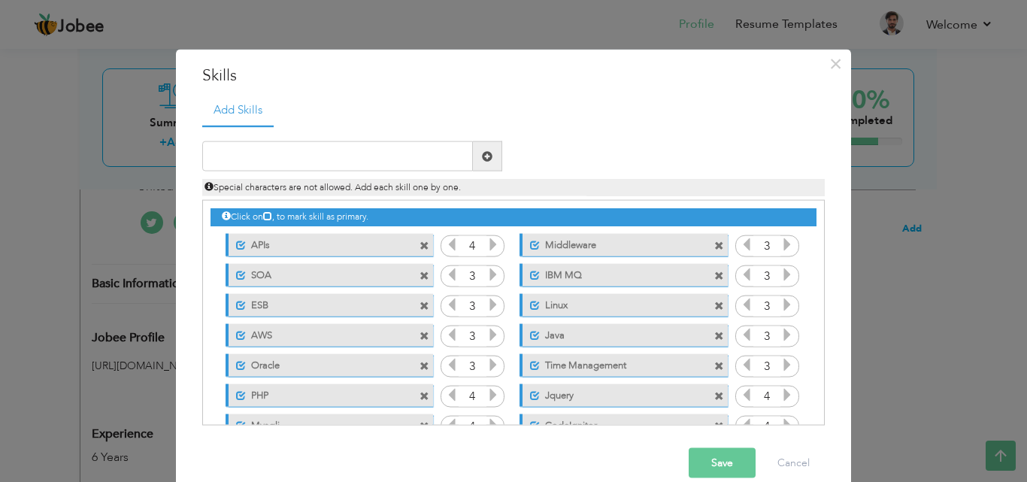
scroll to position [0, 0]
drag, startPoint x: 813, startPoint y: 320, endPoint x: 817, endPoint y: 346, distance: 26.0
click at [817, 346] on div "Click on , to mark skill as primary." at bounding box center [513, 313] width 623 height 226
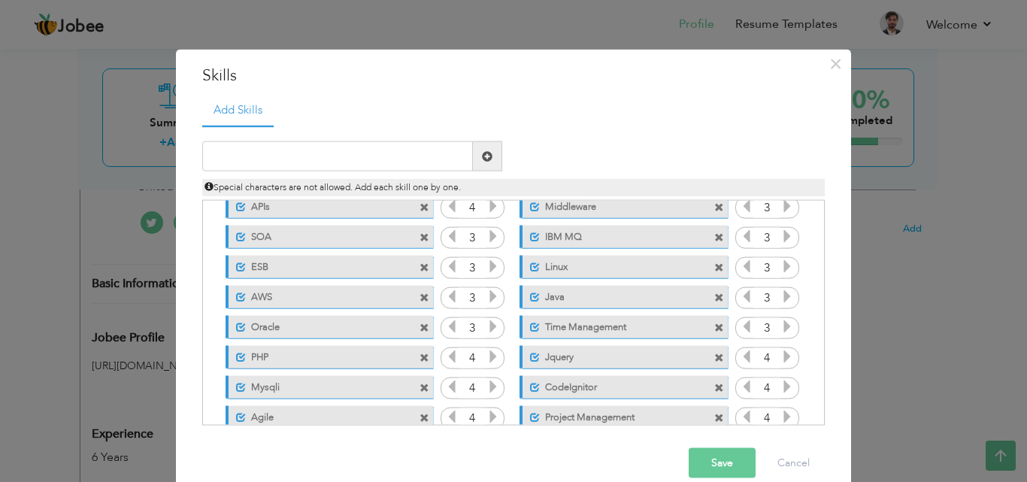
scroll to position [50, 0]
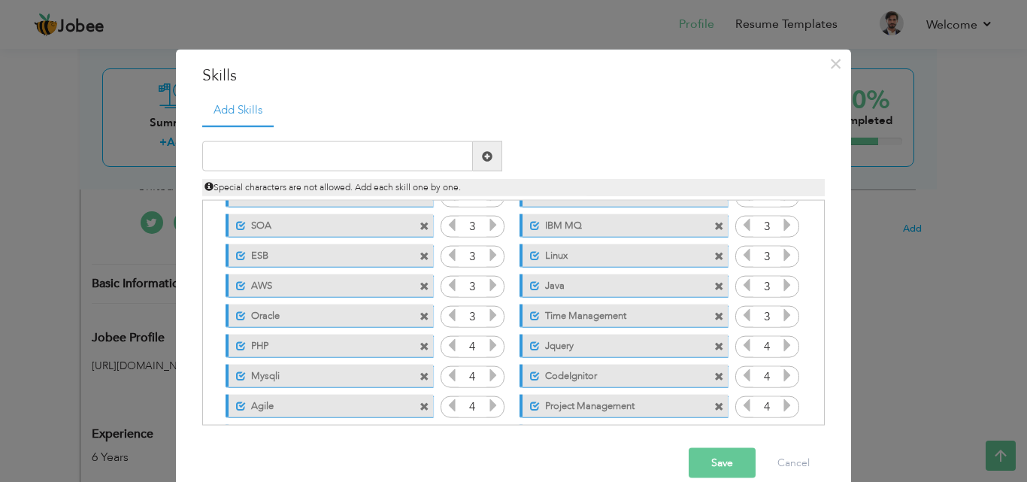
drag, startPoint x: 810, startPoint y: 362, endPoint x: 813, endPoint y: 376, distance: 13.9
click at [813, 376] on div "Click on , to mark skill as primary." at bounding box center [513, 313] width 623 height 226
click at [714, 379] on span at bounding box center [719, 376] width 10 height 10
click at [420, 379] on span at bounding box center [425, 376] width 10 height 10
click at [420, 408] on span at bounding box center [425, 407] width 10 height 10
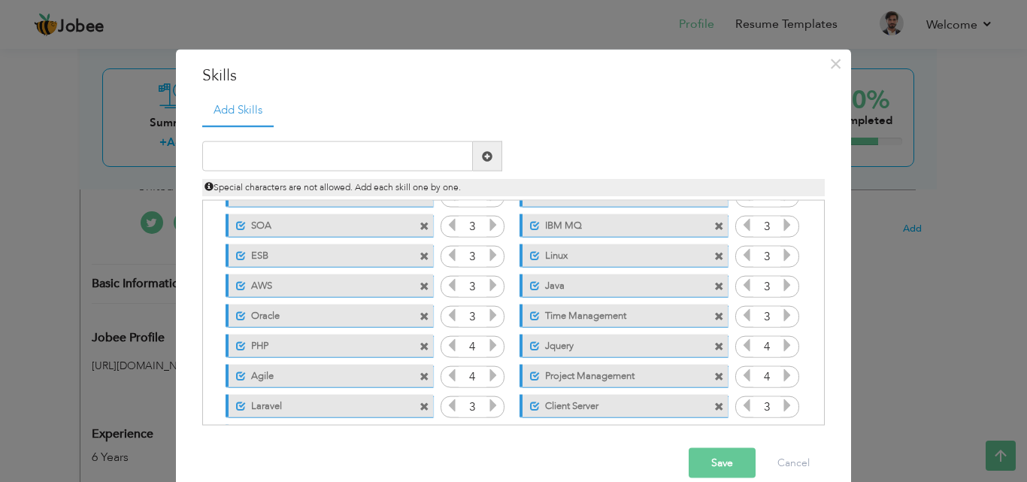
click at [420, 286] on span at bounding box center [425, 286] width 10 height 10
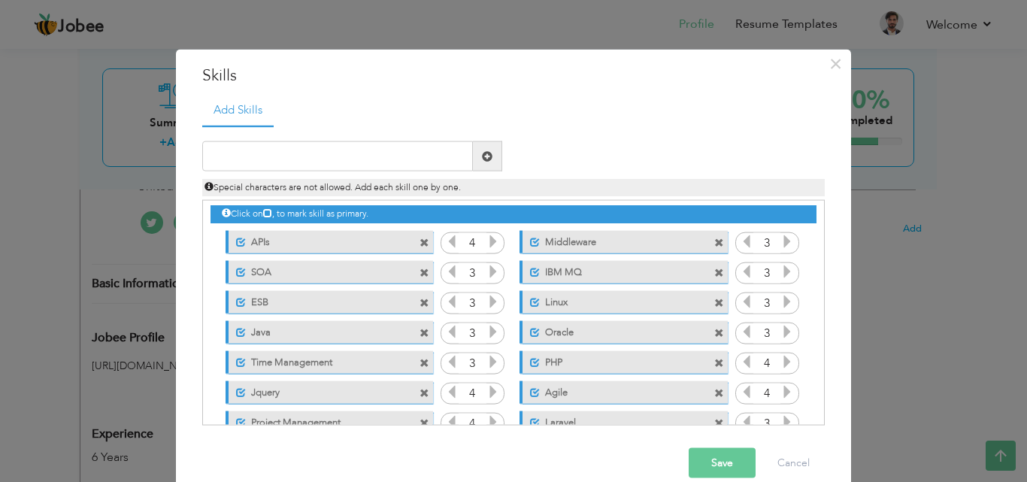
scroll to position [0, 0]
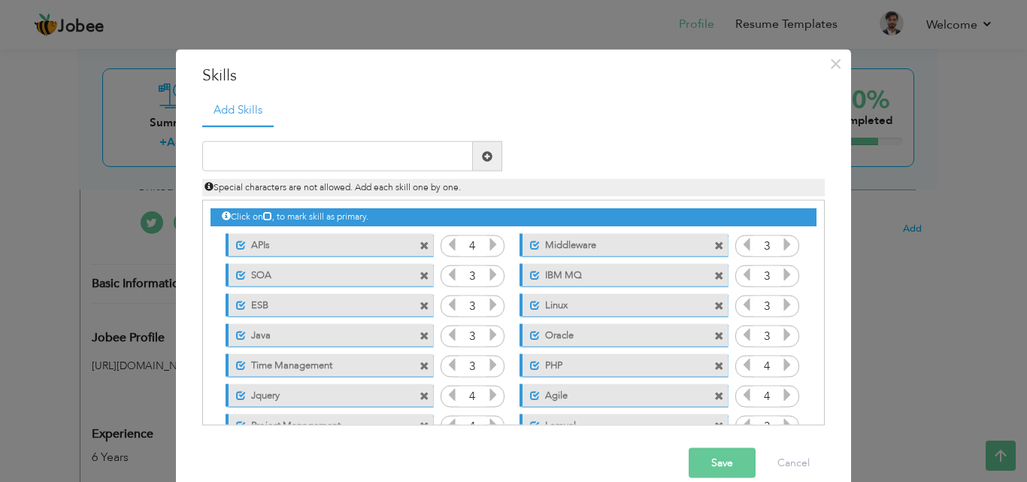
click at [714, 306] on span at bounding box center [719, 306] width 10 height 10
click at [327, 153] on input "text" at bounding box center [337, 156] width 271 height 30
click at [707, 450] on button "Save" at bounding box center [722, 463] width 67 height 30
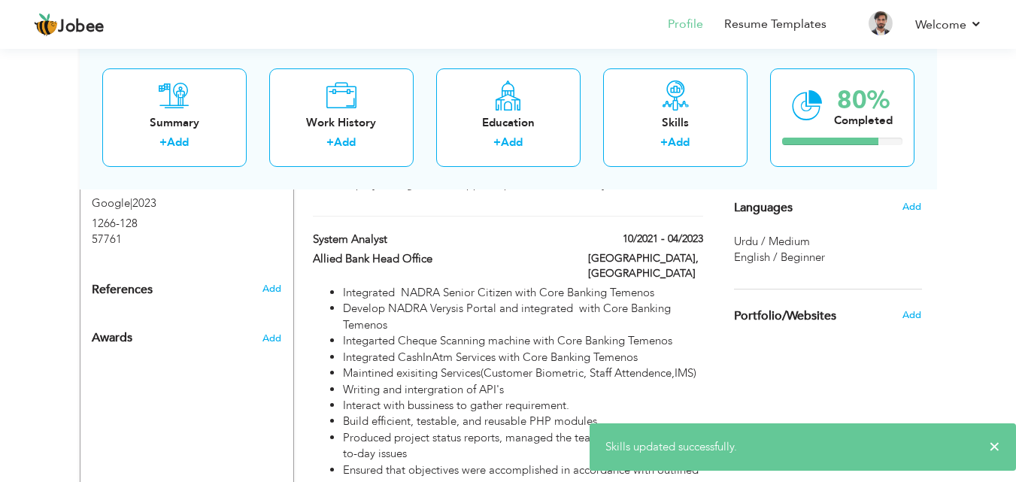
scroll to position [959, 0]
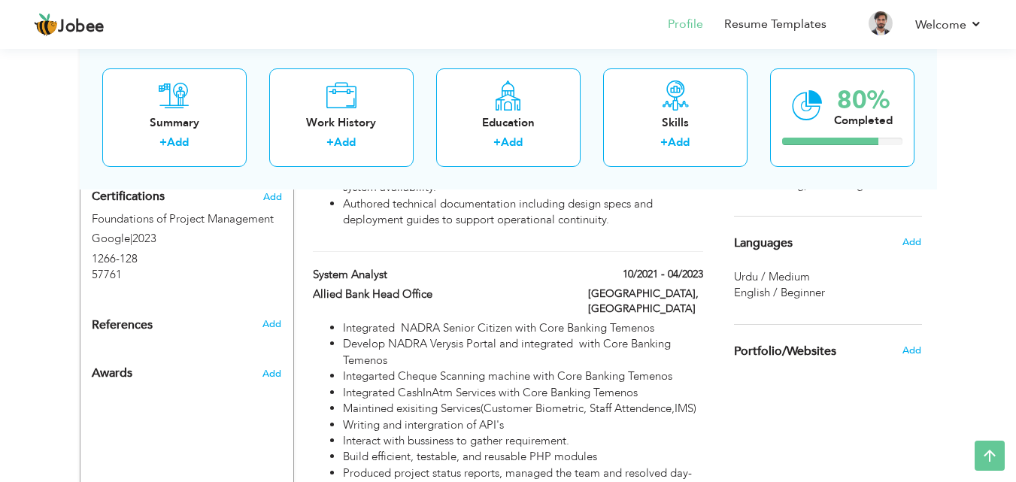
click at [123, 367] on span "Awards" at bounding box center [112, 374] width 41 height 14
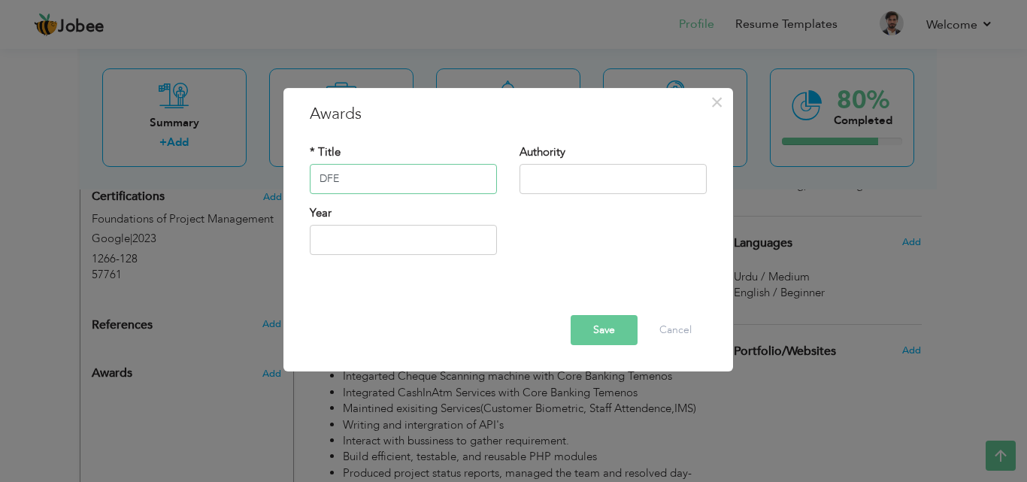
type input "DFE"
click at [561, 179] on input "text" at bounding box center [613, 179] width 187 height 30
type input "United Bank Limited"
click at [461, 247] on input "2025" at bounding box center [403, 240] width 187 height 30
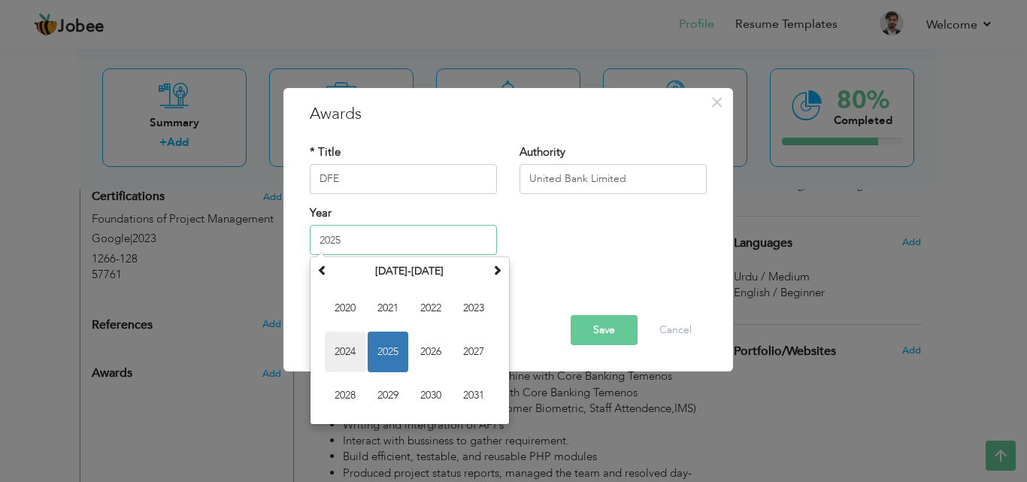
click at [352, 349] on span "2024" at bounding box center [345, 352] width 41 height 41
type input "2024"
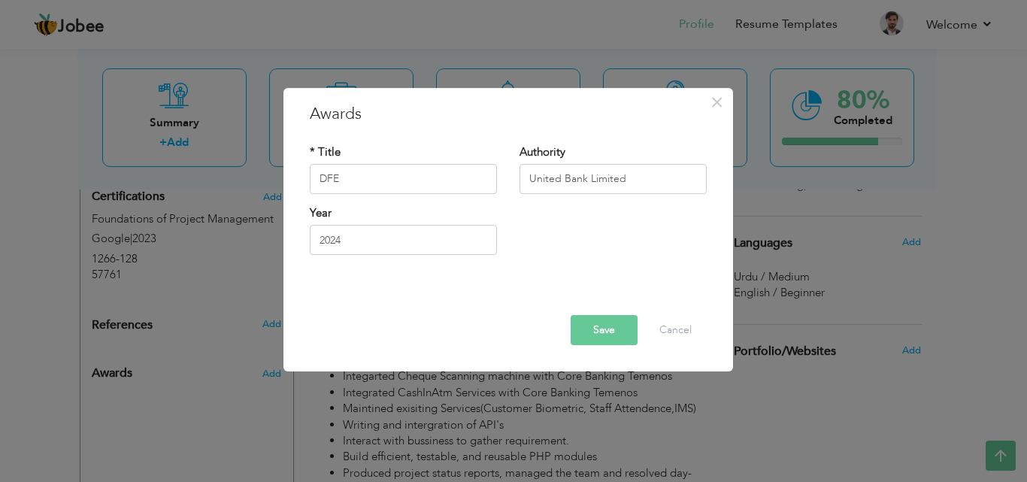
click at [606, 324] on button "Save" at bounding box center [604, 330] width 67 height 30
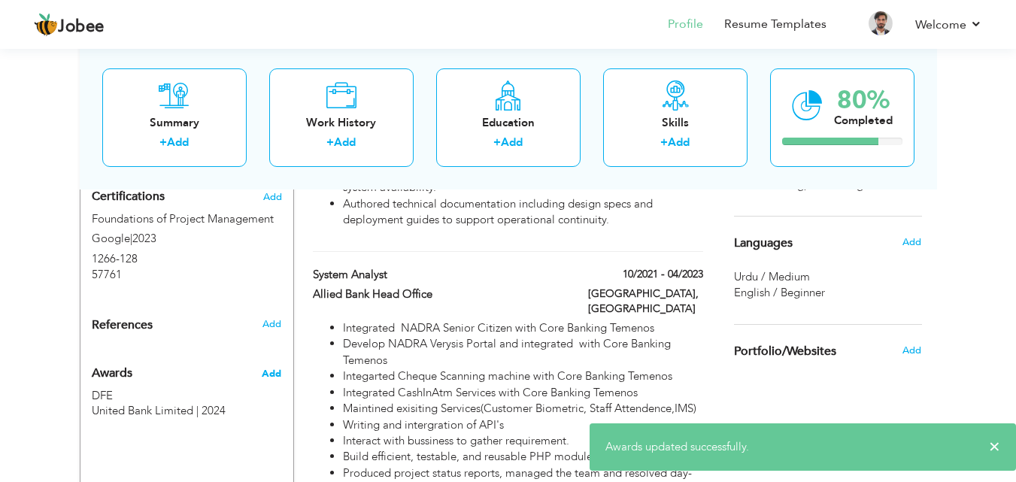
click at [271, 367] on span "Add" at bounding box center [272, 374] width 20 height 14
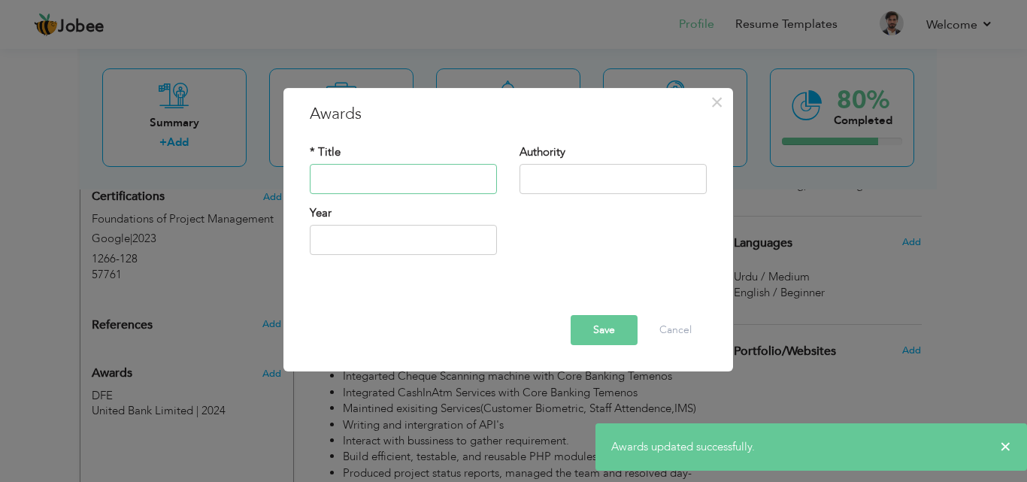
click at [352, 179] on input "text" at bounding box center [403, 179] width 187 height 30
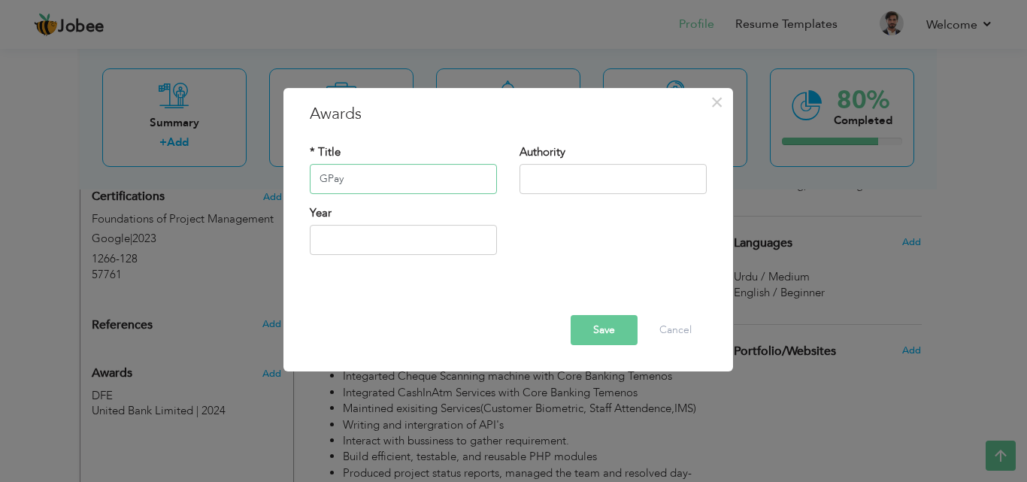
type input "GPay"
click at [565, 180] on input "text" at bounding box center [613, 179] width 187 height 30
type input "United Bank Limited"
click at [442, 240] on input "text" at bounding box center [403, 240] width 187 height 30
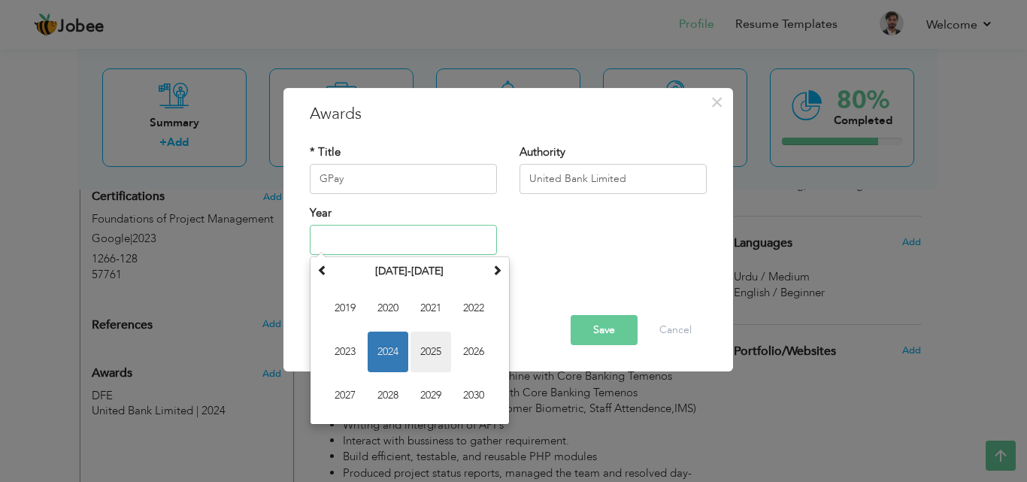
click at [432, 352] on span "2025" at bounding box center [431, 352] width 41 height 41
type input "2025"
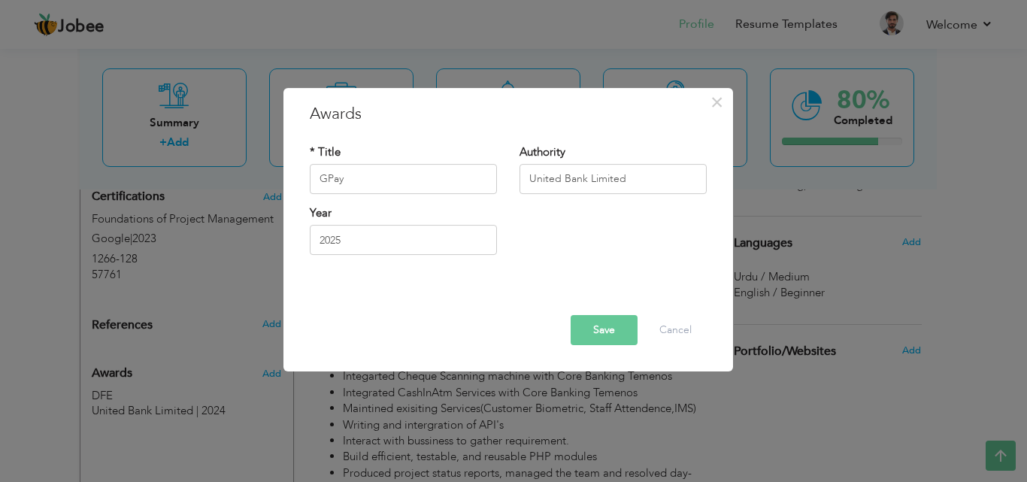
click at [604, 332] on button "Save" at bounding box center [604, 330] width 67 height 30
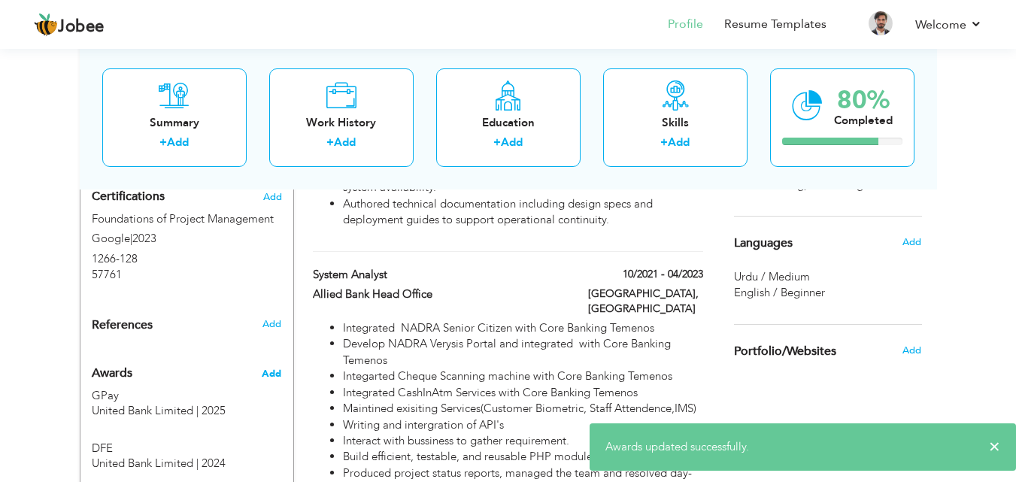
click at [272, 367] on span "Add" at bounding box center [272, 374] width 20 height 14
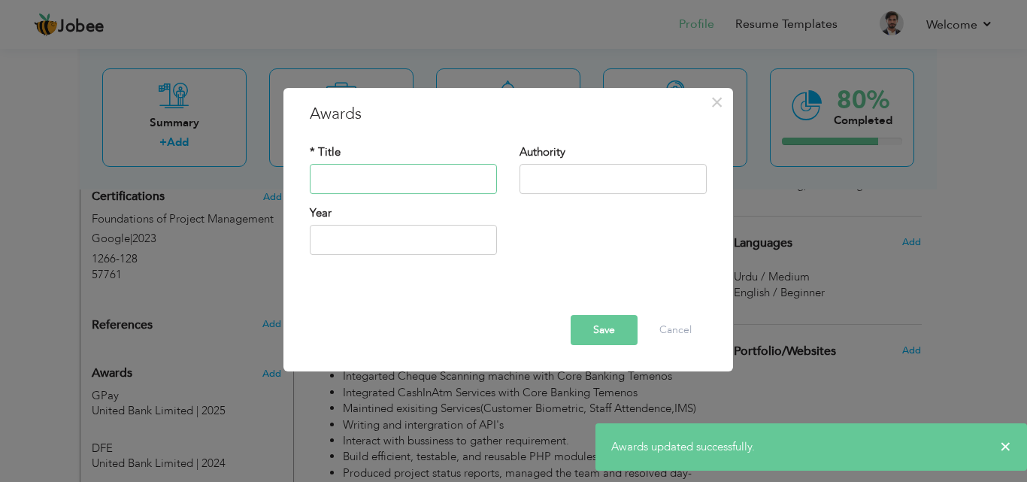
click at [348, 174] on input "text" at bounding box center [403, 179] width 187 height 30
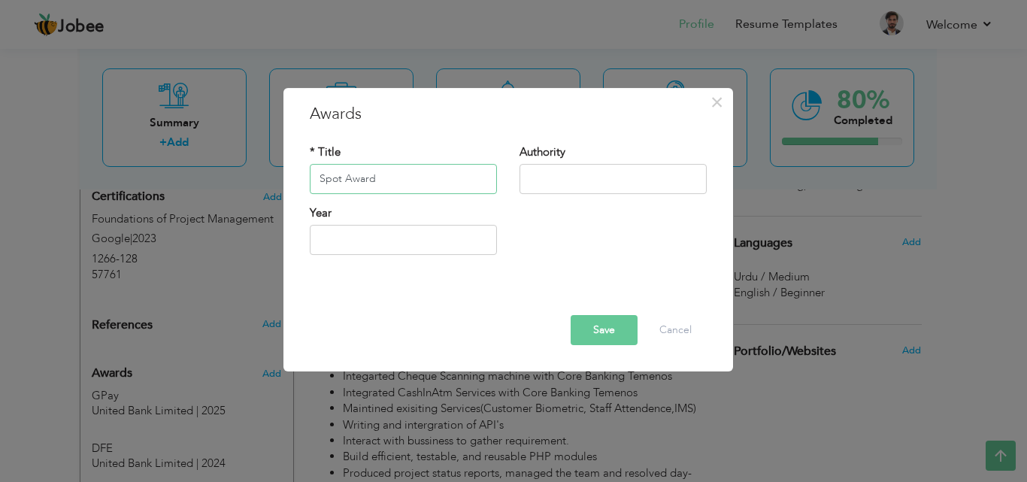
type input "Spot Award"
click at [564, 171] on input "text" at bounding box center [613, 179] width 187 height 30
type input "United Bank Limited"
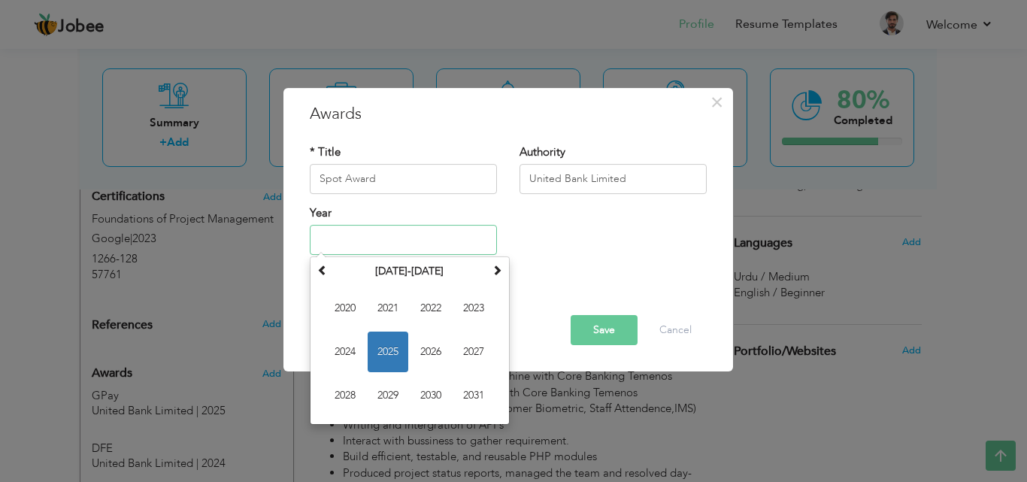
click at [437, 253] on input "text" at bounding box center [403, 240] width 187 height 30
click at [386, 359] on span "2025" at bounding box center [388, 352] width 41 height 41
type input "2025"
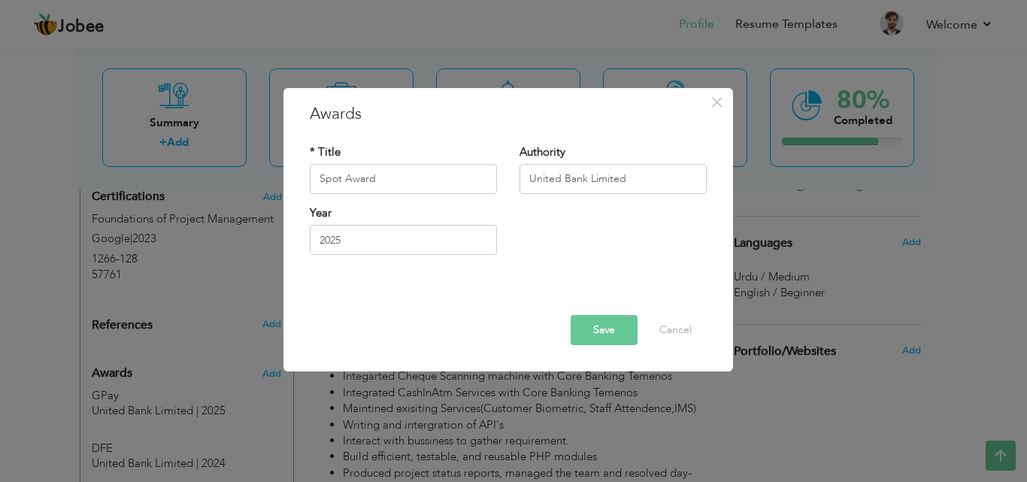
click at [595, 329] on button "Save" at bounding box center [604, 330] width 67 height 30
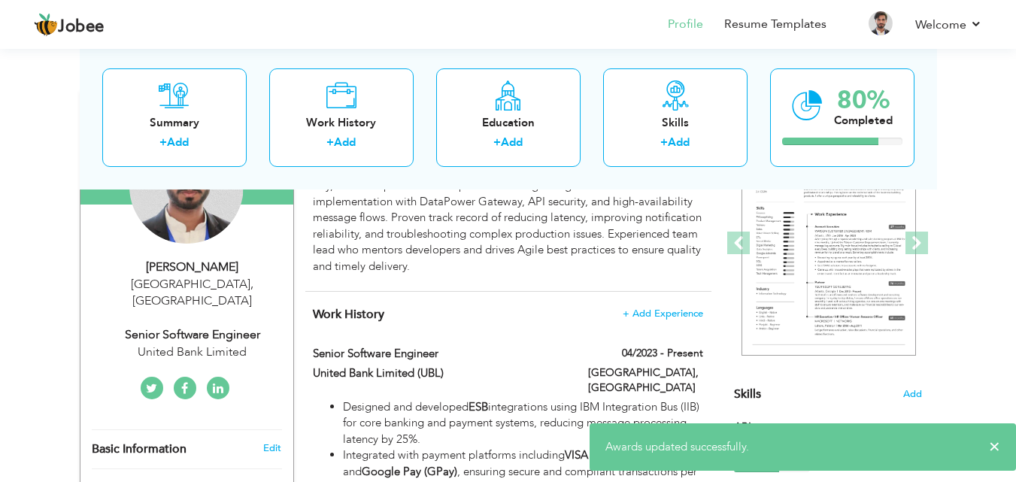
scroll to position [0, 0]
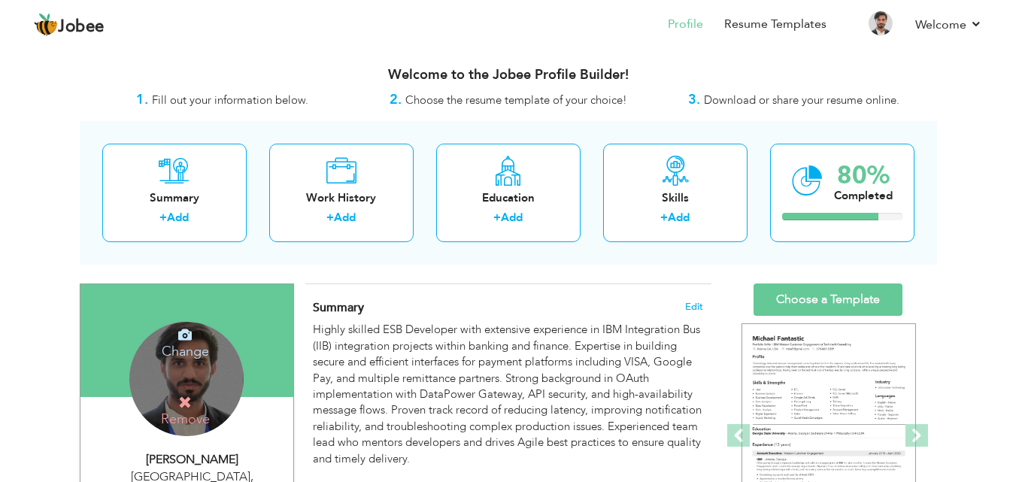
click at [184, 403] on icon at bounding box center [185, 402] width 14 height 14
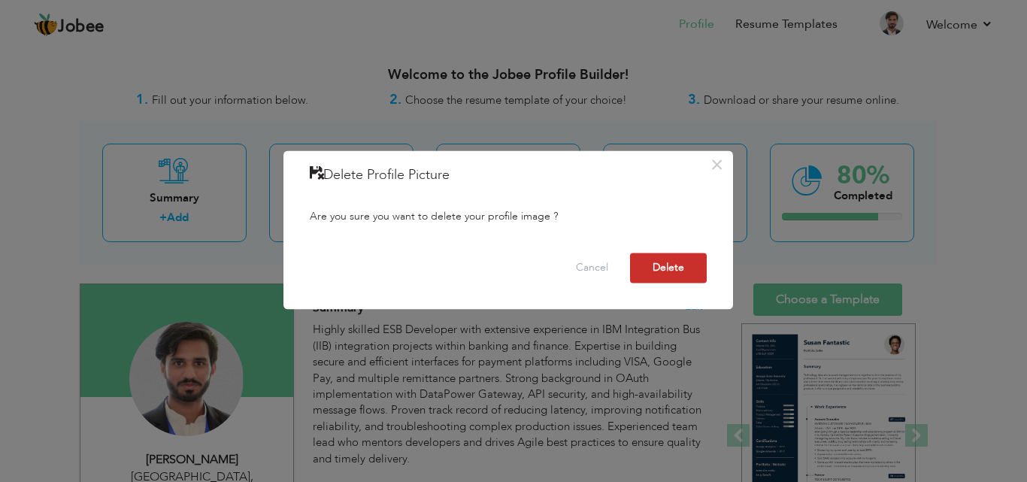
click at [664, 275] on button "Delete" at bounding box center [668, 268] width 77 height 30
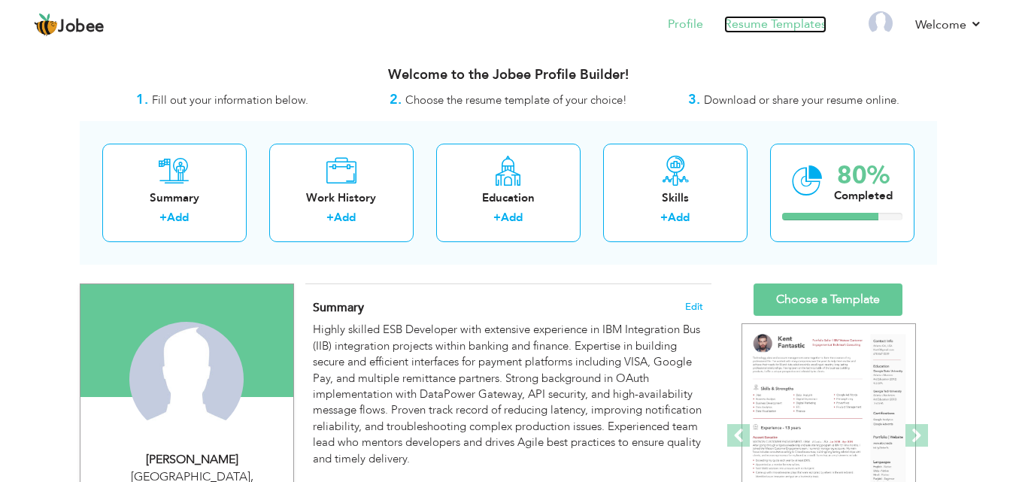
click at [790, 20] on link "Resume Templates" at bounding box center [775, 24] width 102 height 17
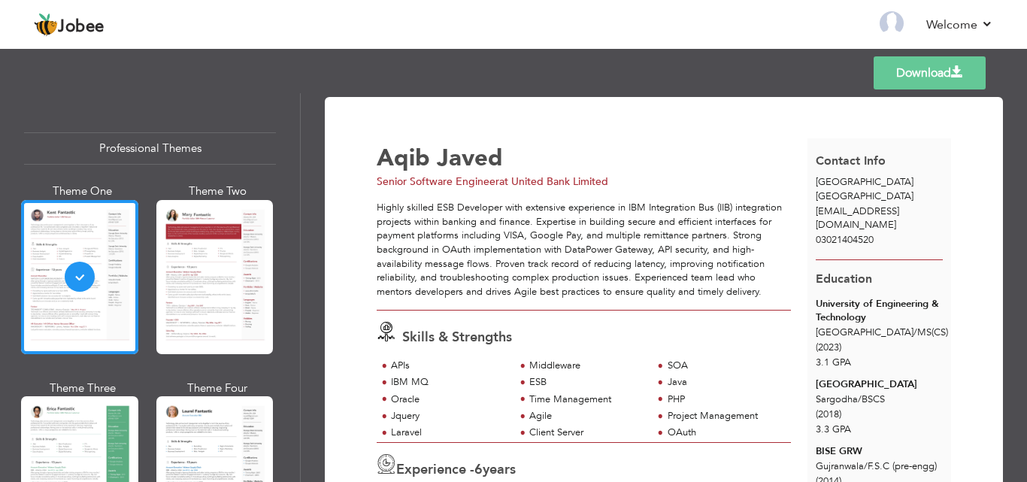
drag, startPoint x: 1021, startPoint y: 129, endPoint x: 1021, endPoint y: 158, distance: 28.6
click at [1021, 158] on div "Download [PERSON_NAME] Senior Software Engineer at United Bank Limited SOA" at bounding box center [664, 287] width 726 height 389
drag, startPoint x: 1020, startPoint y: 151, endPoint x: 1023, endPoint y: 165, distance: 14.0
click at [1023, 165] on div "Download [PERSON_NAME] Senior Software Engineer at United Bank Limited SOA" at bounding box center [664, 287] width 726 height 389
drag, startPoint x: 1021, startPoint y: 165, endPoint x: 1026, endPoint y: 205, distance: 39.4
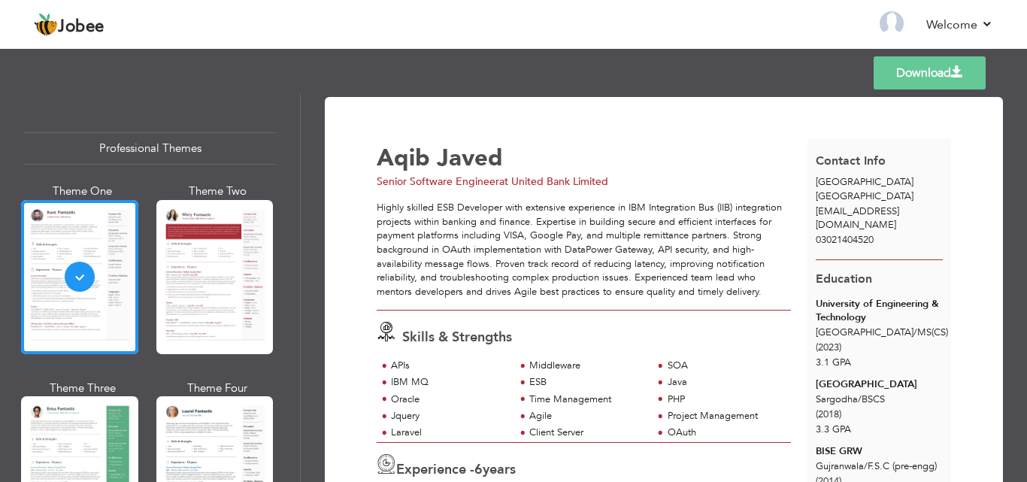
click at [1026, 205] on div "Download [PERSON_NAME] Senior Software Engineer at United Bank Limited SOA" at bounding box center [664, 287] width 726 height 389
